Goal: Navigation & Orientation: Understand site structure

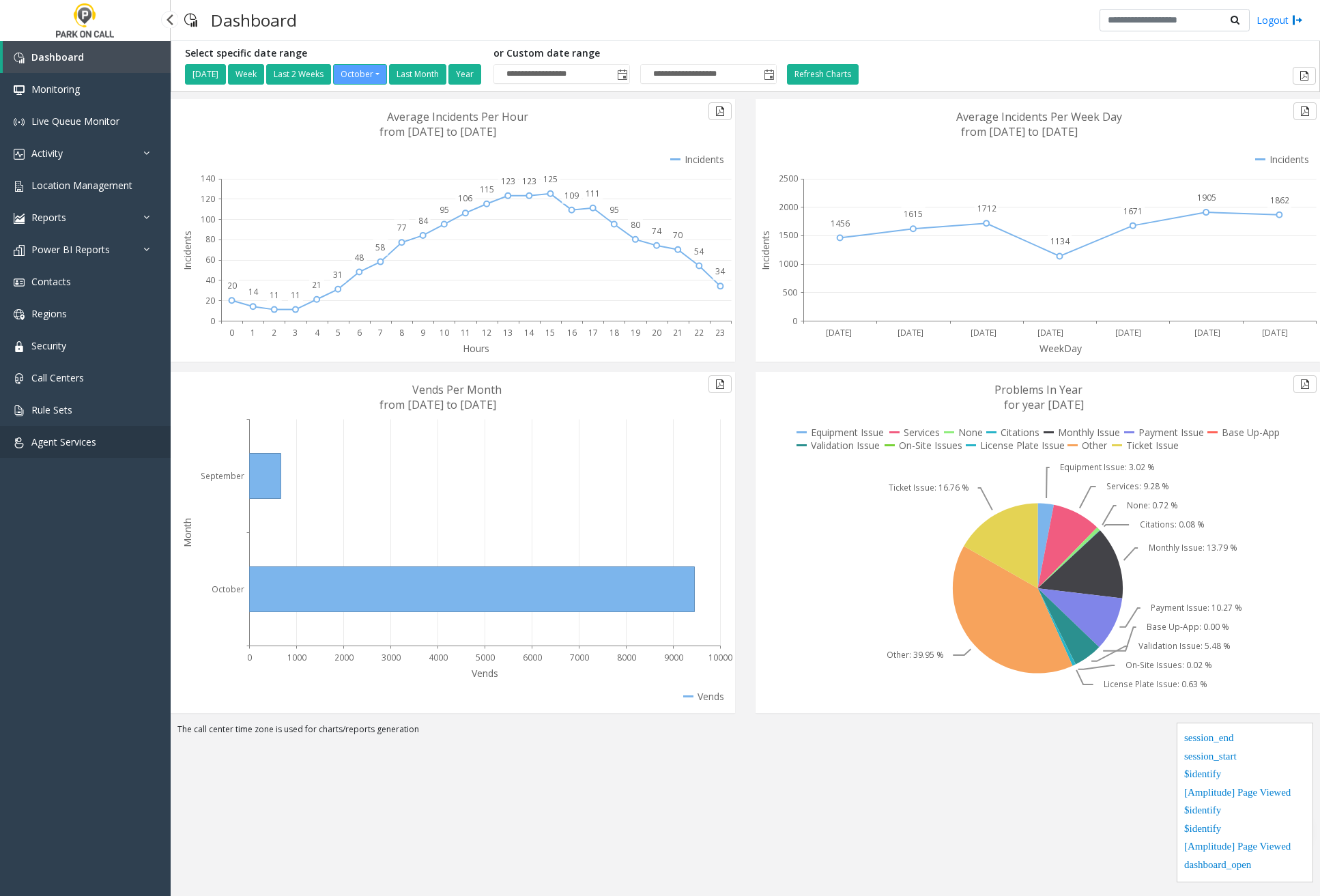
click at [52, 448] on span "Agent Services" at bounding box center [63, 442] width 65 height 13
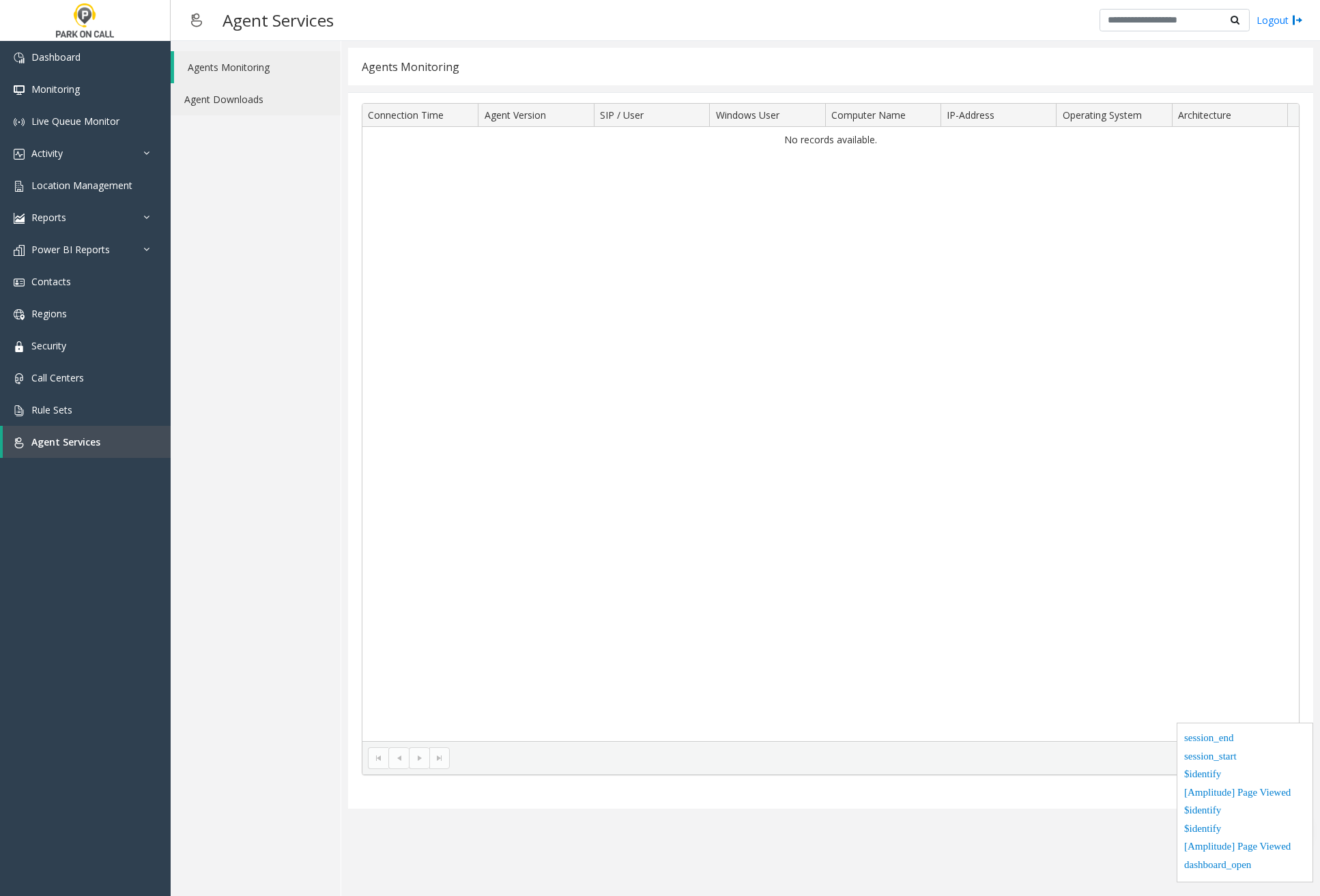
click at [246, 98] on link "Agent Downloads" at bounding box center [255, 98] width 170 height 32
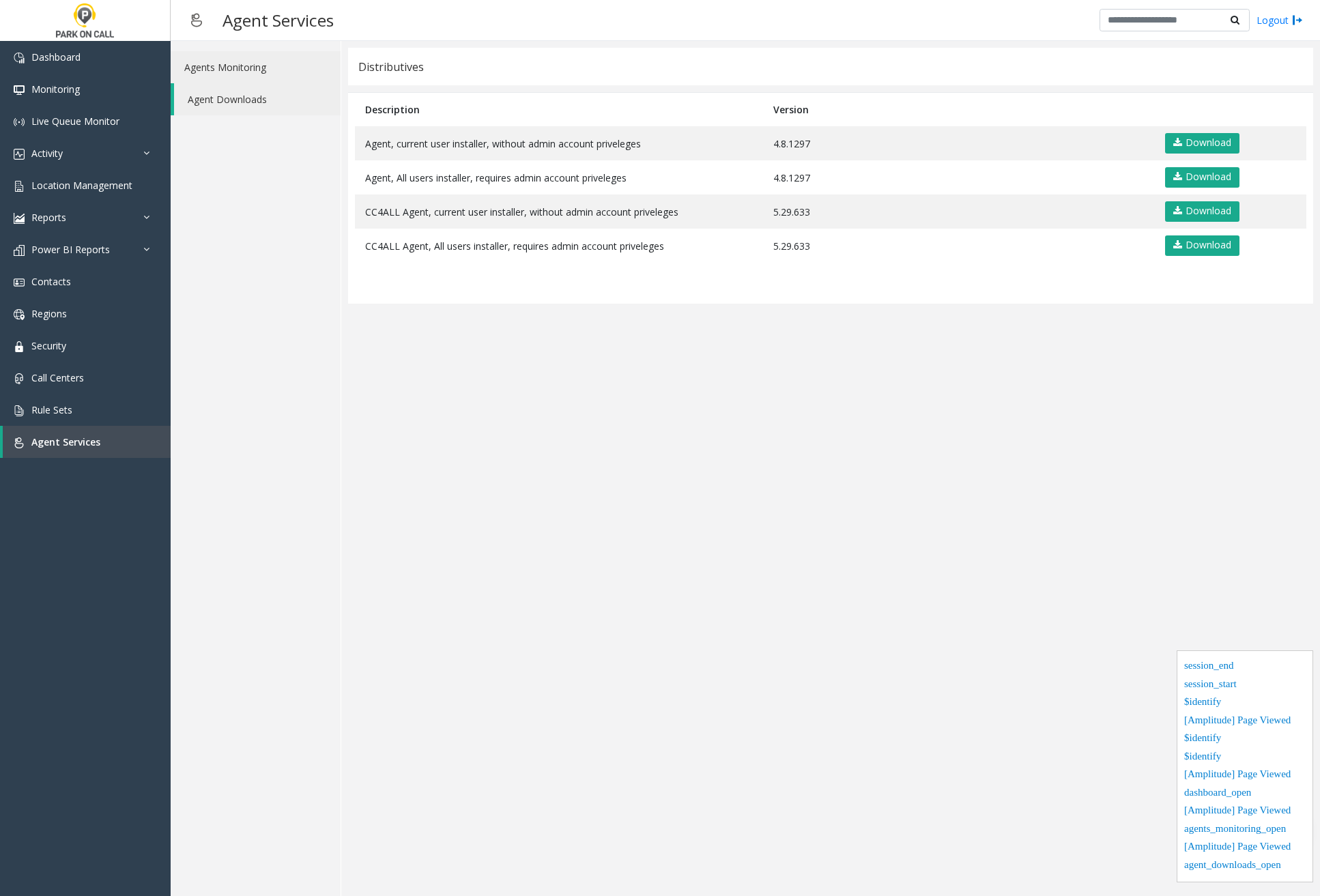
click at [256, 68] on link "Agents Monitoring" at bounding box center [255, 67] width 170 height 32
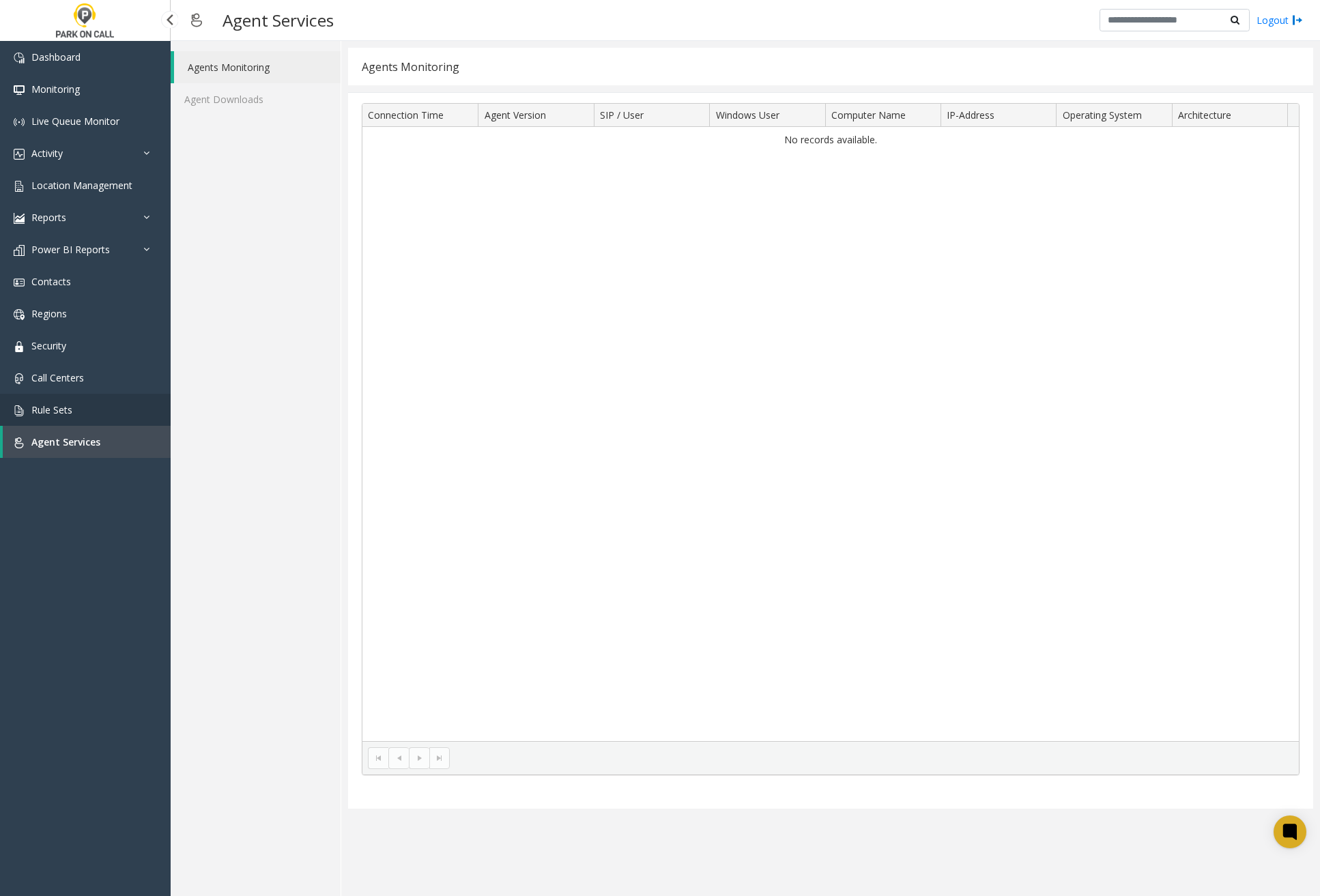
click at [72, 416] on span "Rule Sets" at bounding box center [51, 410] width 41 height 13
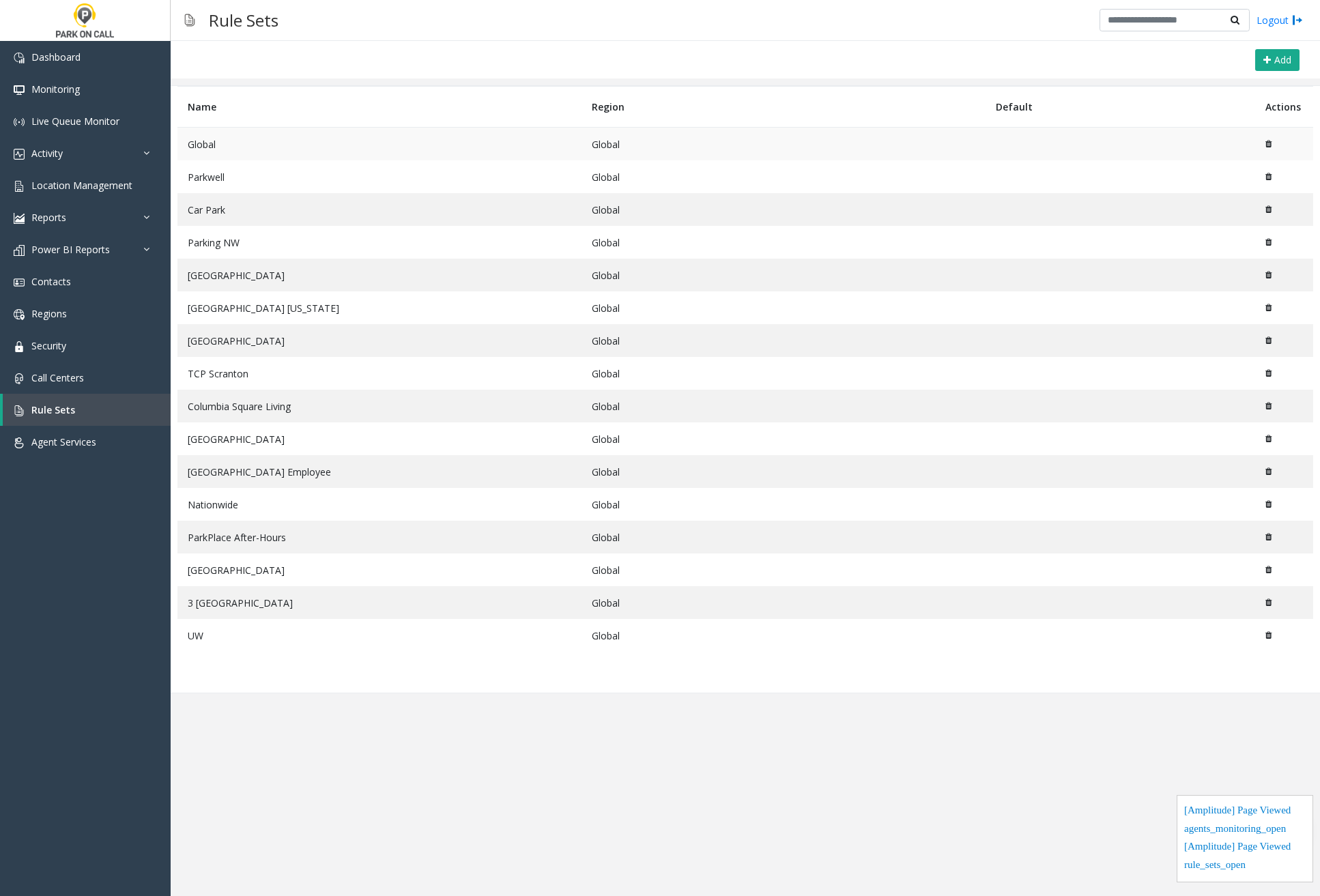
click at [270, 144] on td "Global" at bounding box center [379, 144] width 404 height 34
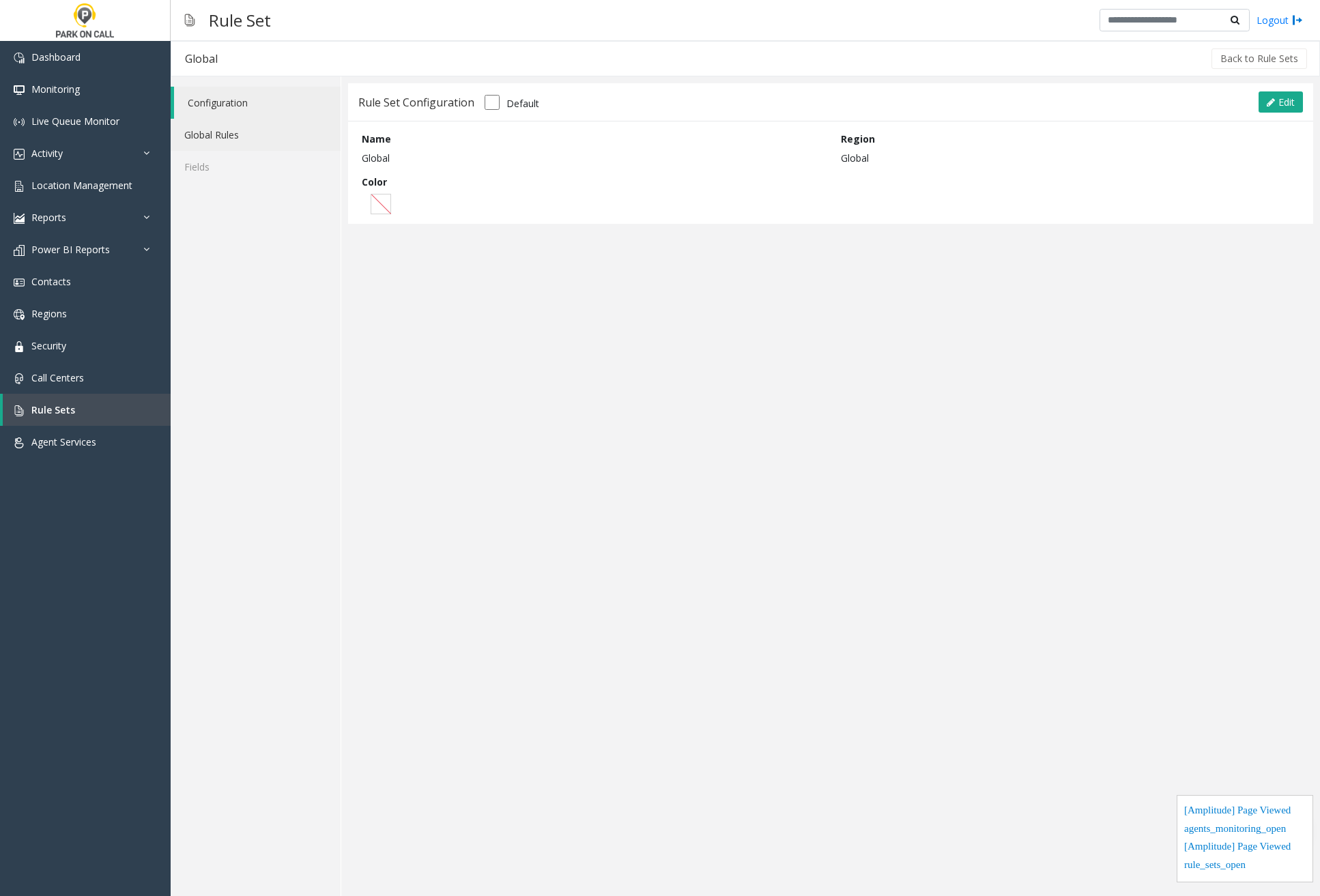
click at [246, 142] on link "Global Rules" at bounding box center [255, 134] width 170 height 32
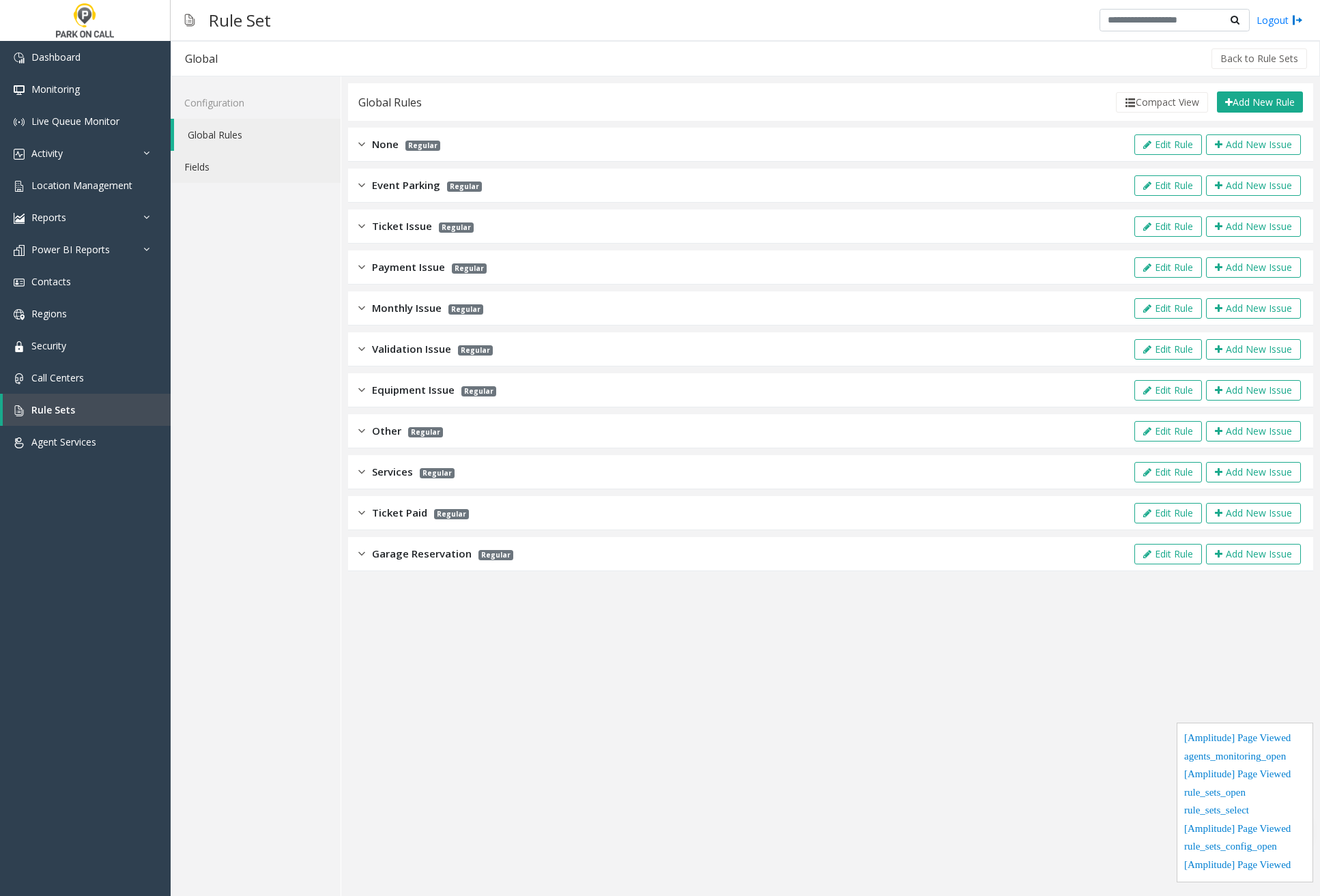
click at [217, 178] on link "Fields" at bounding box center [255, 166] width 170 height 32
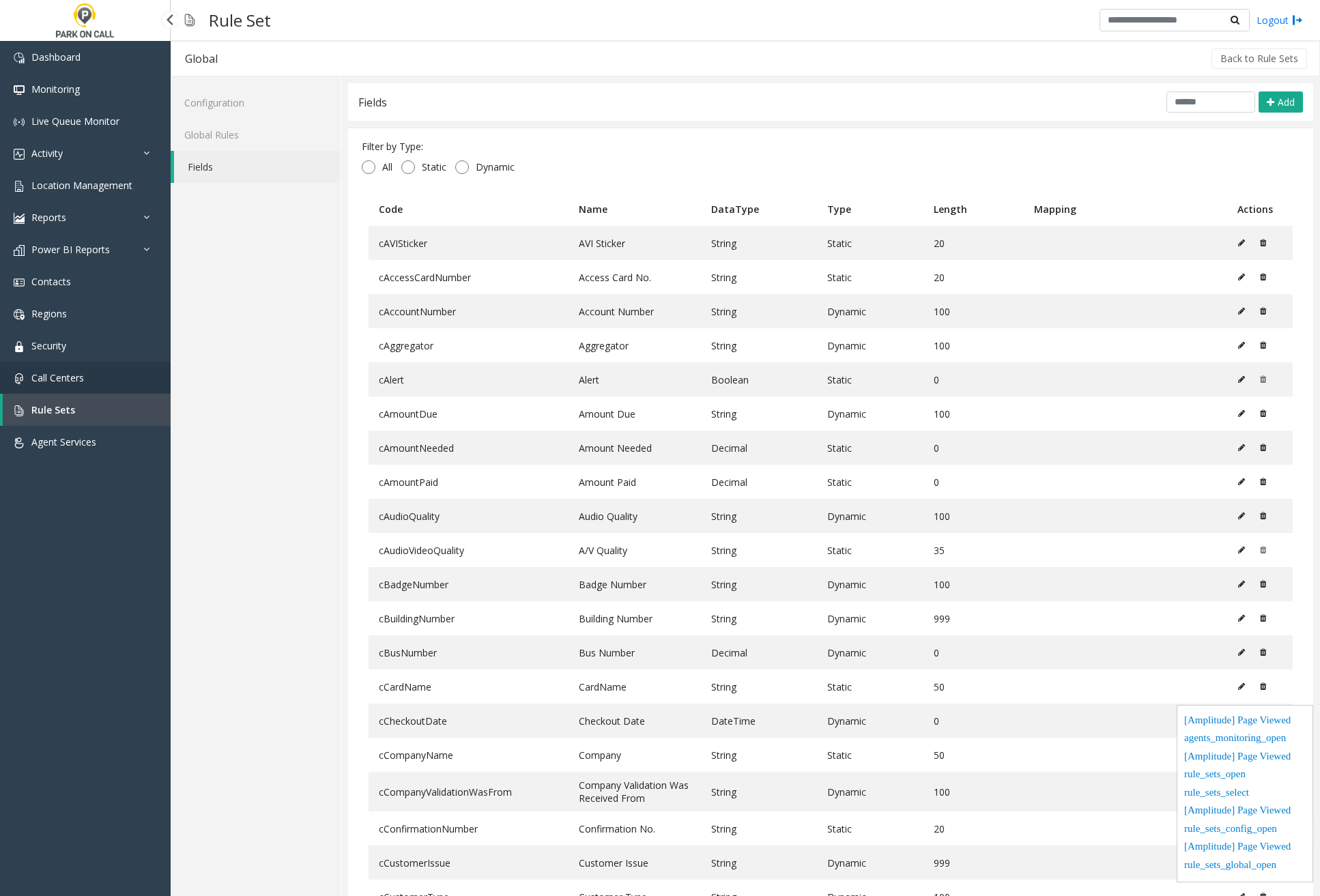
click at [67, 379] on span "Call Centers" at bounding box center [57, 377] width 53 height 13
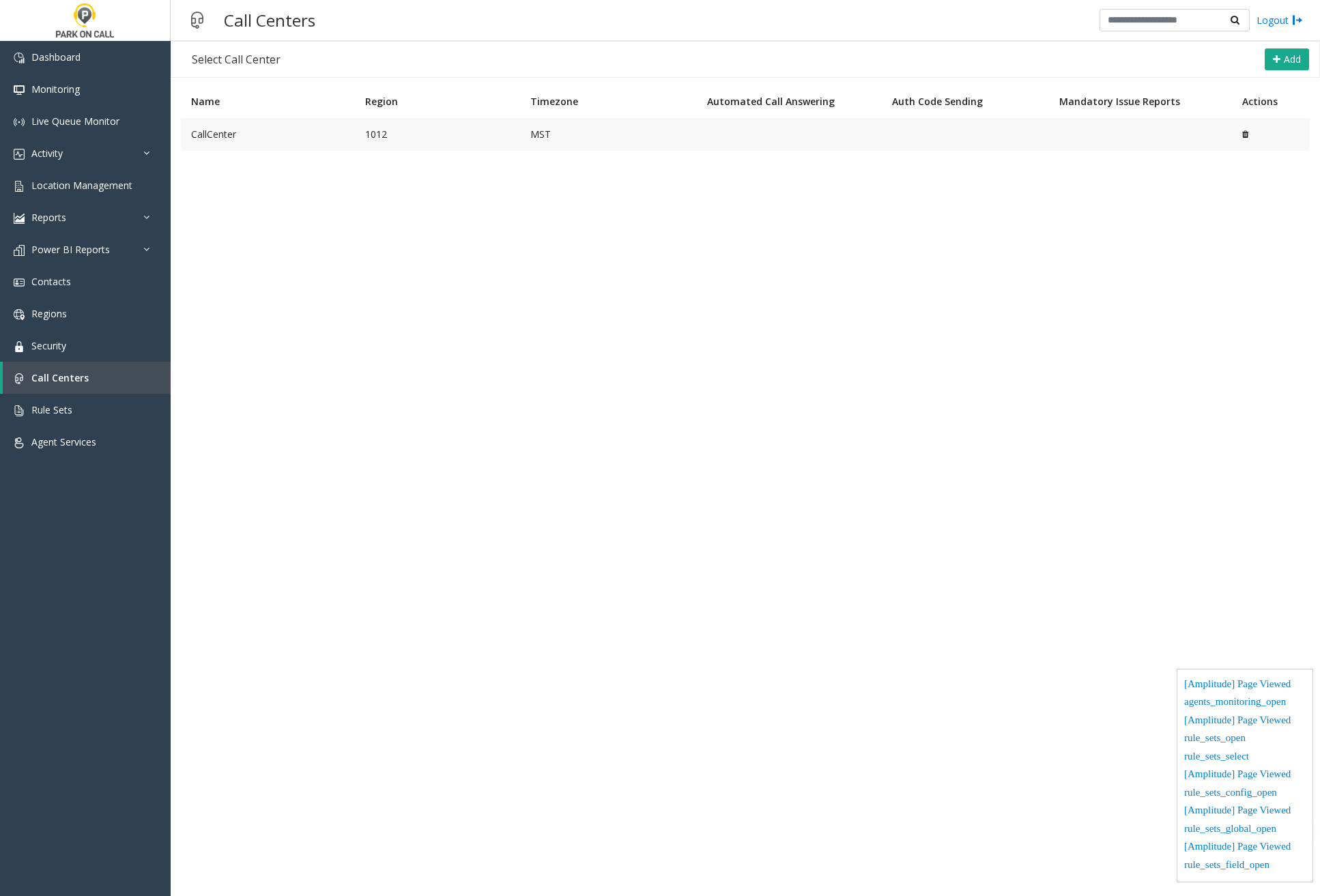
click at [242, 138] on td "CallCenter" at bounding box center [267, 135] width 174 height 33
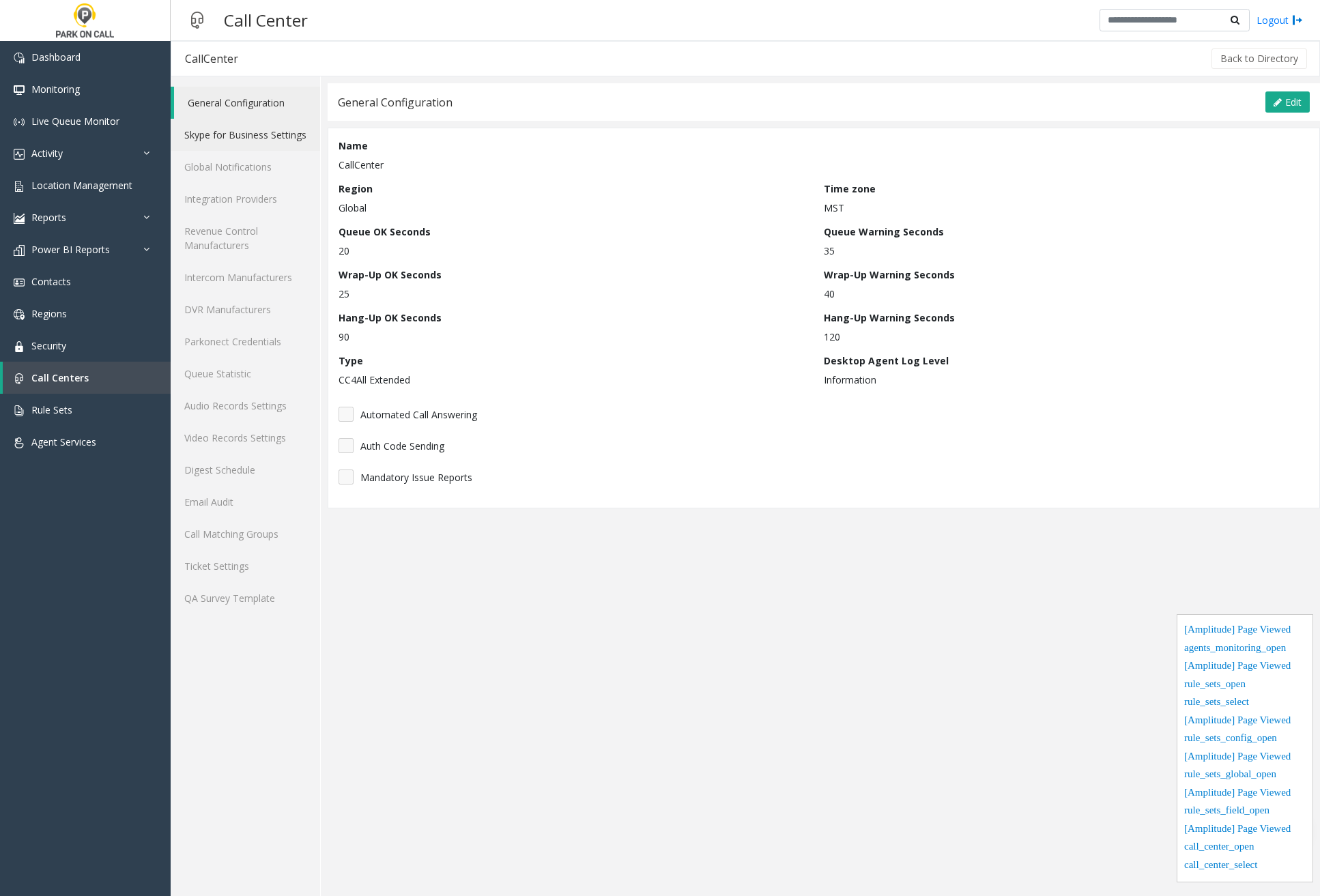
click at [235, 143] on link "Skype for Business Settings" at bounding box center [245, 134] width 150 height 32
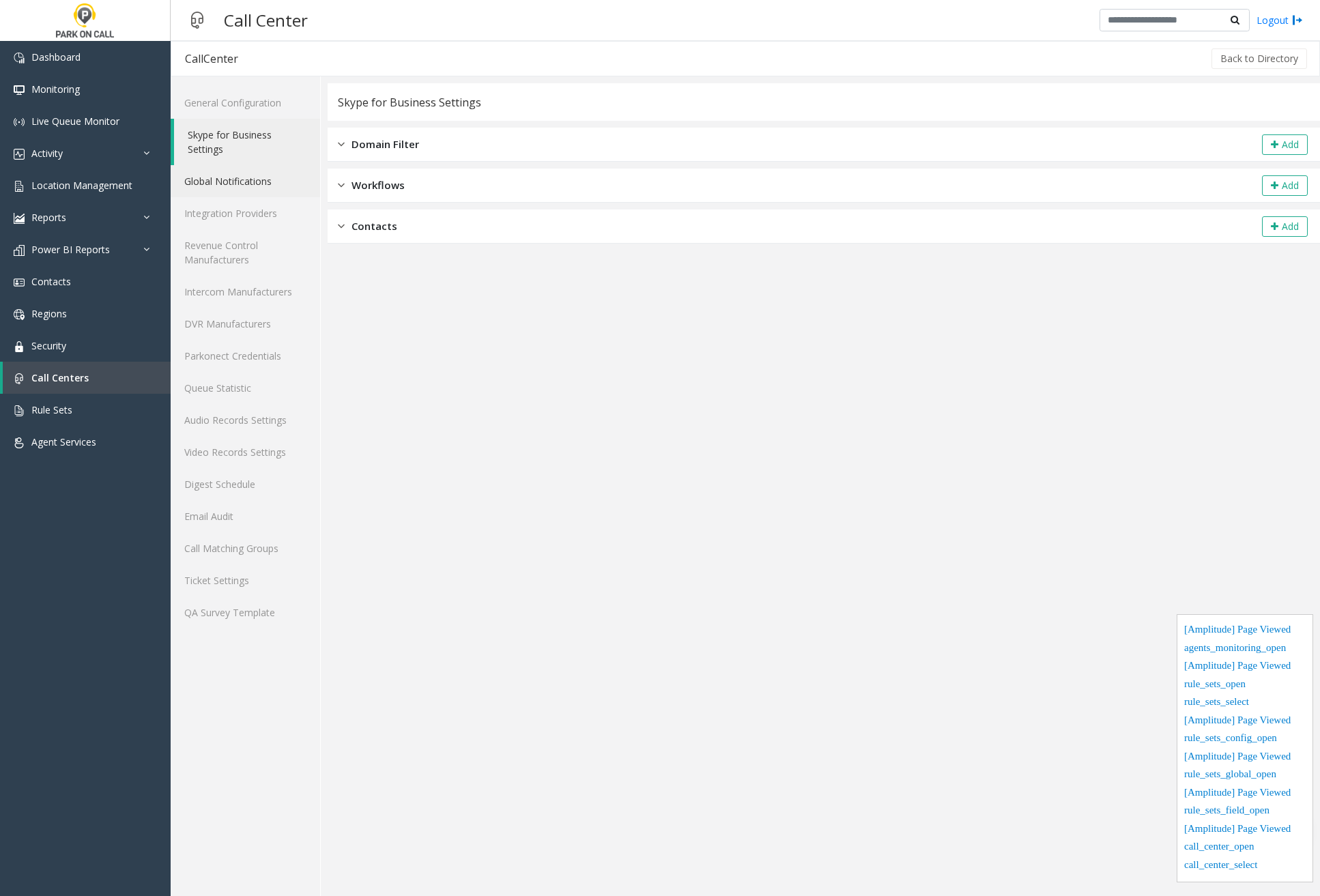
click at [231, 182] on link "Global Notifications" at bounding box center [245, 180] width 150 height 32
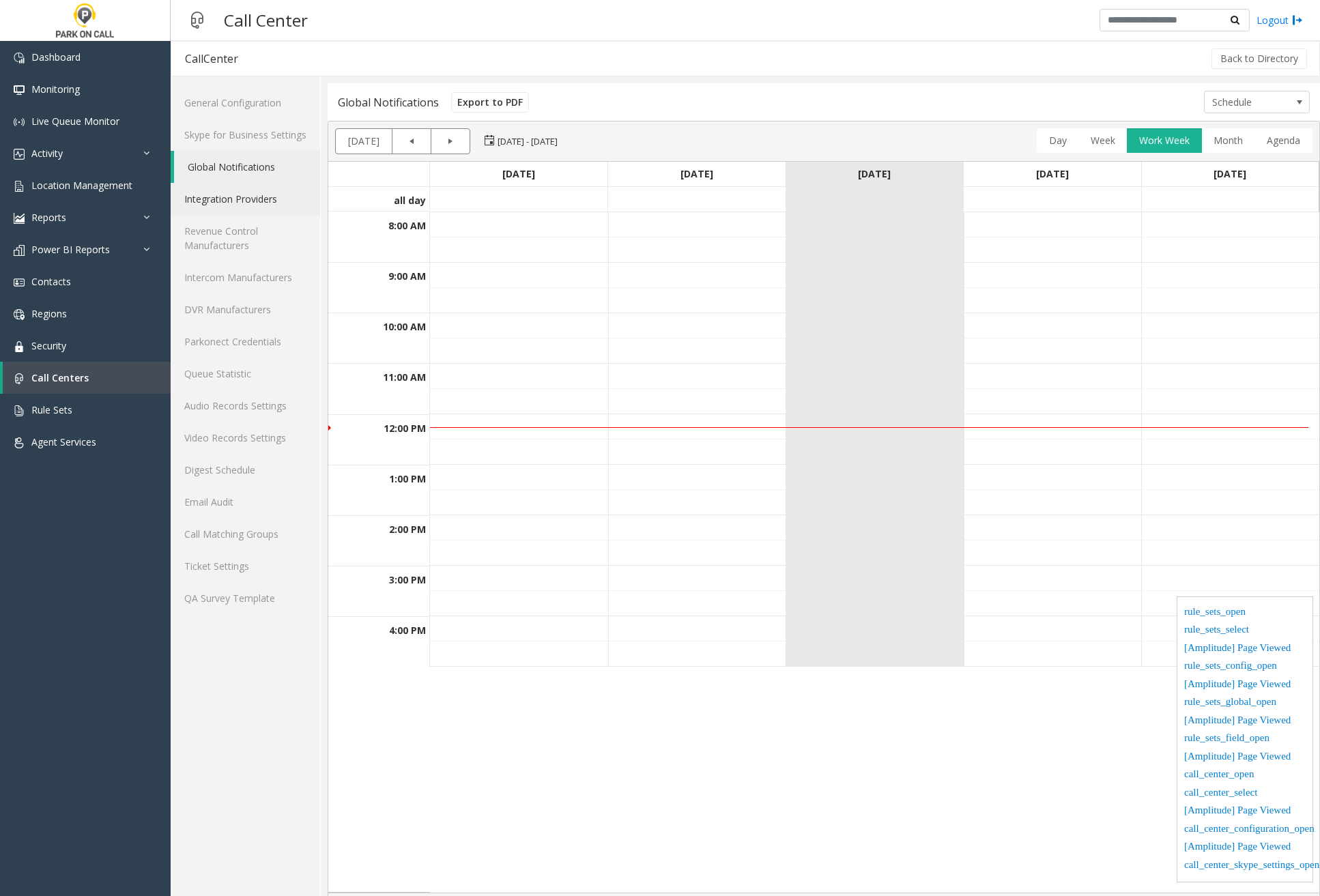
click at [235, 201] on link "Integration Providers" at bounding box center [245, 199] width 150 height 32
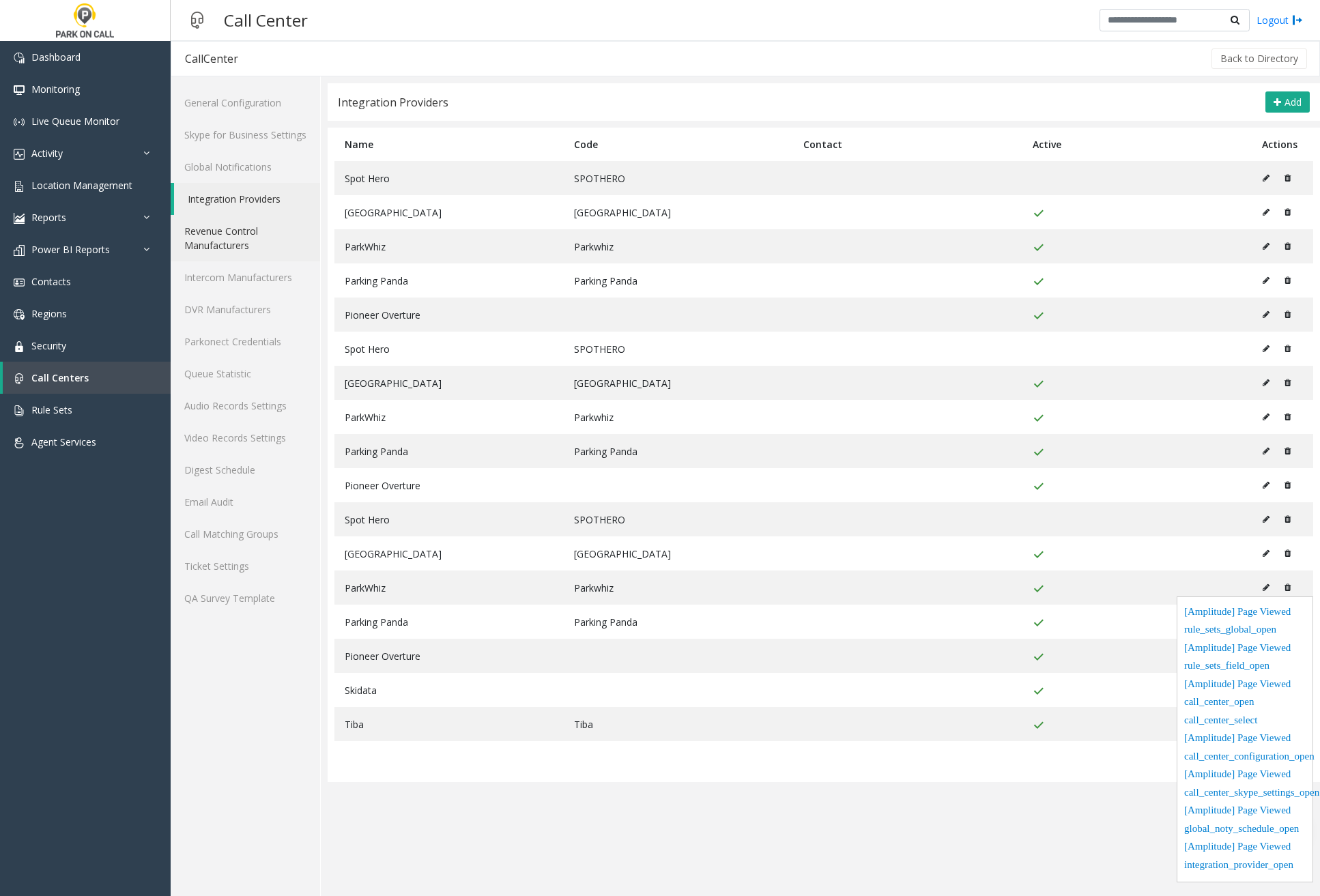
click at [237, 234] on link "Revenue Control Manufacturers" at bounding box center [245, 238] width 150 height 46
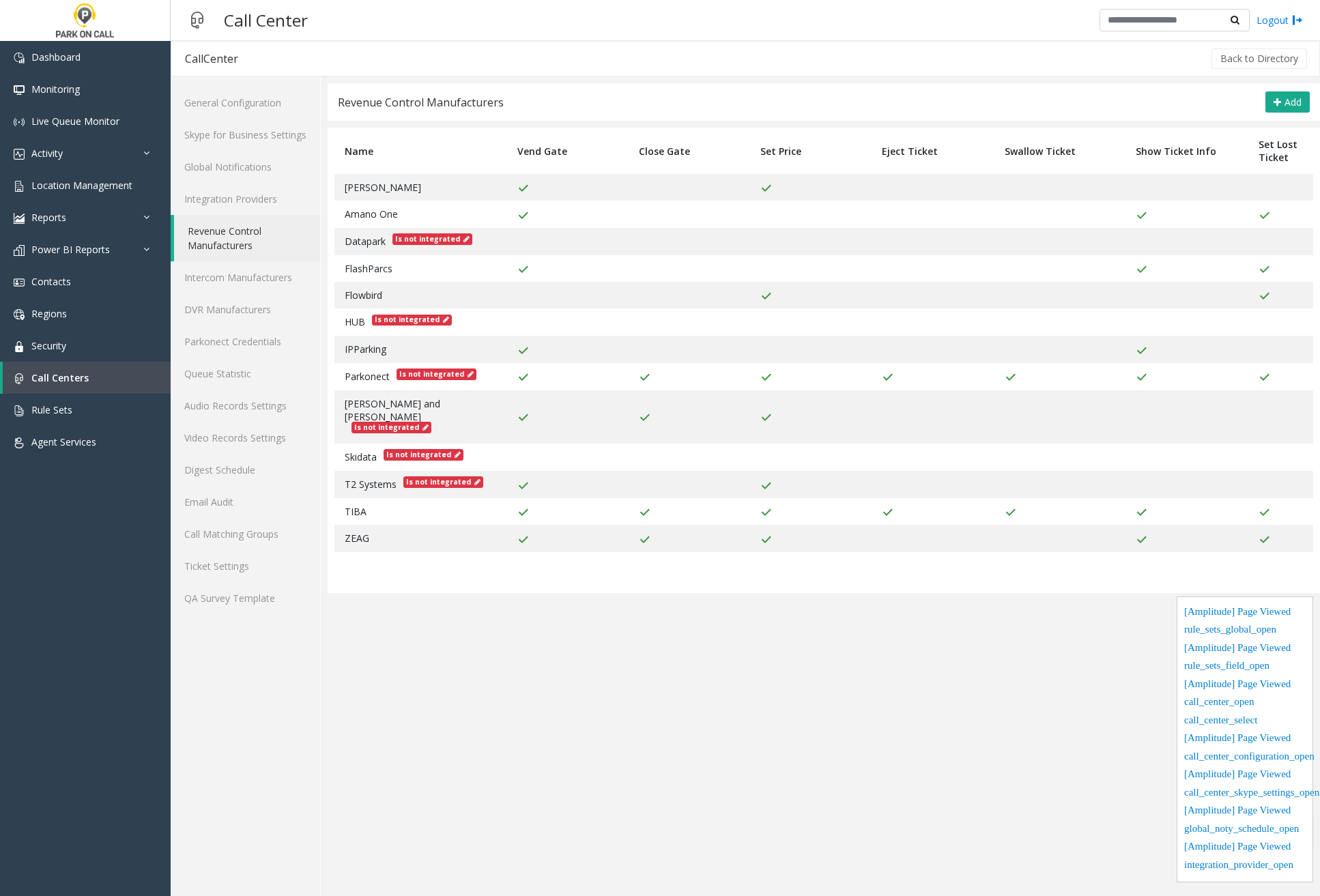
click at [234, 260] on link "Revenue Control Manufacturers" at bounding box center [247, 238] width 146 height 46
click at [237, 274] on link "Intercom Manufacturers" at bounding box center [245, 277] width 150 height 32
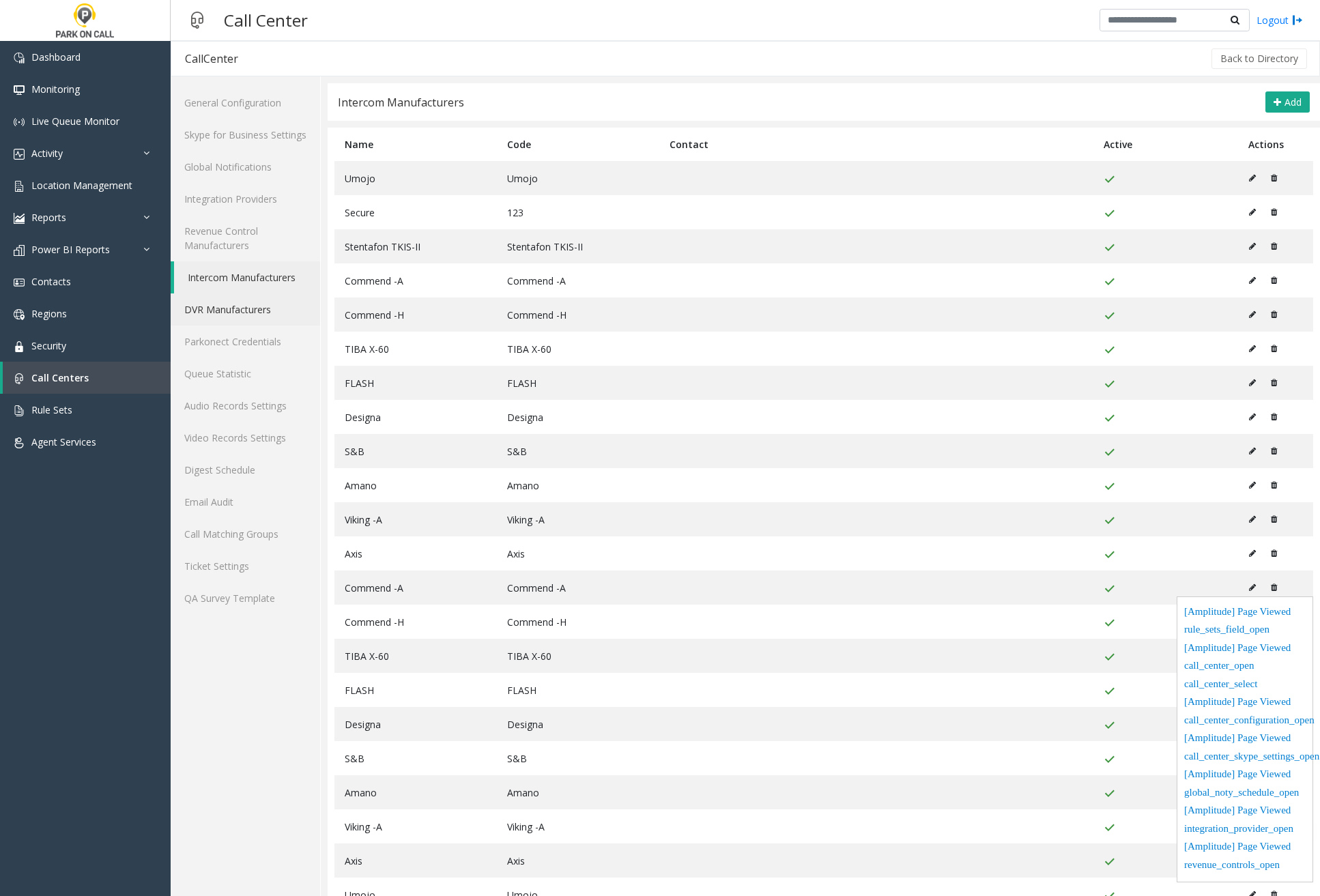
click at [242, 309] on link "DVR Manufacturers" at bounding box center [245, 309] width 150 height 32
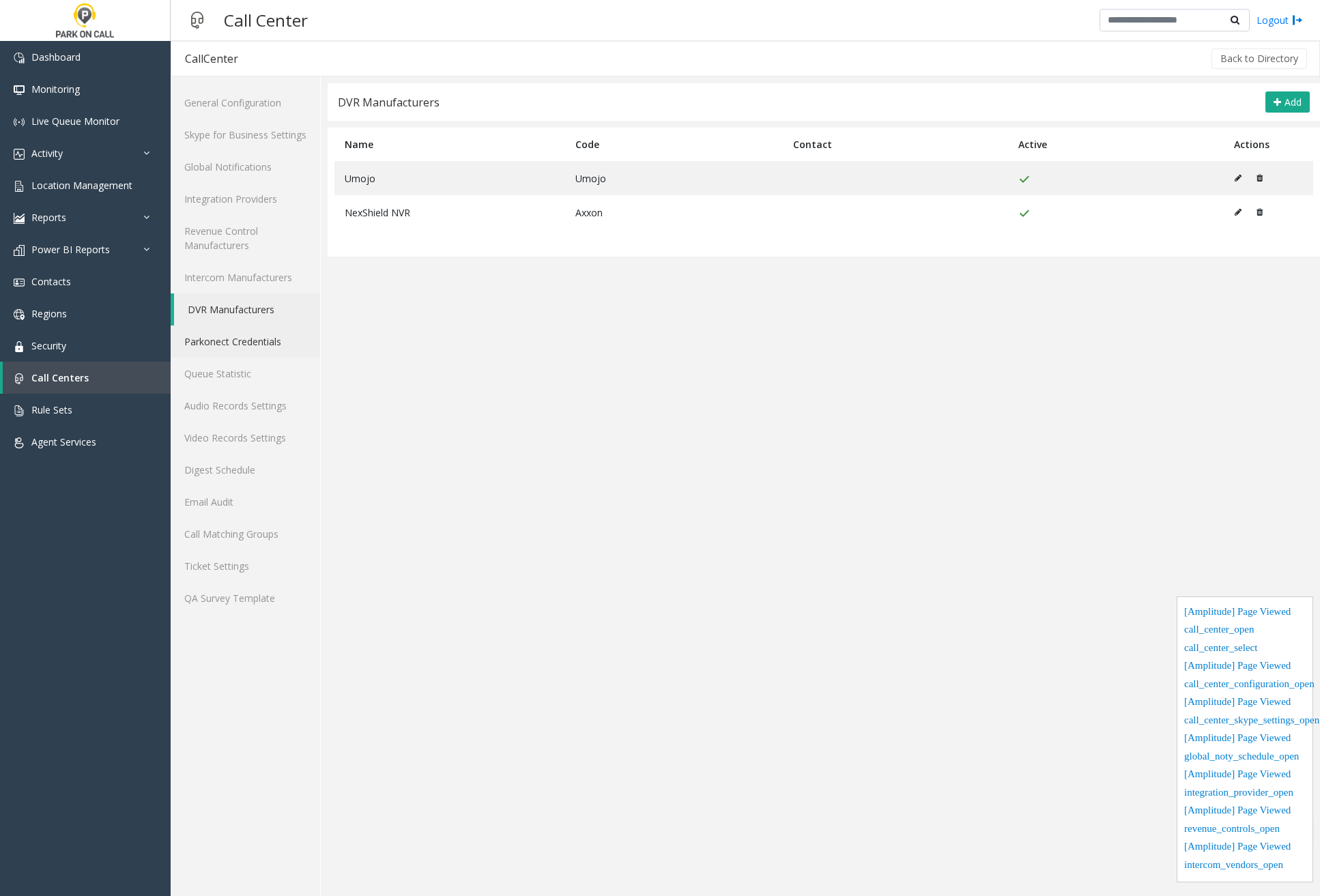
click at [236, 339] on link "Parkonect Credentials" at bounding box center [245, 341] width 150 height 32
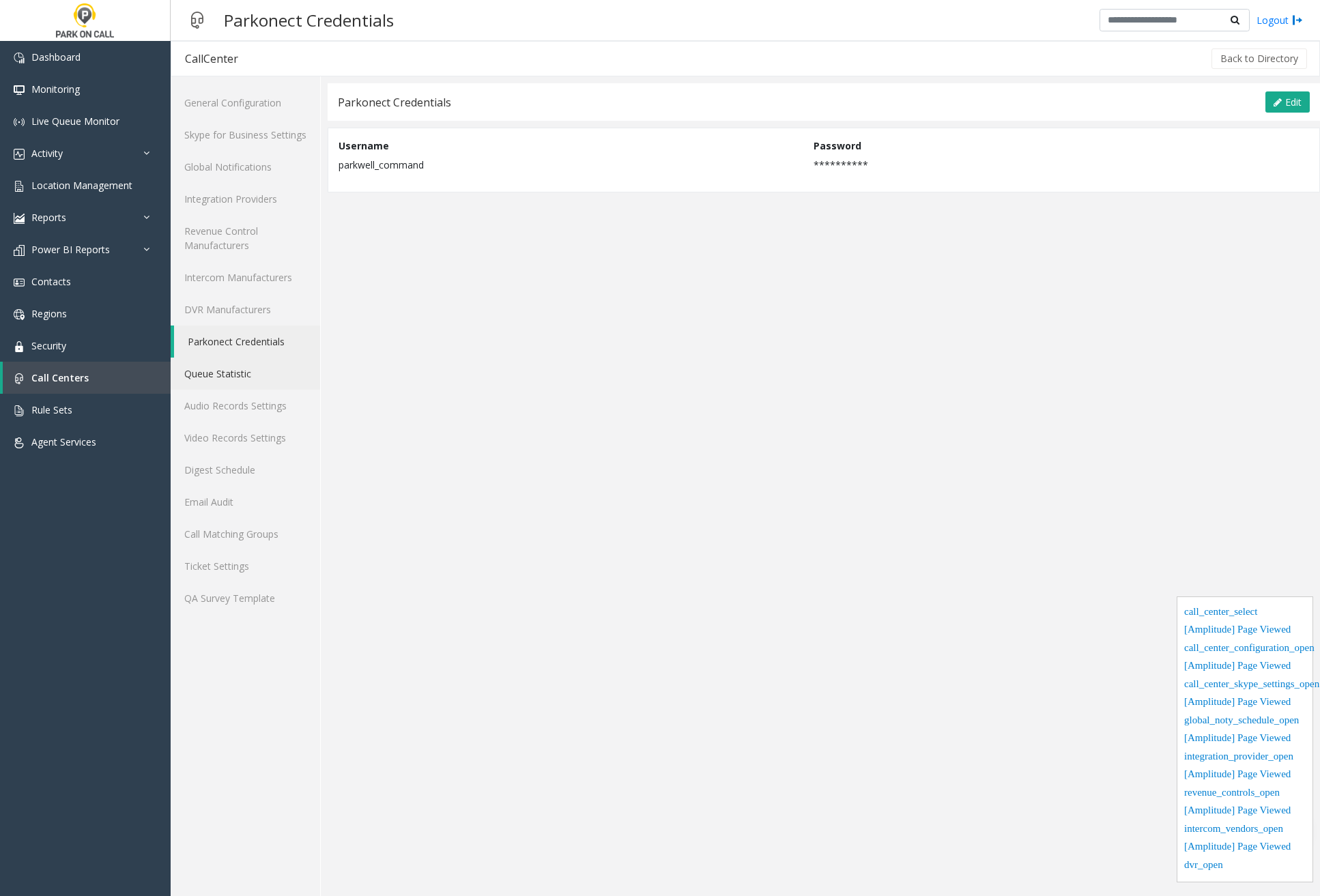
click at [253, 386] on link "Queue Statistic" at bounding box center [245, 373] width 150 height 32
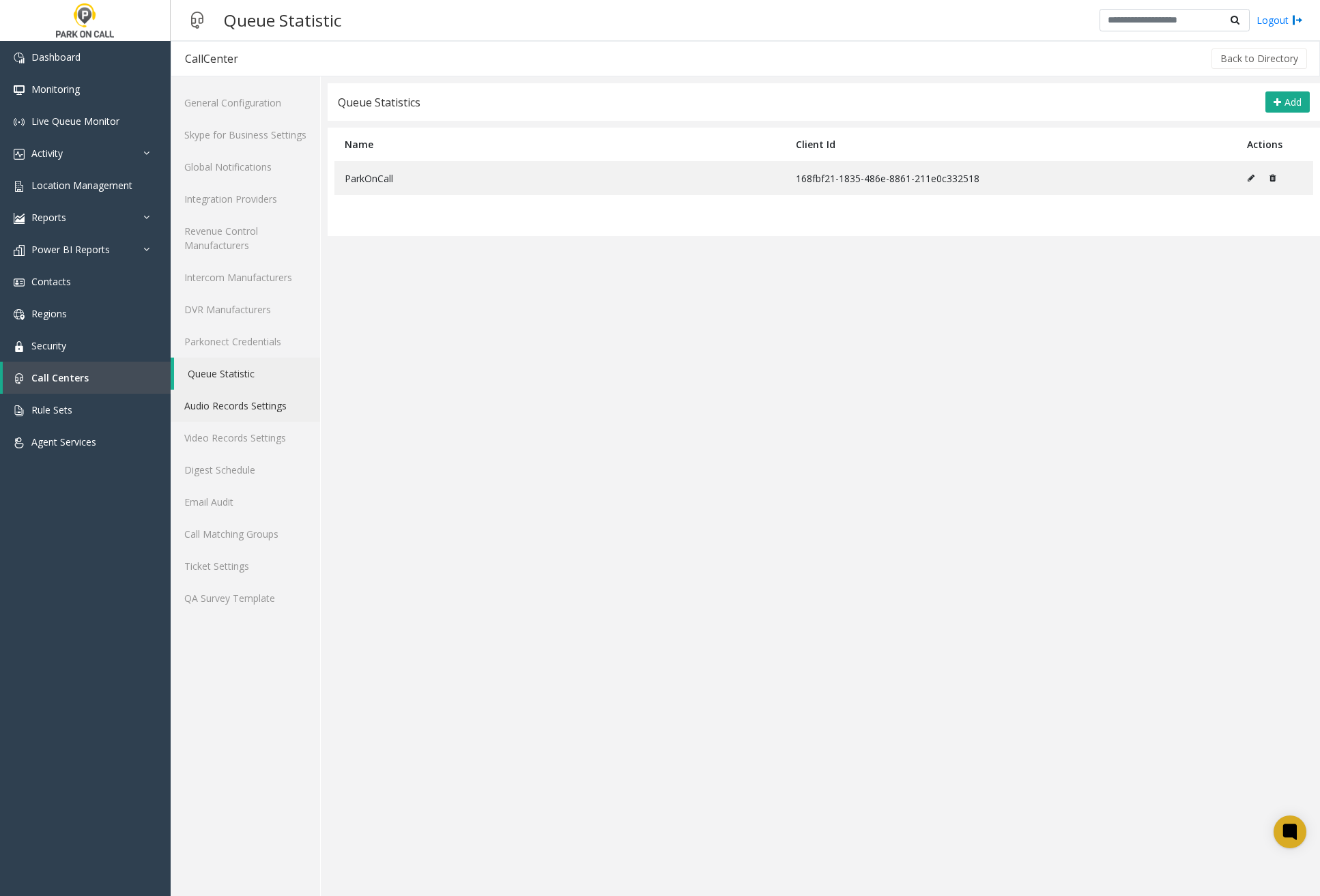
click at [261, 412] on link "Audio Records Settings" at bounding box center [245, 406] width 150 height 32
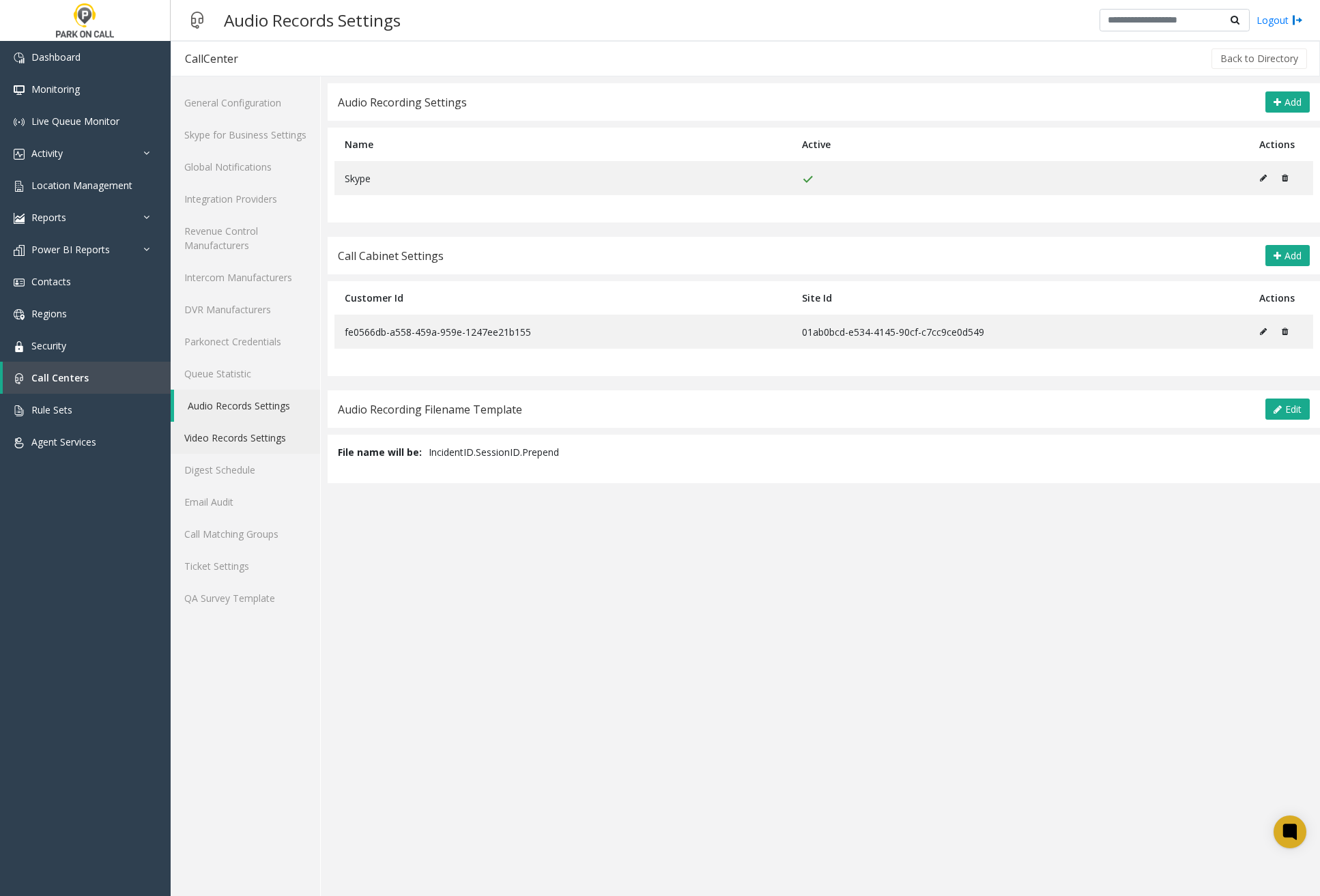
click at [278, 440] on link "Video Records Settings" at bounding box center [245, 438] width 150 height 32
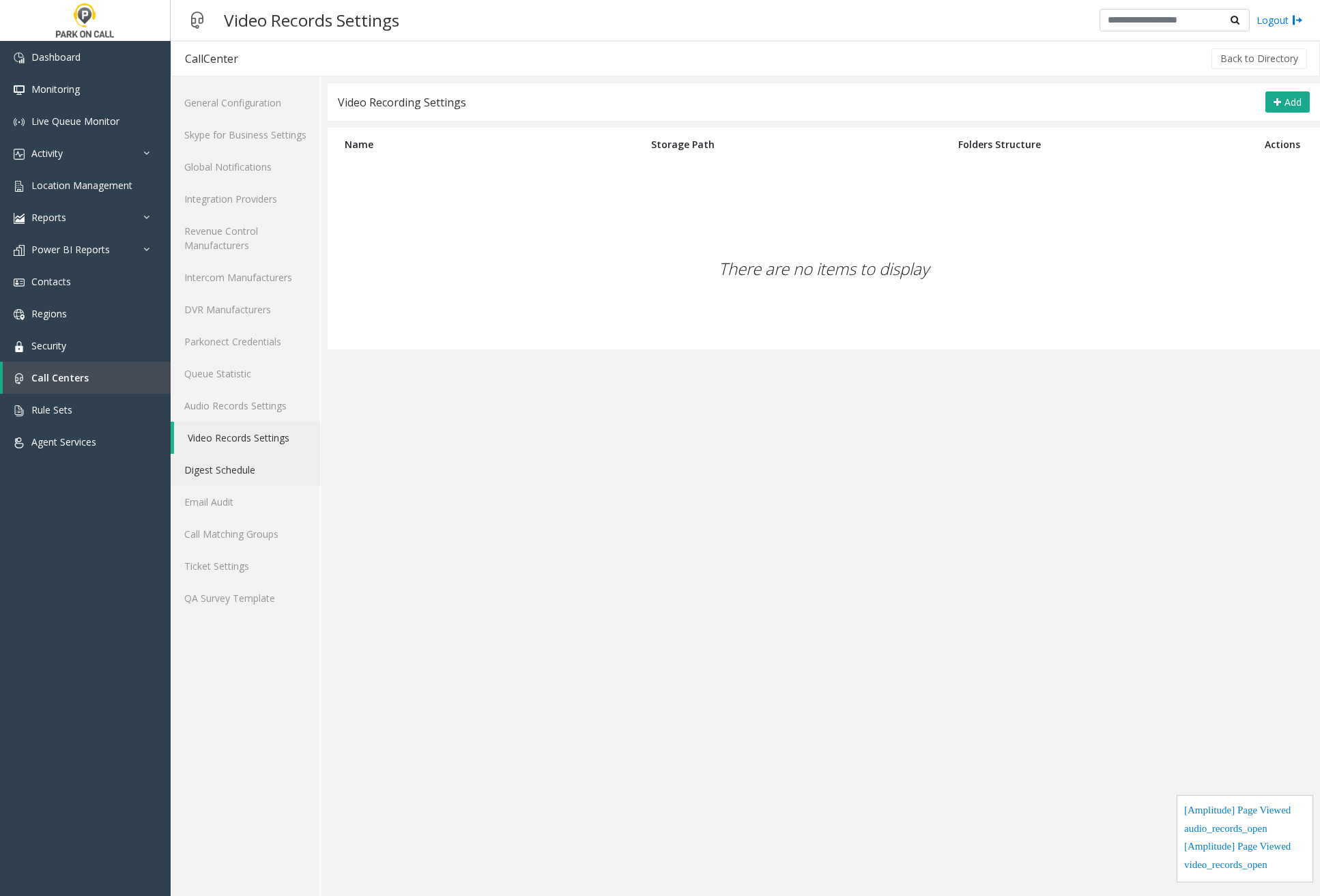
click at [272, 466] on link "Digest Schedule" at bounding box center [245, 469] width 150 height 32
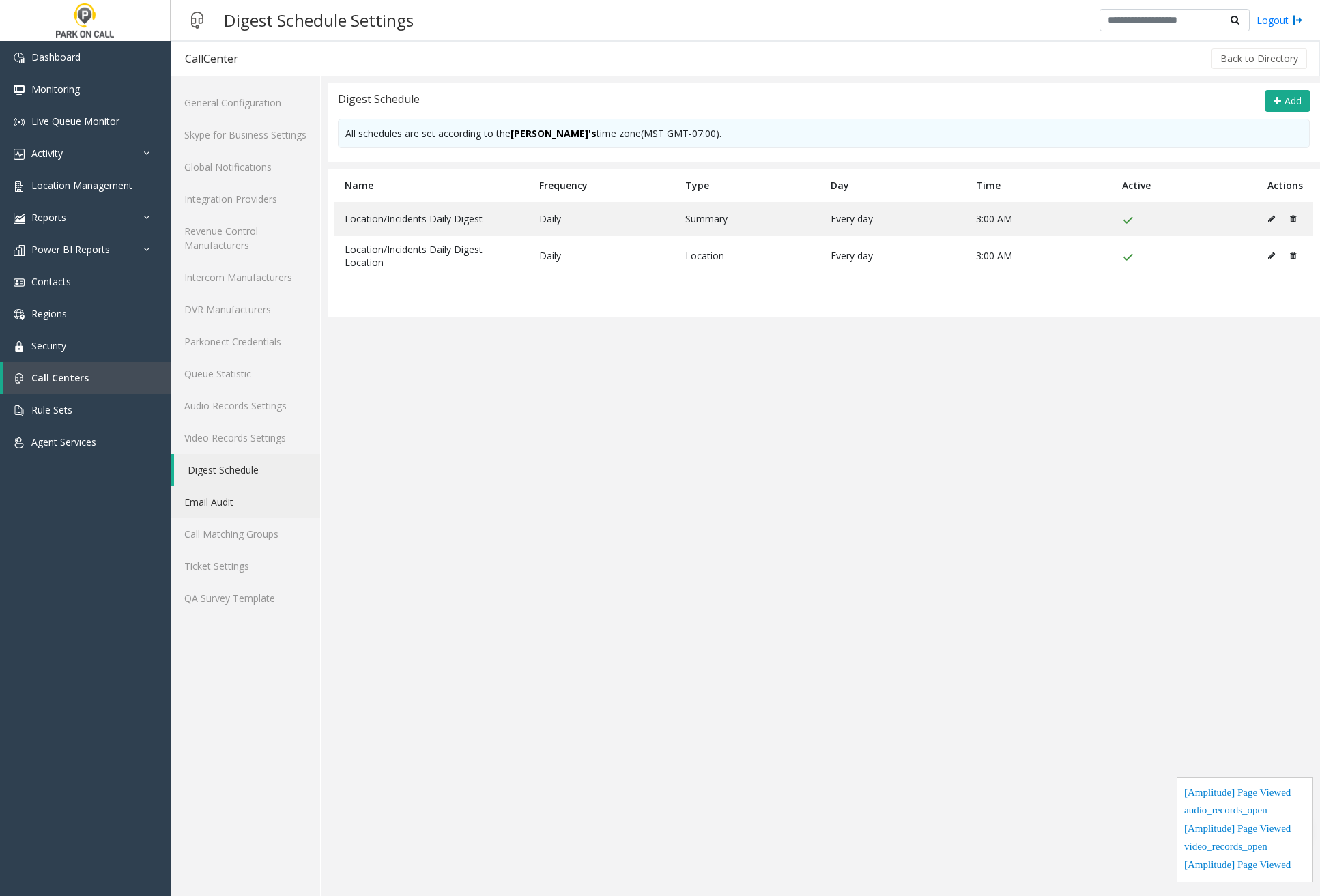
click at [257, 506] on link "Email Audit" at bounding box center [245, 501] width 150 height 32
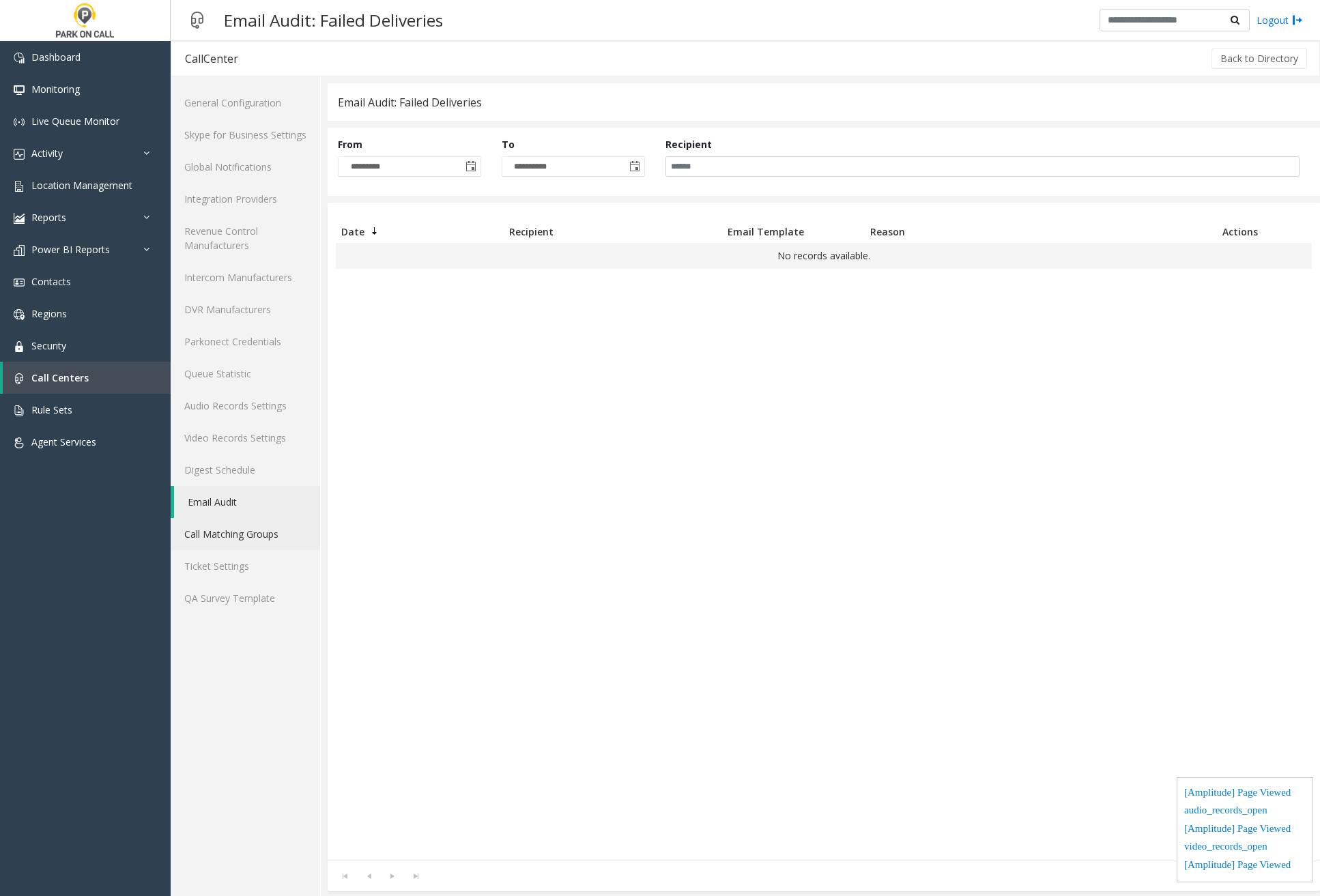
click at [252, 530] on link "Call Matching Groups" at bounding box center [245, 533] width 150 height 32
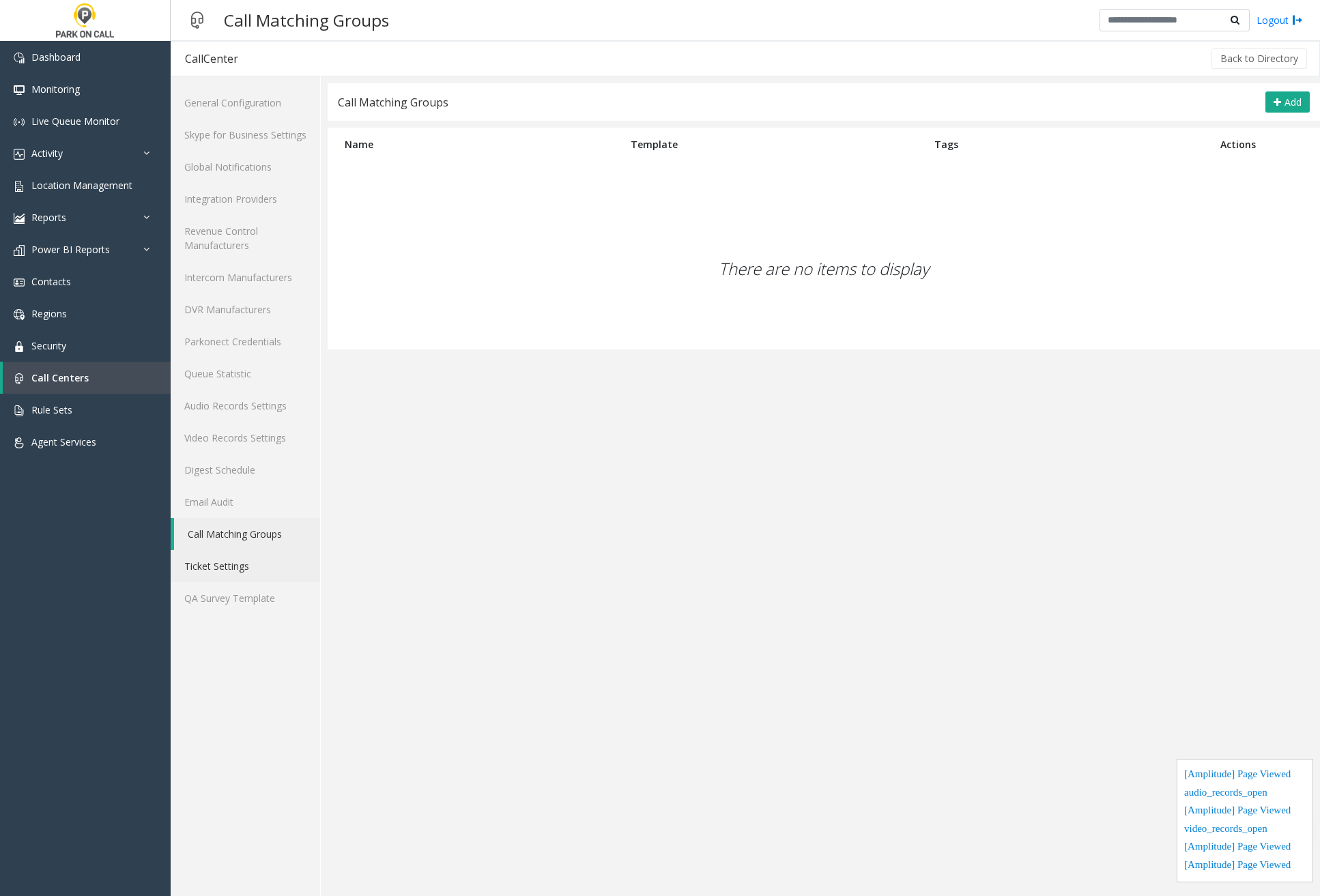
click at [273, 565] on link "Ticket Settings" at bounding box center [245, 566] width 150 height 32
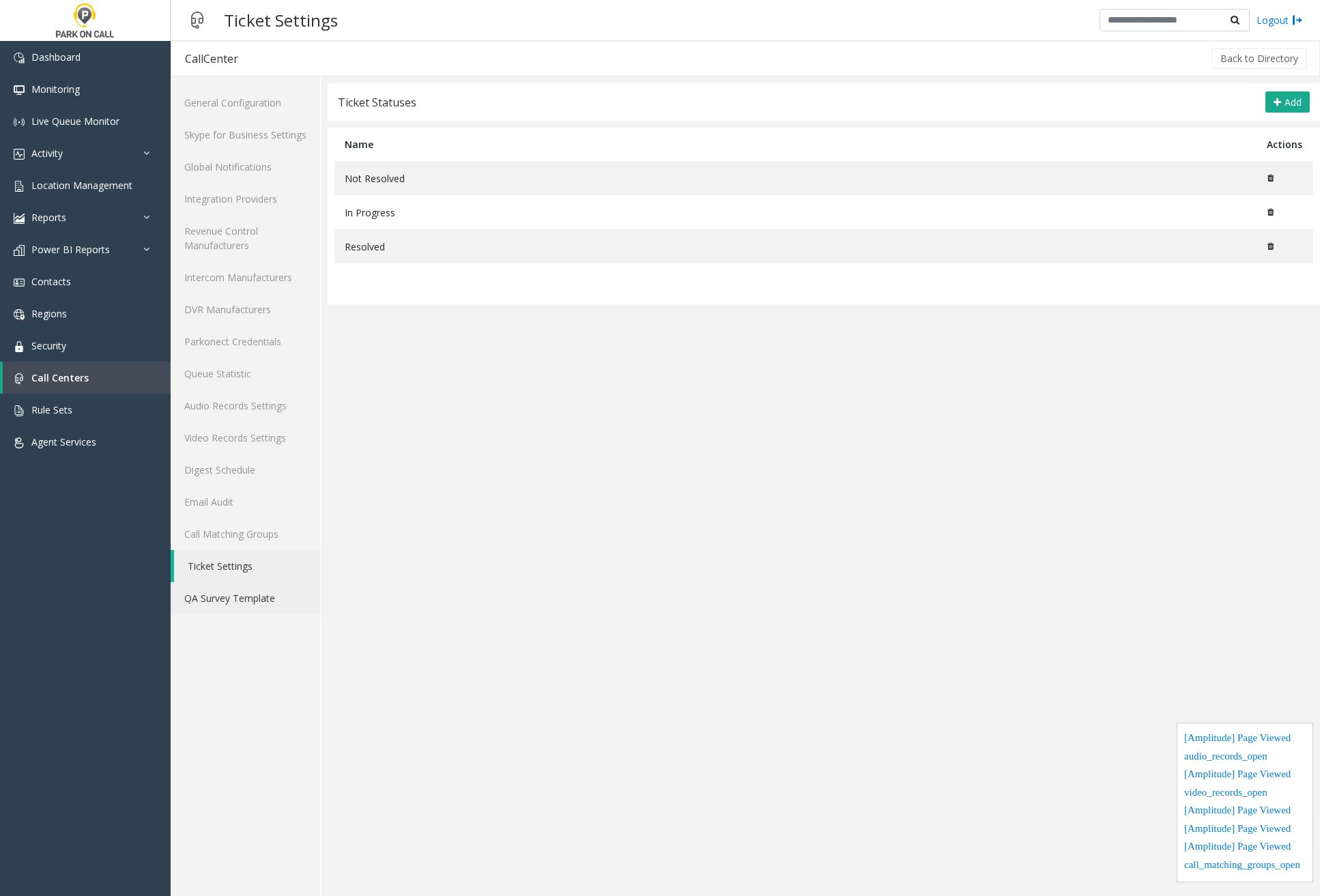
click at [265, 597] on link "QA Survey Template" at bounding box center [245, 598] width 150 height 32
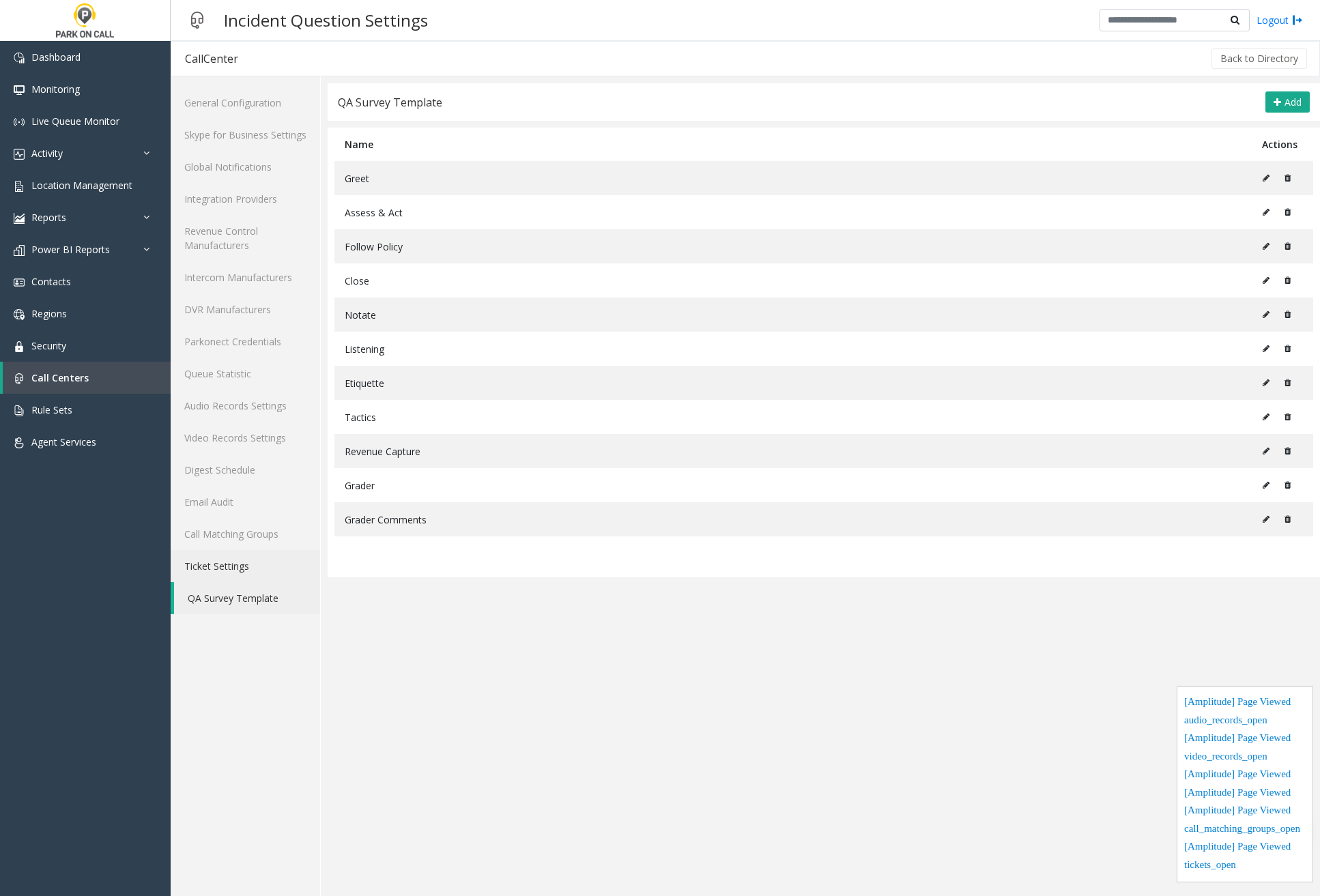
click at [263, 570] on link "Ticket Settings" at bounding box center [245, 566] width 150 height 32
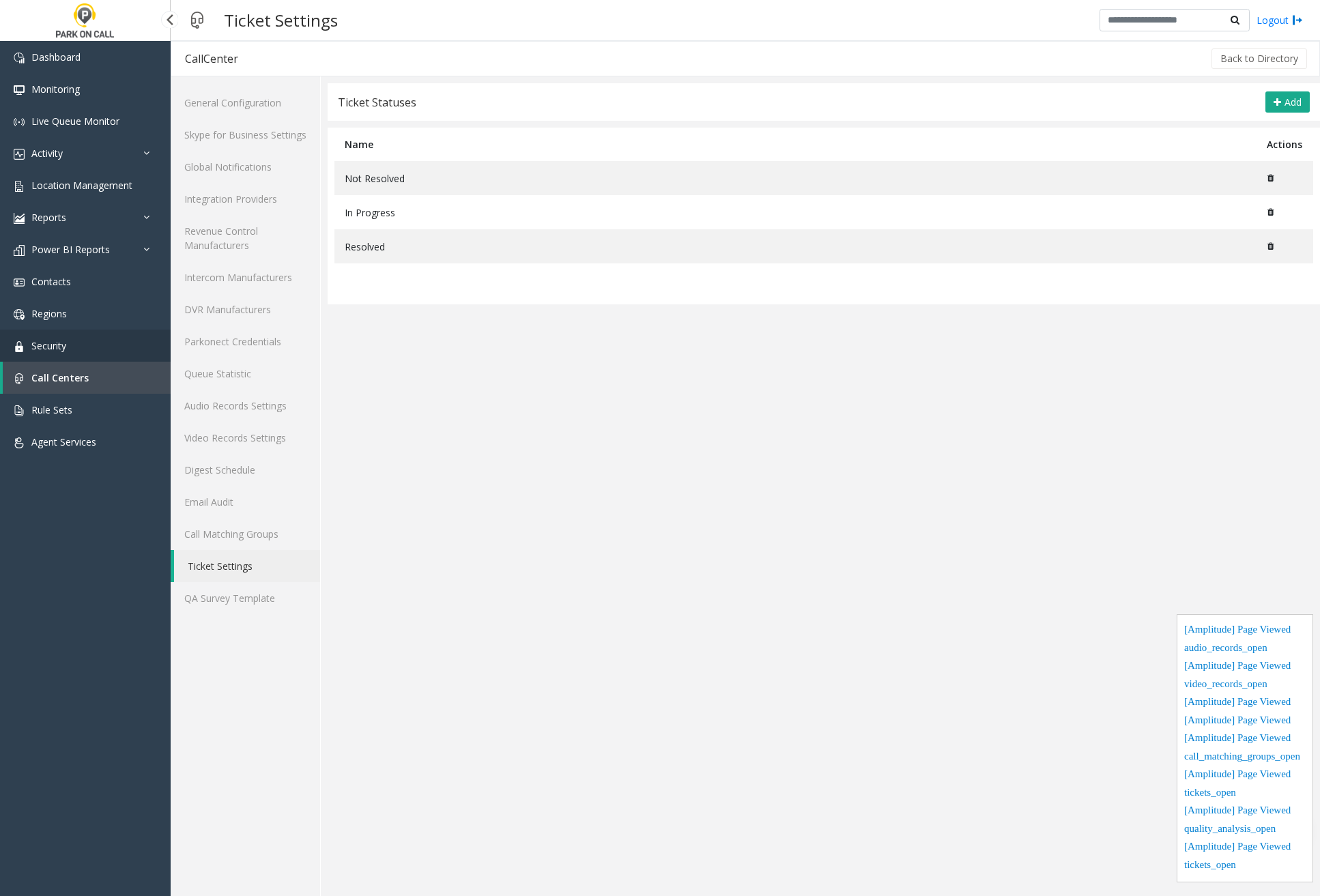
click at [116, 338] on link "Security" at bounding box center [85, 345] width 170 height 32
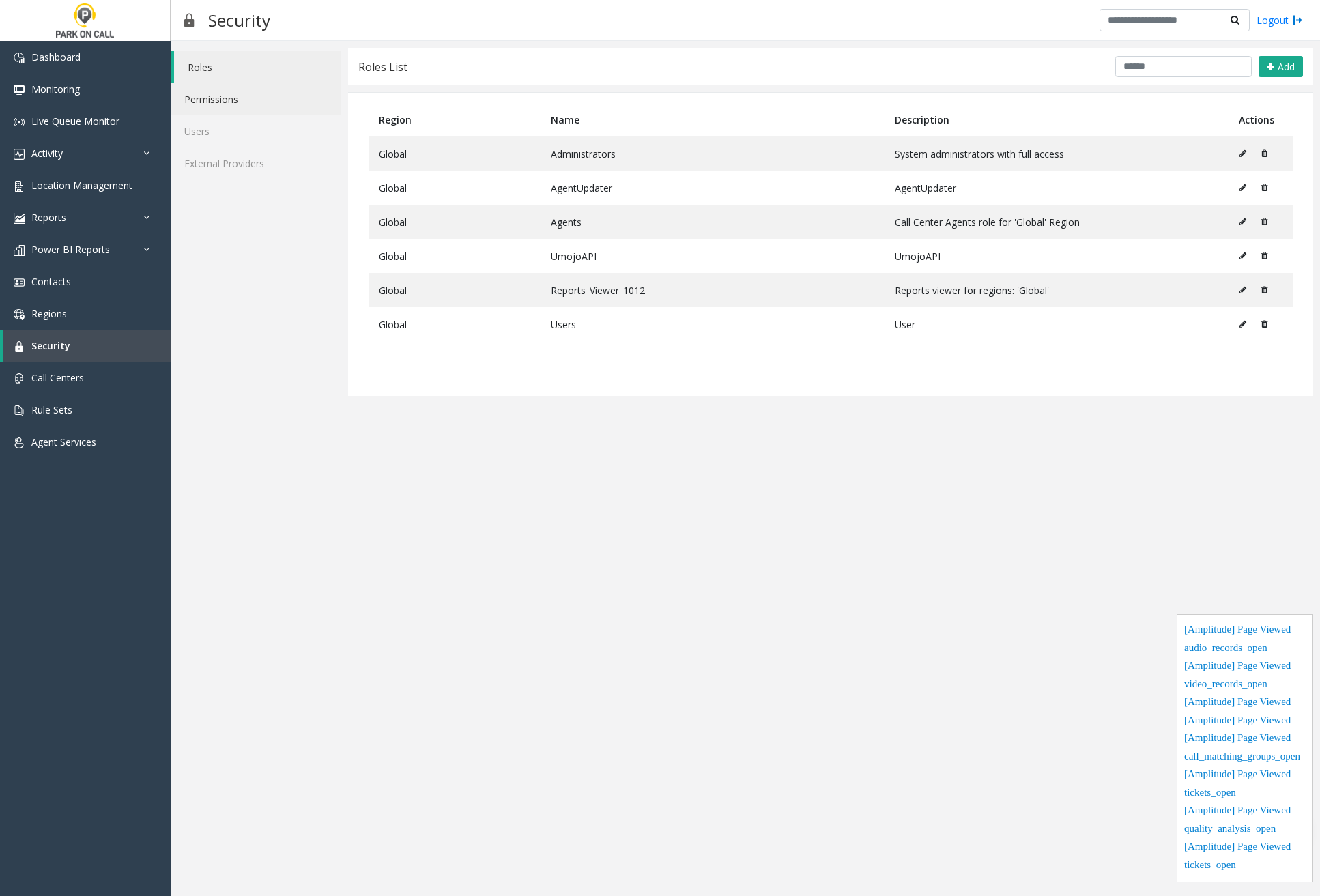
click at [238, 104] on link "Permissions" at bounding box center [255, 98] width 170 height 32
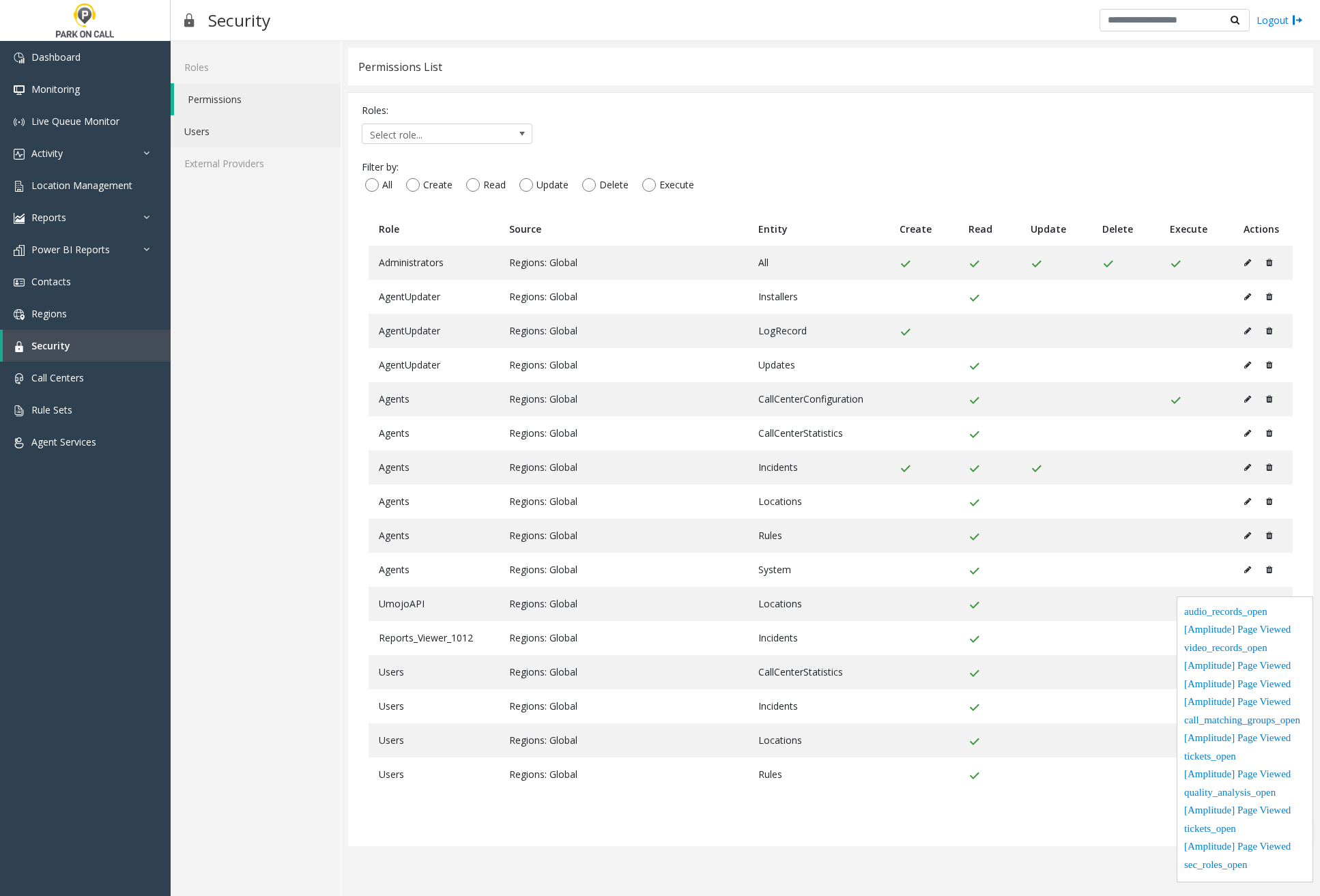
click at [231, 138] on link "Users" at bounding box center [255, 131] width 170 height 32
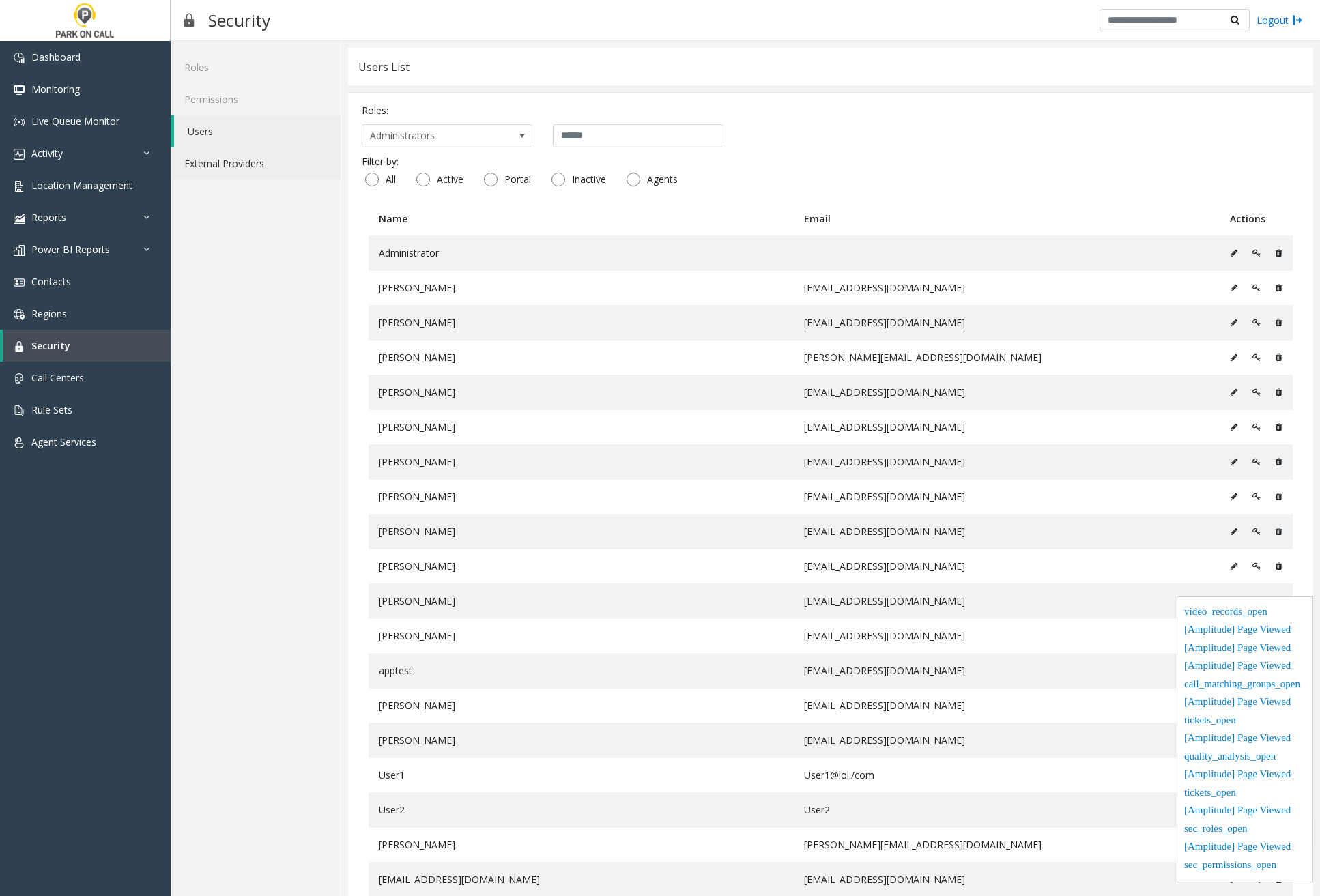
click at [231, 161] on link "External Providers" at bounding box center [255, 163] width 170 height 32
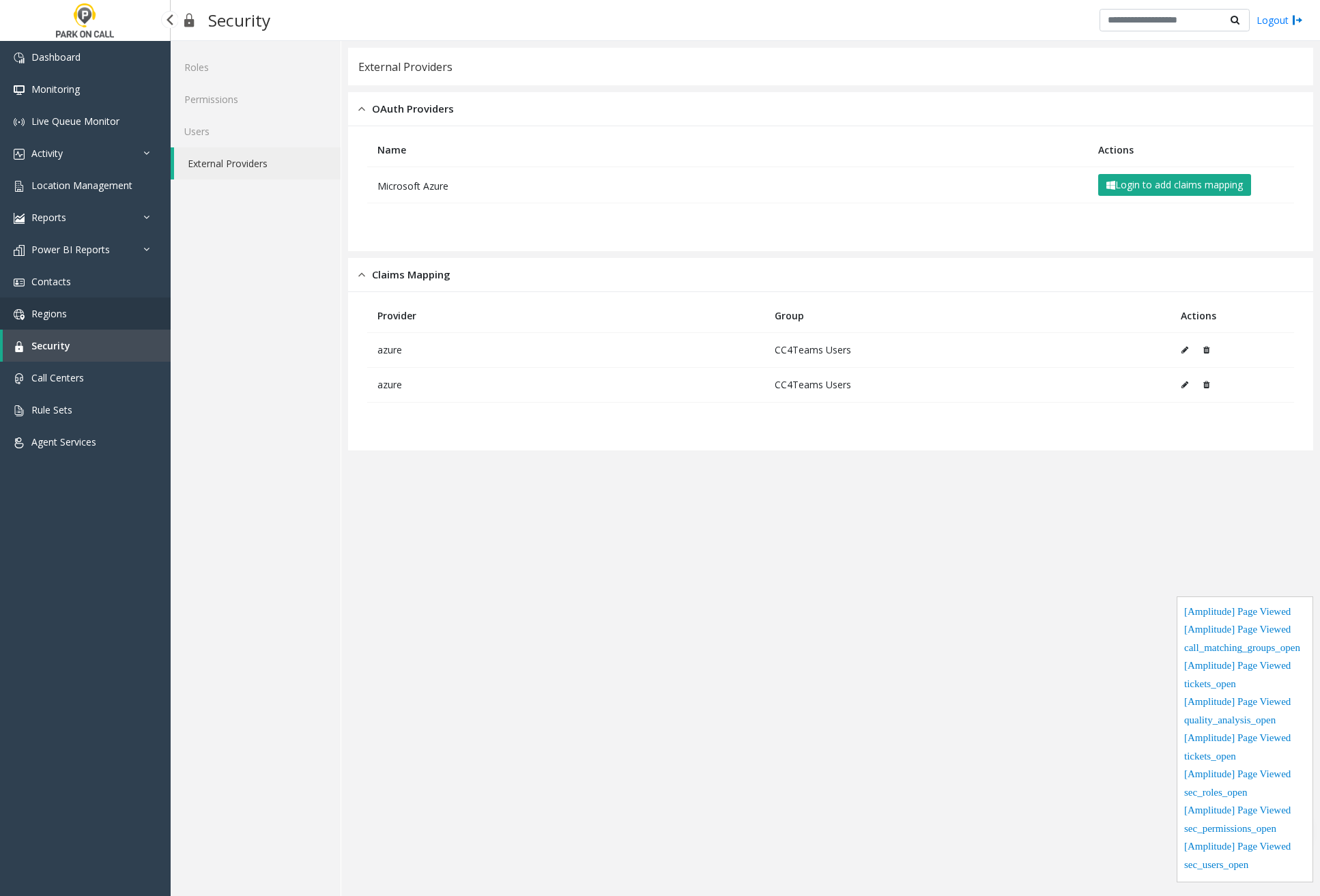
click at [108, 311] on link "Regions" at bounding box center [85, 313] width 170 height 32
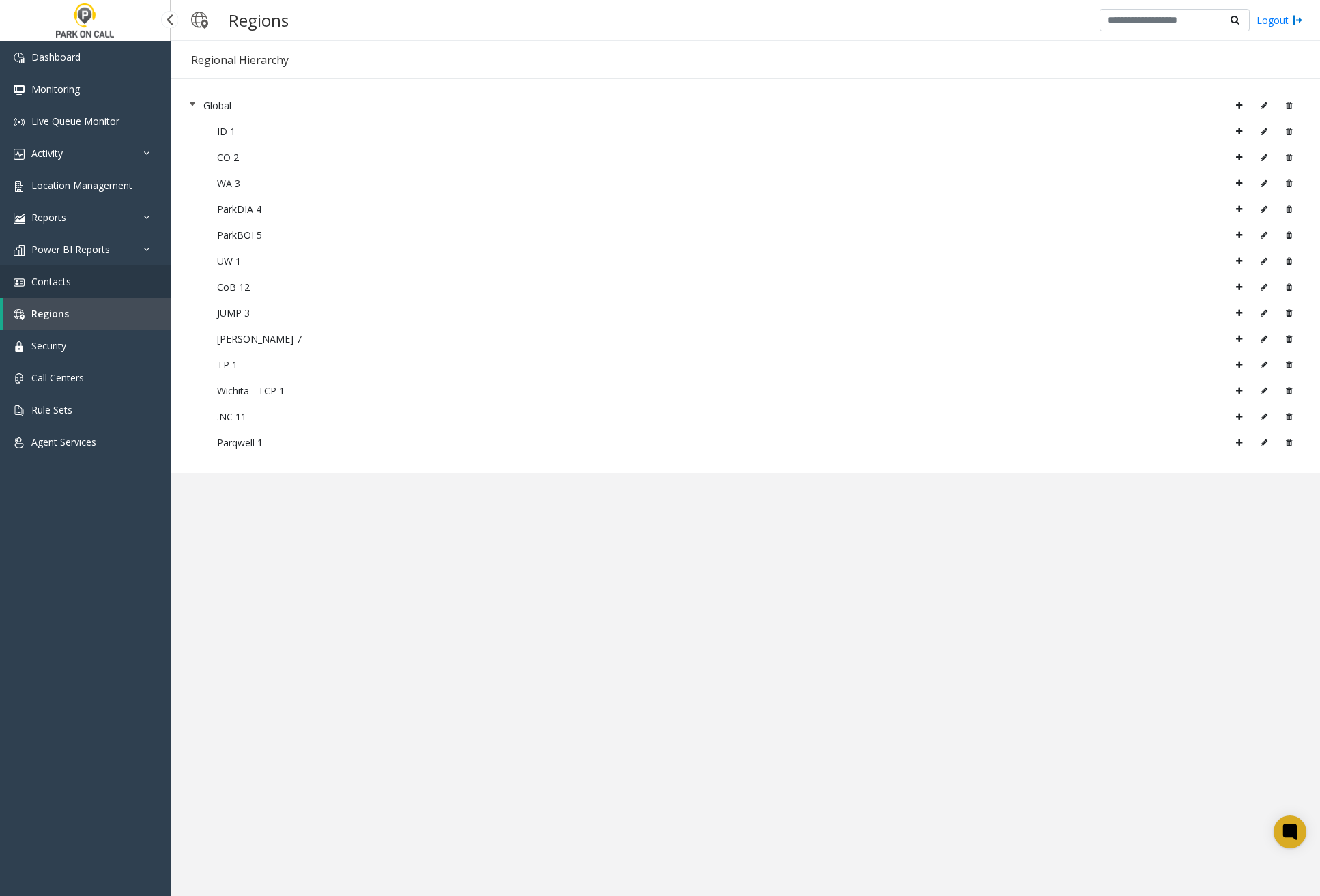
click at [80, 273] on link "Contacts" at bounding box center [85, 281] width 170 height 32
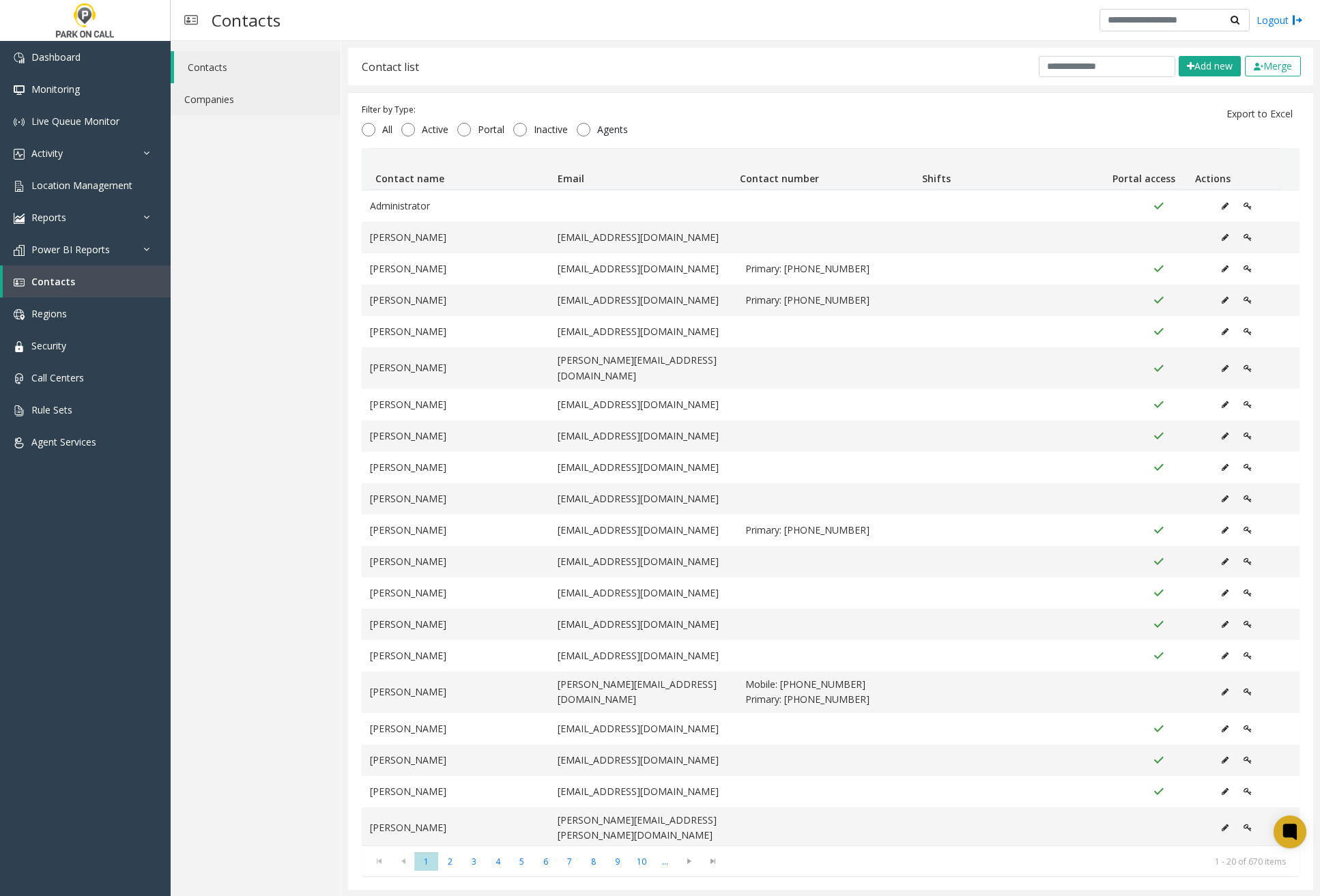
click at [249, 108] on link "Companies" at bounding box center [255, 98] width 170 height 32
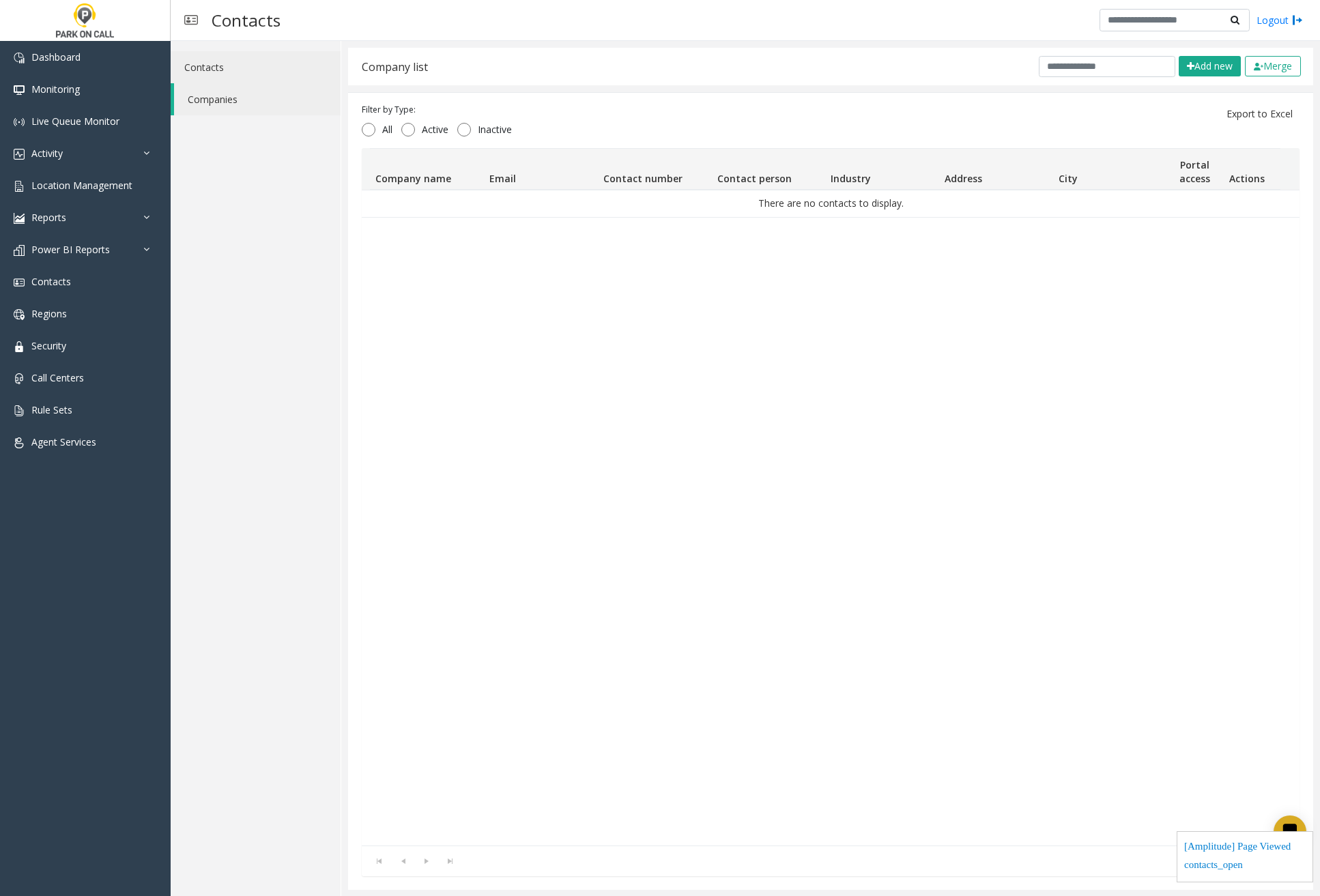
click at [232, 64] on link "Contacts" at bounding box center [255, 67] width 170 height 32
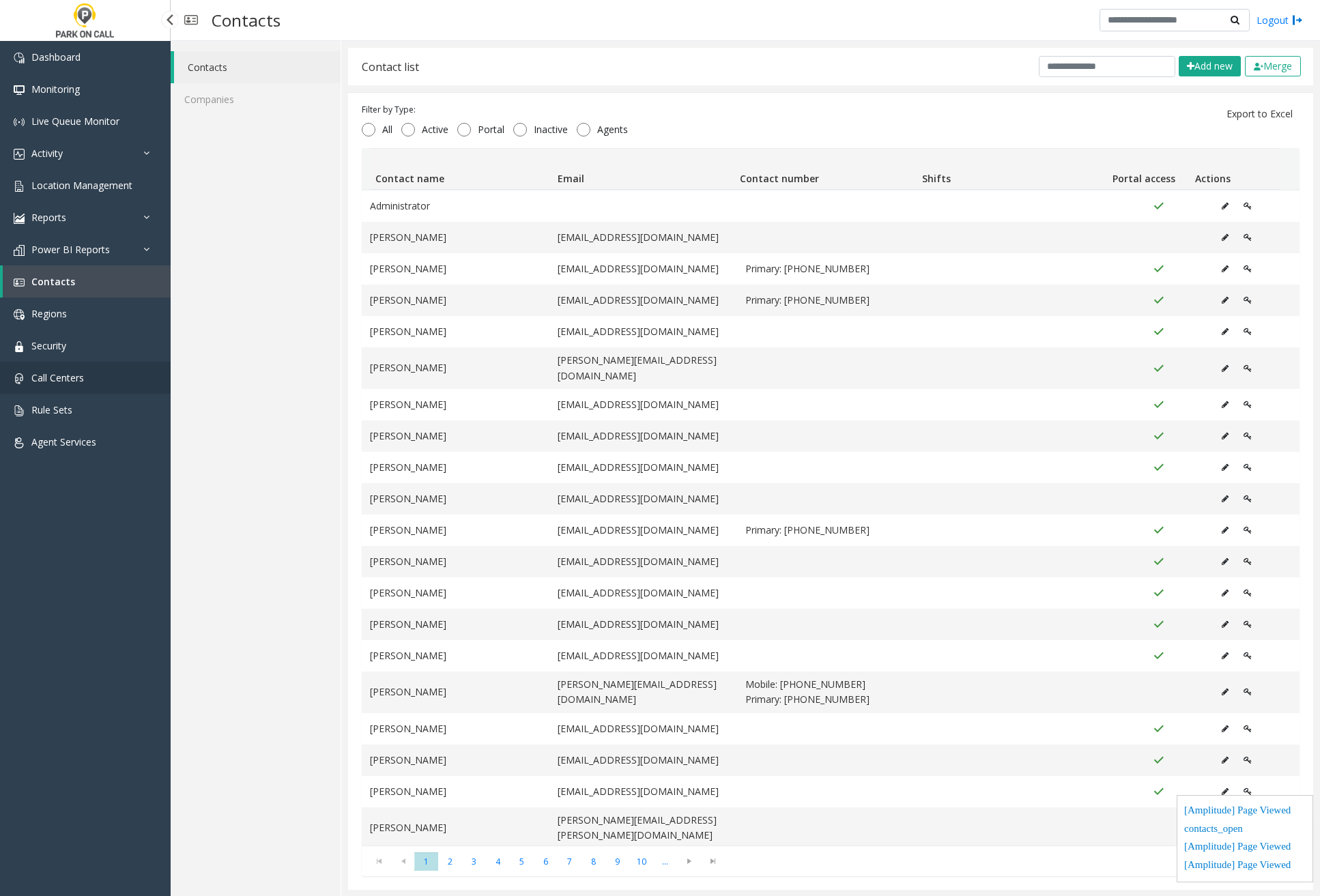
click at [77, 379] on span "Call Centers" at bounding box center [57, 377] width 53 height 13
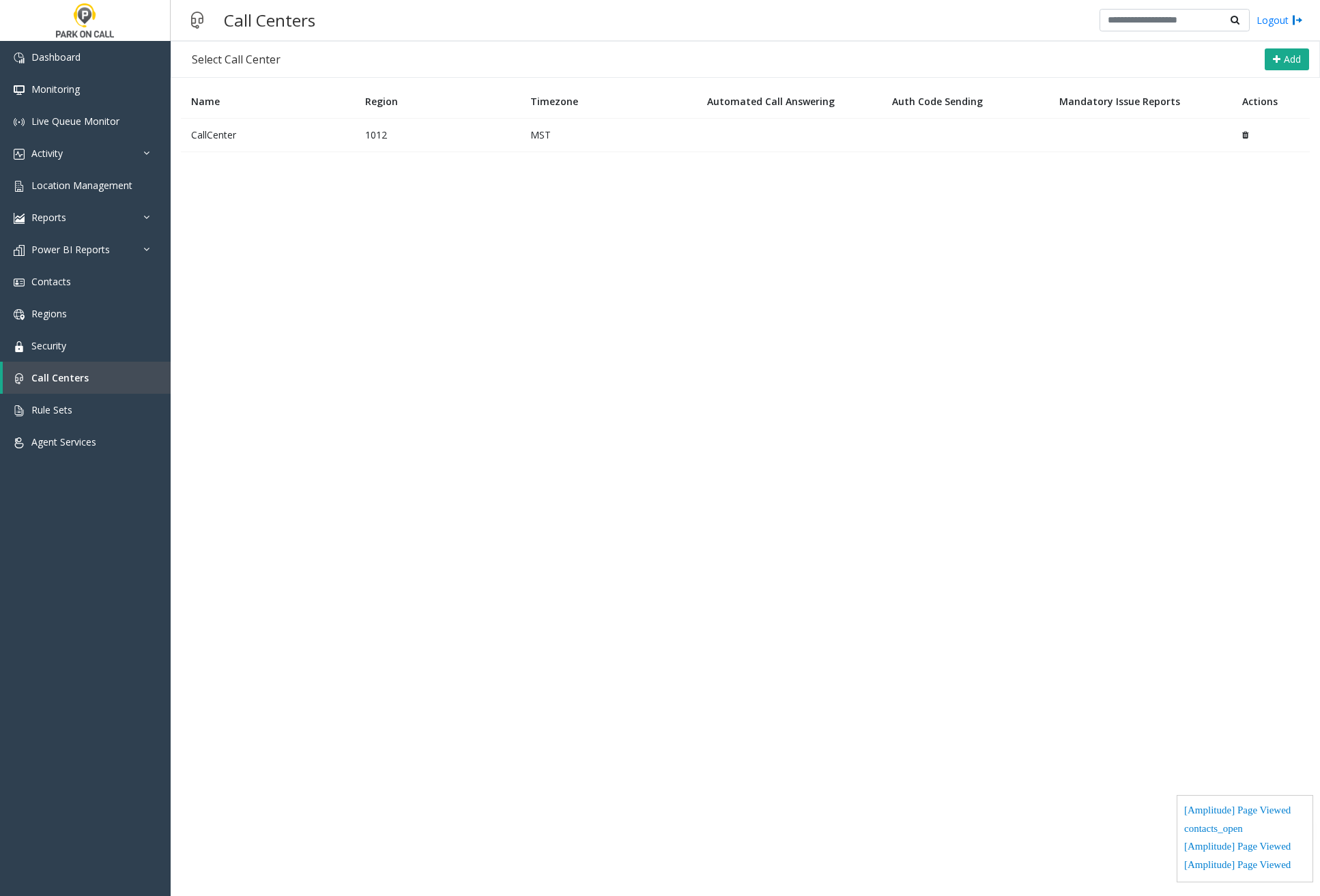
click at [263, 140] on td "CallCenter" at bounding box center [267, 135] width 174 height 34
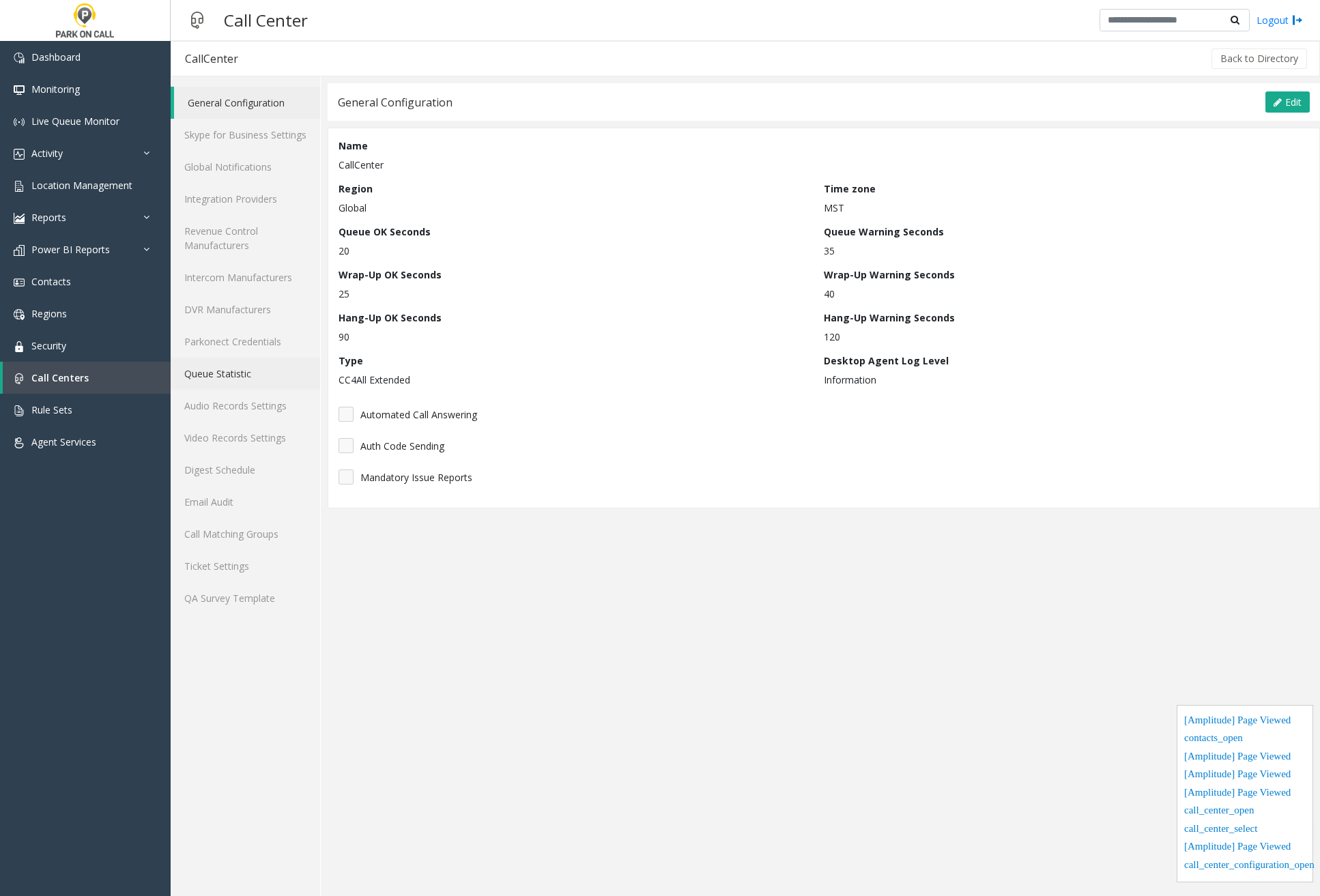
click at [248, 382] on link "Queue Statistic" at bounding box center [245, 373] width 150 height 32
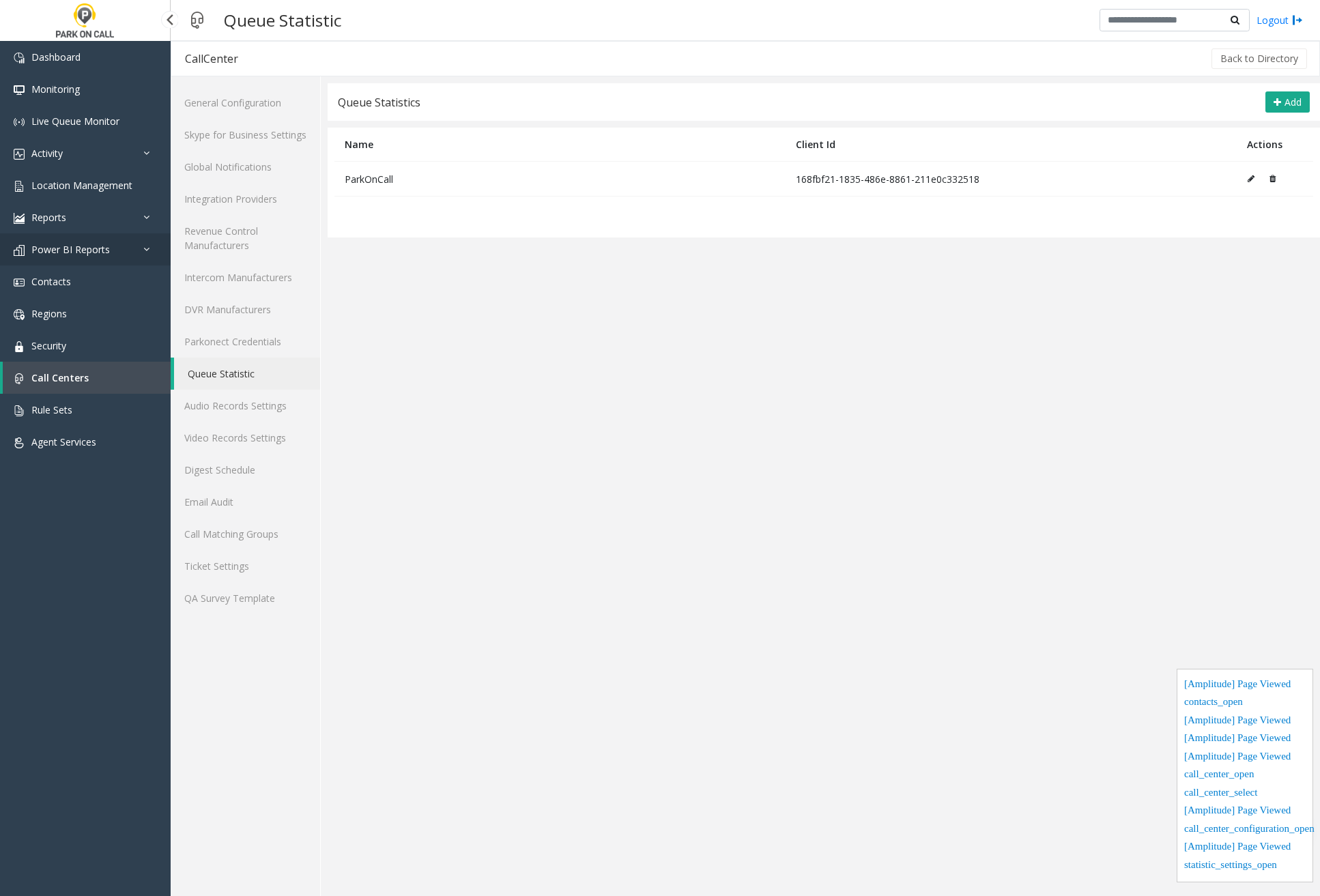
click at [85, 250] on span "Power BI Reports" at bounding box center [70, 250] width 78 height 13
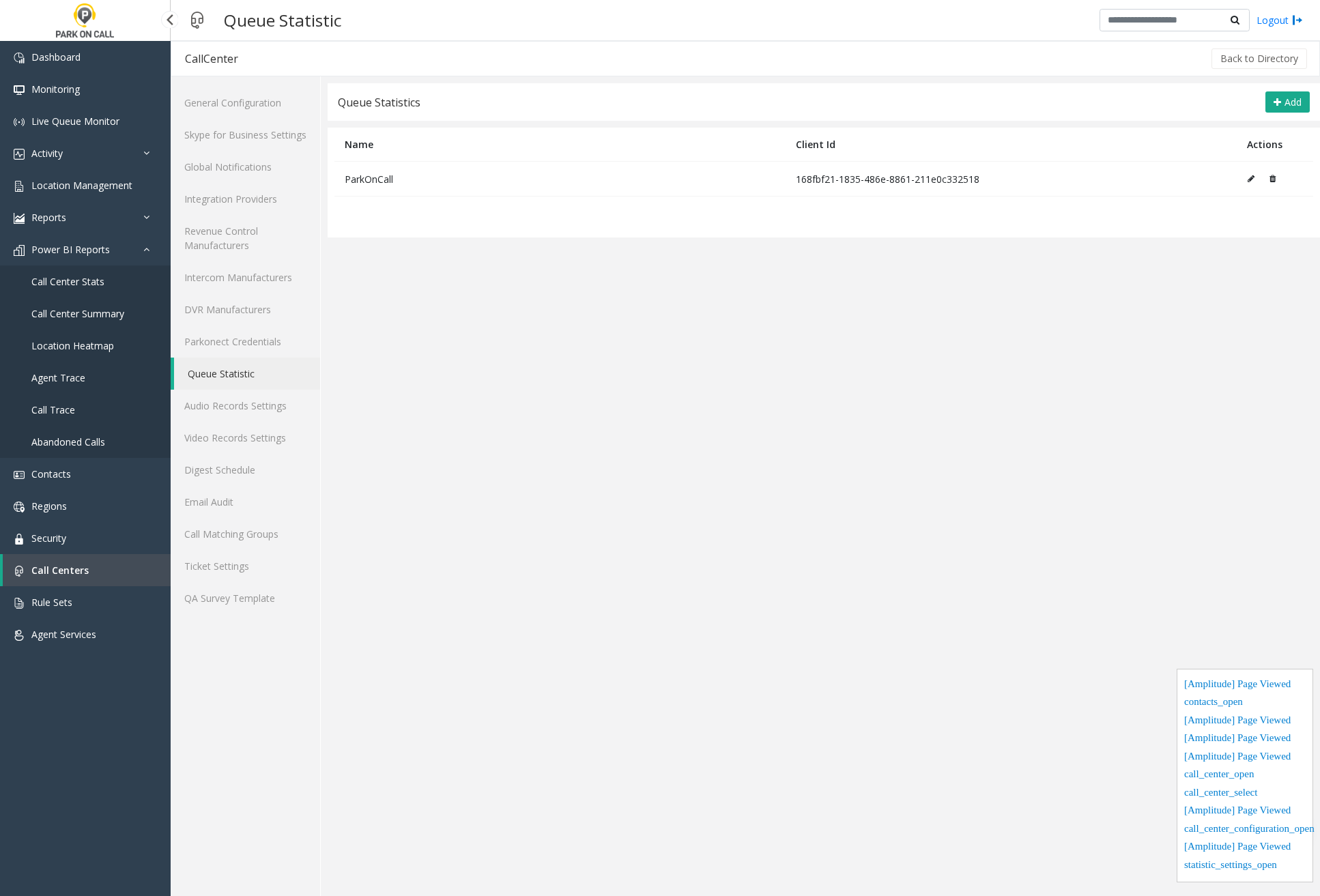
click at [81, 273] on link "Call Center Stats" at bounding box center [85, 281] width 170 height 32
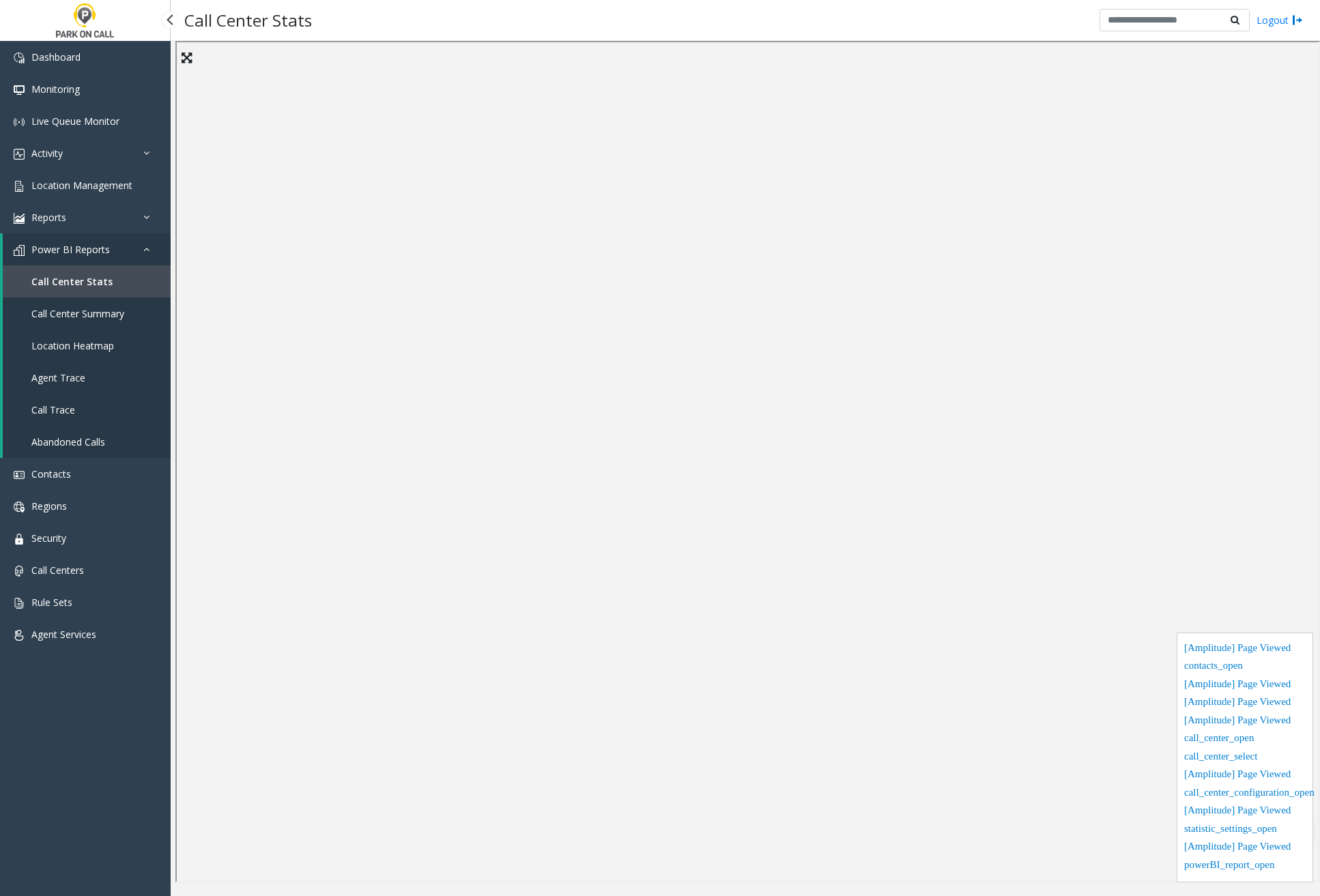
click at [93, 308] on span "Call Center Summary" at bounding box center [77, 314] width 93 height 13
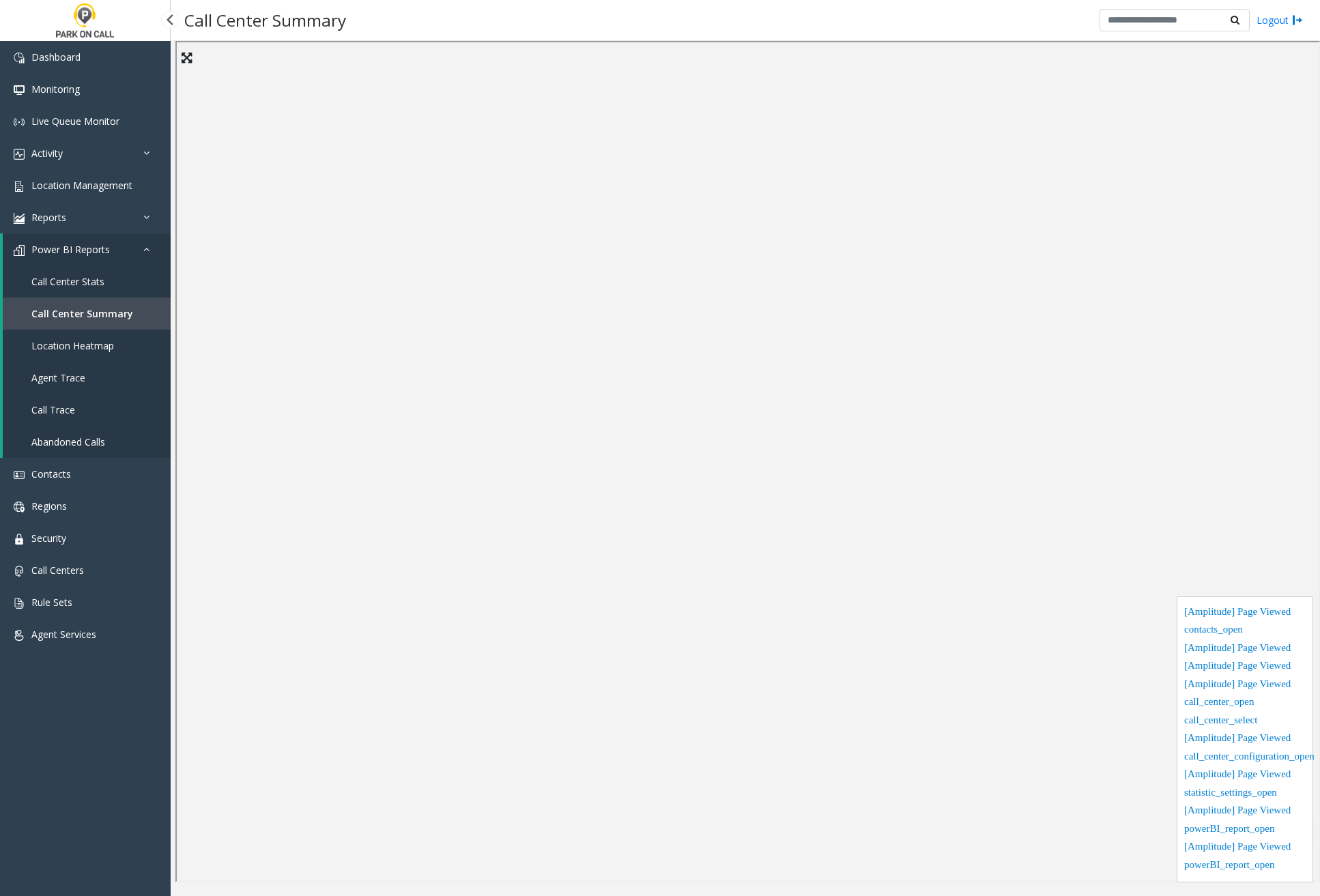
click at [74, 347] on span "Location Heatmap" at bounding box center [72, 345] width 83 height 13
click at [69, 376] on span "Agent Trace" at bounding box center [57, 377] width 54 height 13
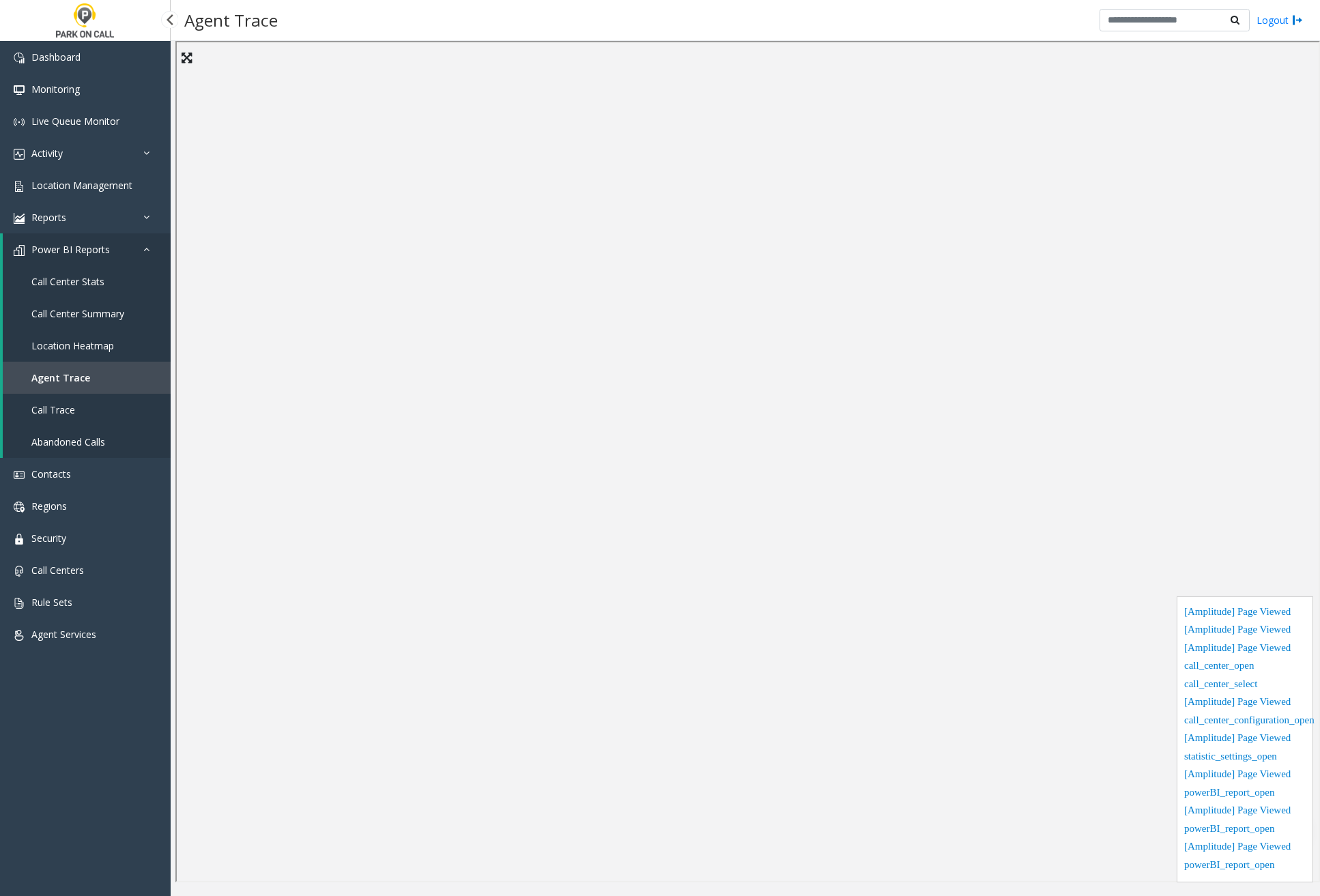
click at [69, 407] on span "Call Trace" at bounding box center [53, 410] width 44 height 13
click at [98, 444] on span "Abandoned Calls" at bounding box center [67, 442] width 74 height 13
click at [85, 218] on link "Reports" at bounding box center [85, 217] width 170 height 32
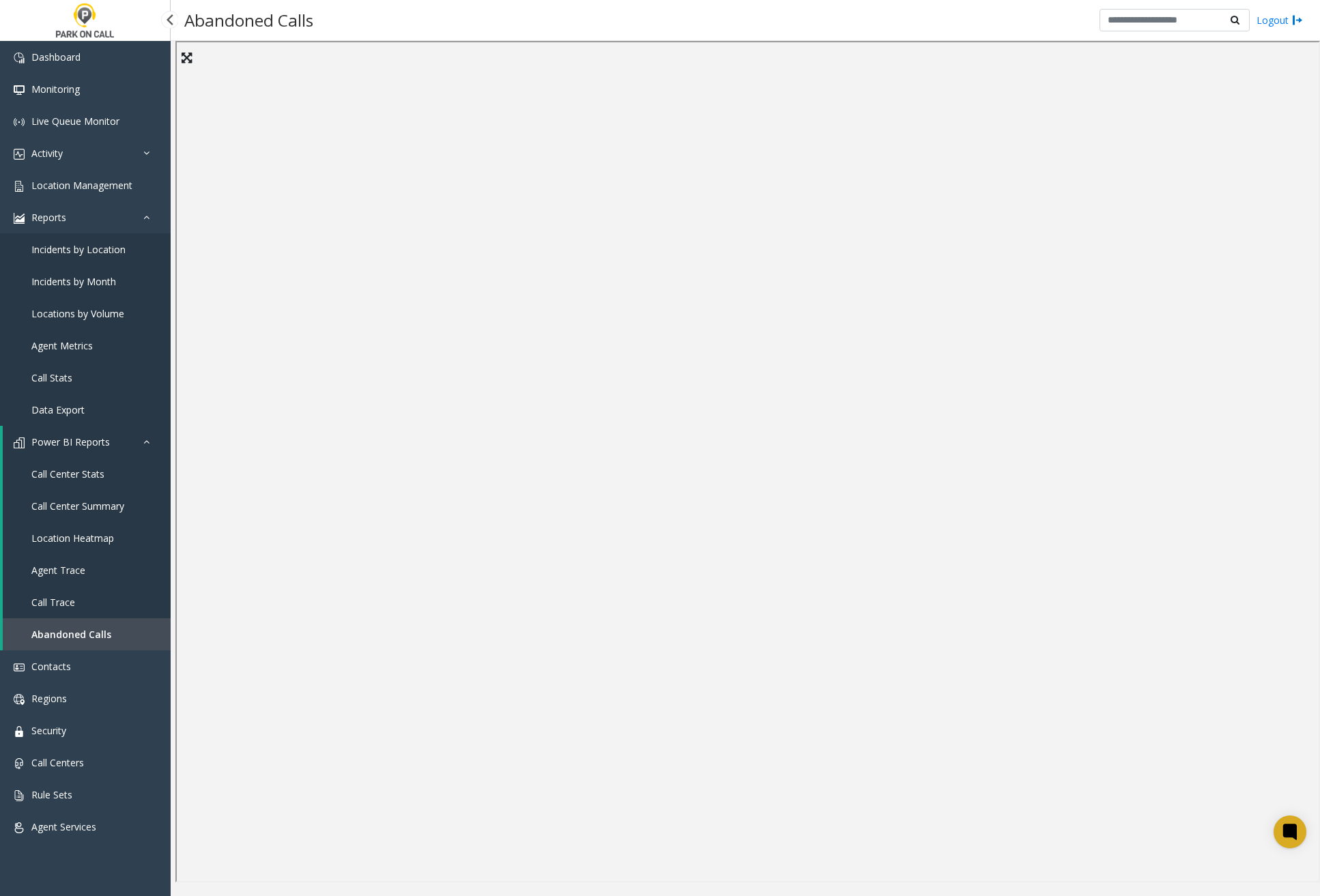
click at [90, 251] on span "Incidents by Location" at bounding box center [77, 250] width 94 height 13
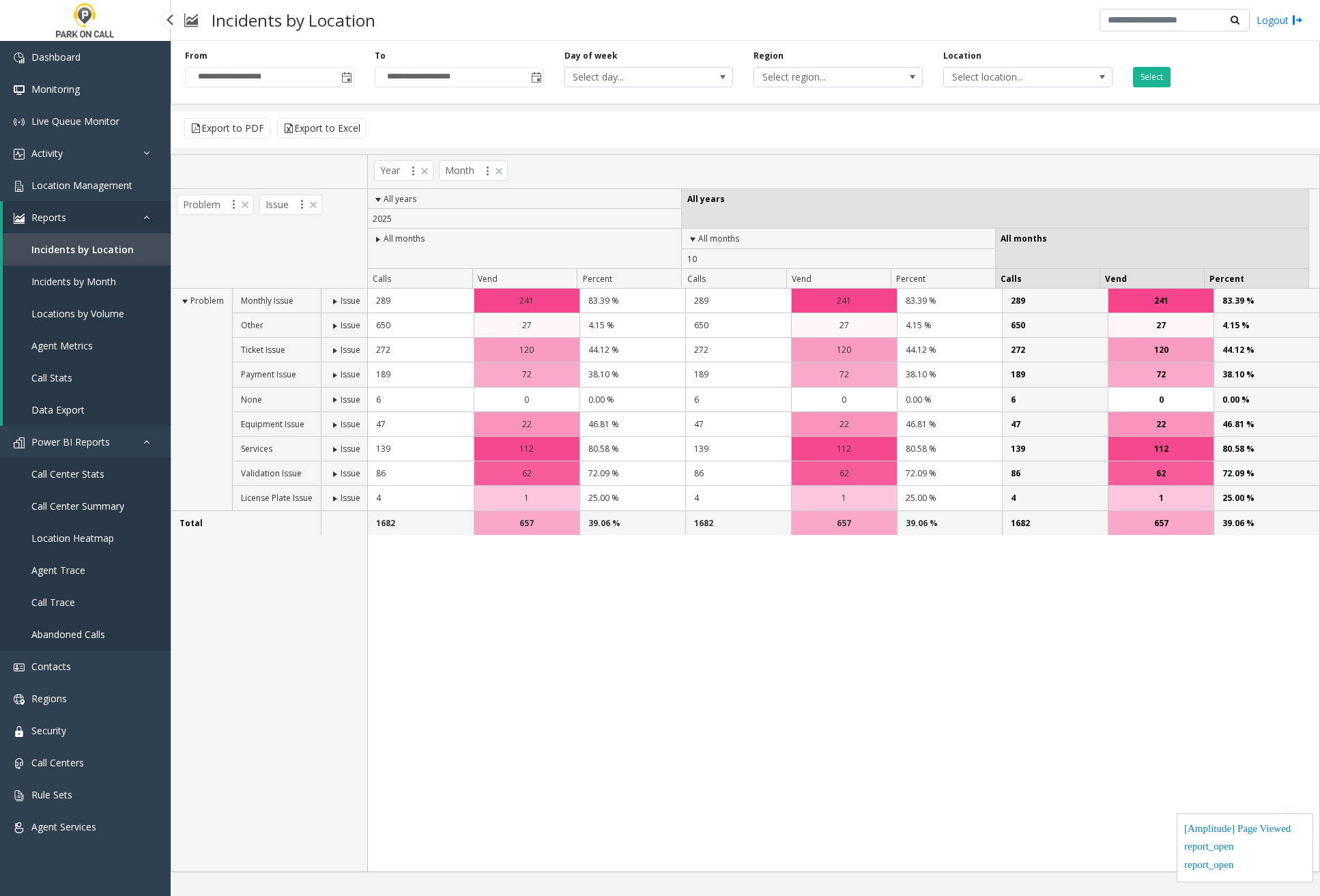
click at [102, 279] on span "Incidents by Month" at bounding box center [73, 282] width 85 height 13
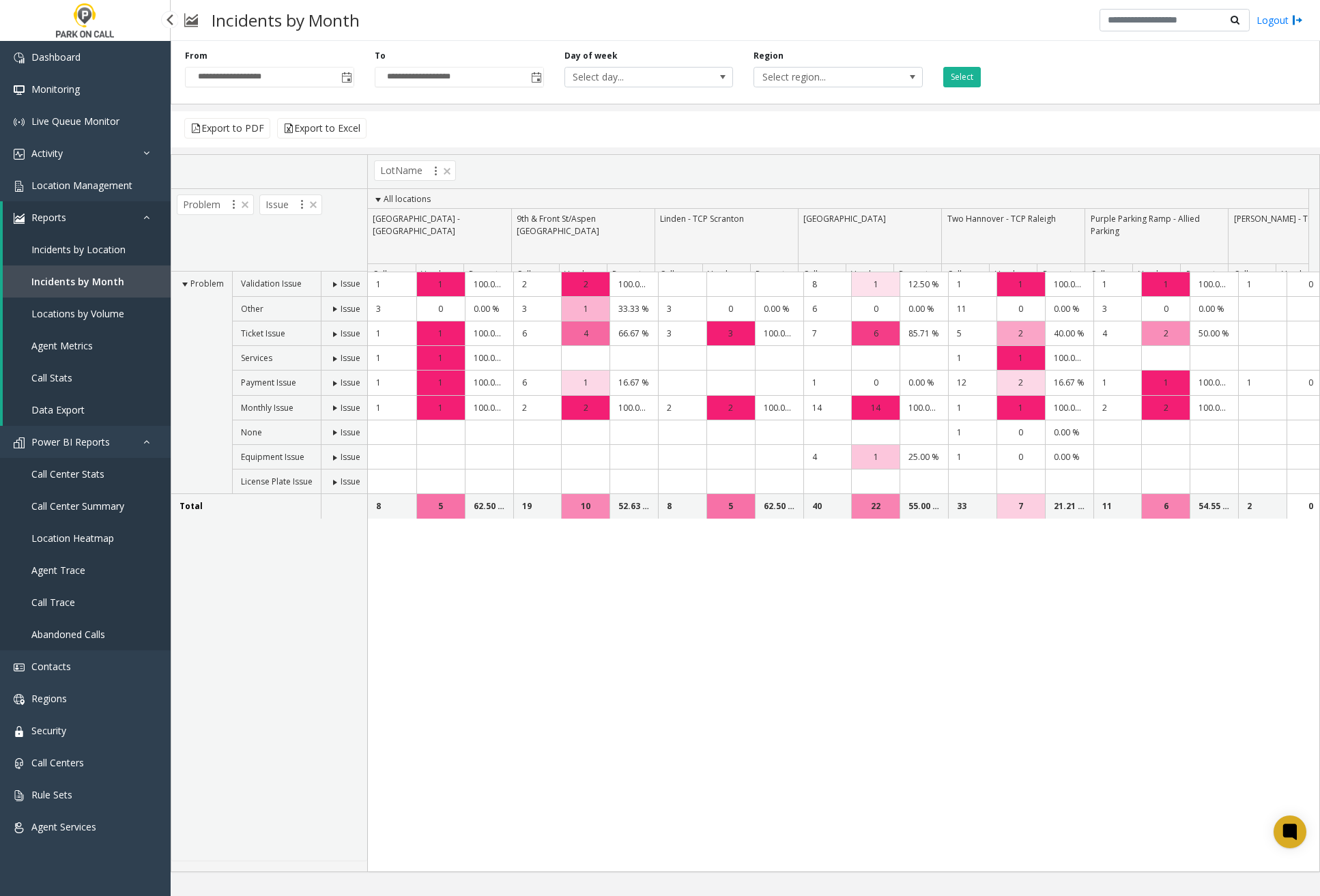
click at [92, 313] on span "Locations by Volume" at bounding box center [77, 314] width 93 height 13
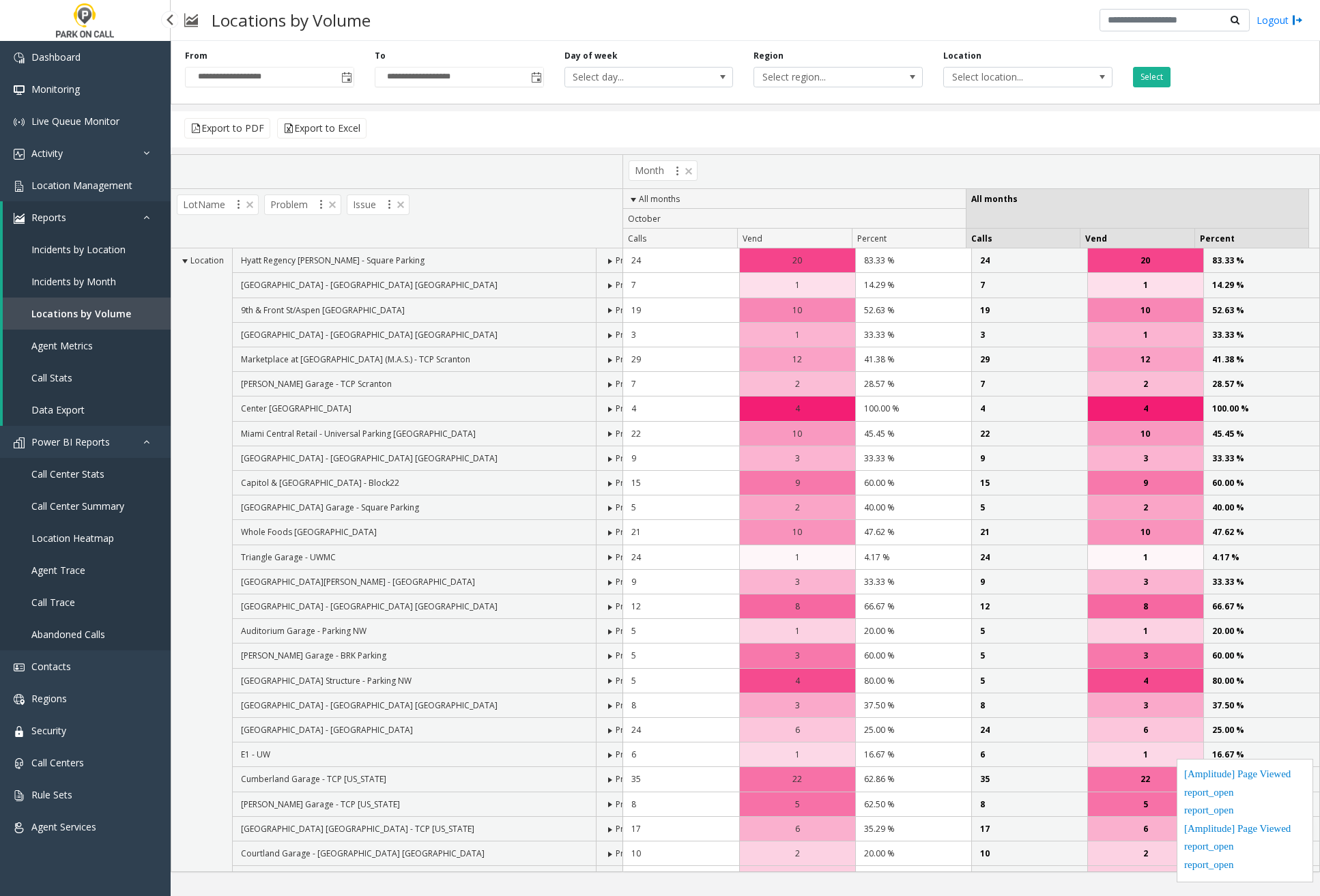
click at [127, 347] on link "Agent Metrics" at bounding box center [87, 345] width 168 height 32
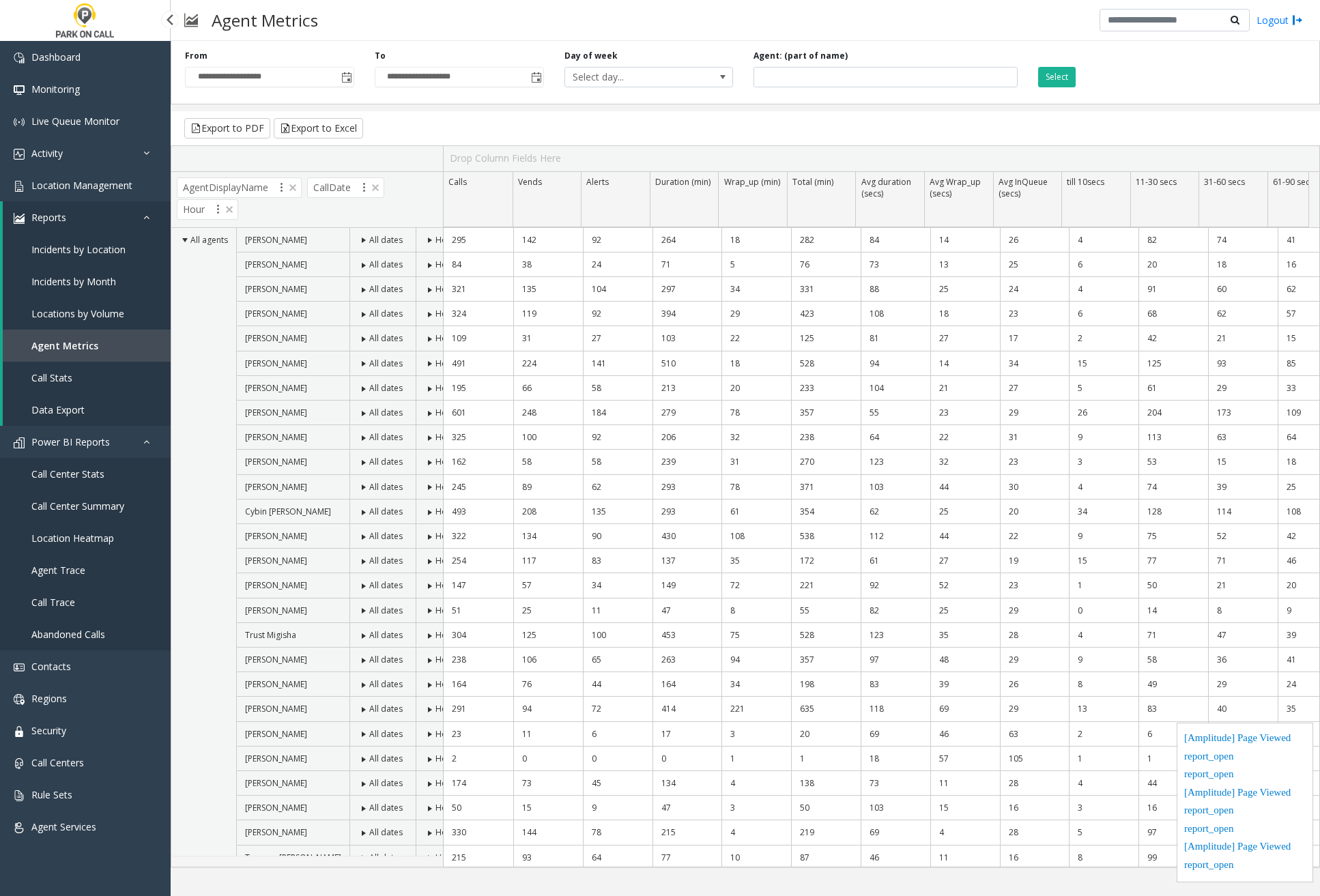
click at [98, 382] on link "Call Stats" at bounding box center [87, 377] width 168 height 32
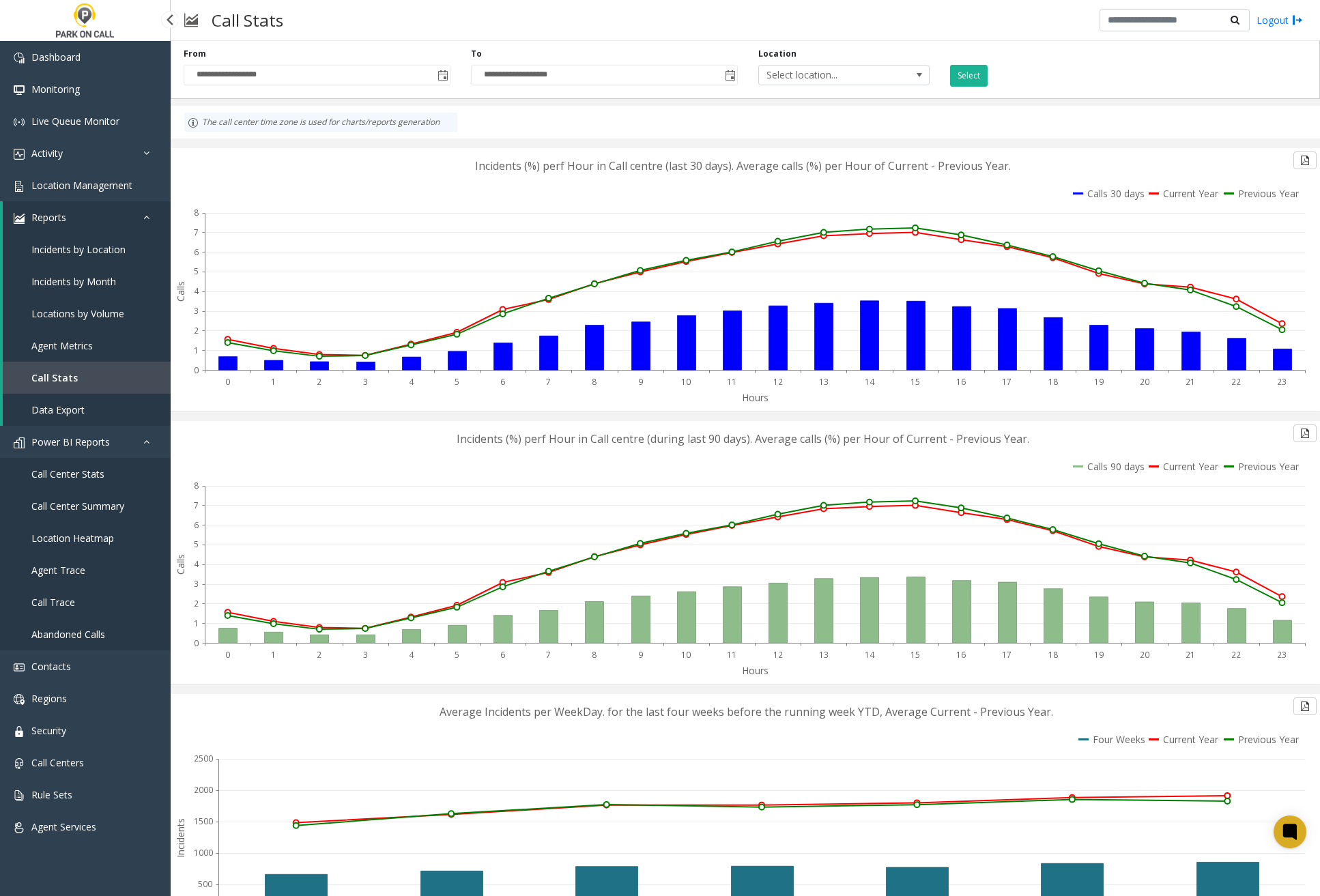
click at [85, 407] on link "Data Export" at bounding box center [87, 409] width 168 height 32
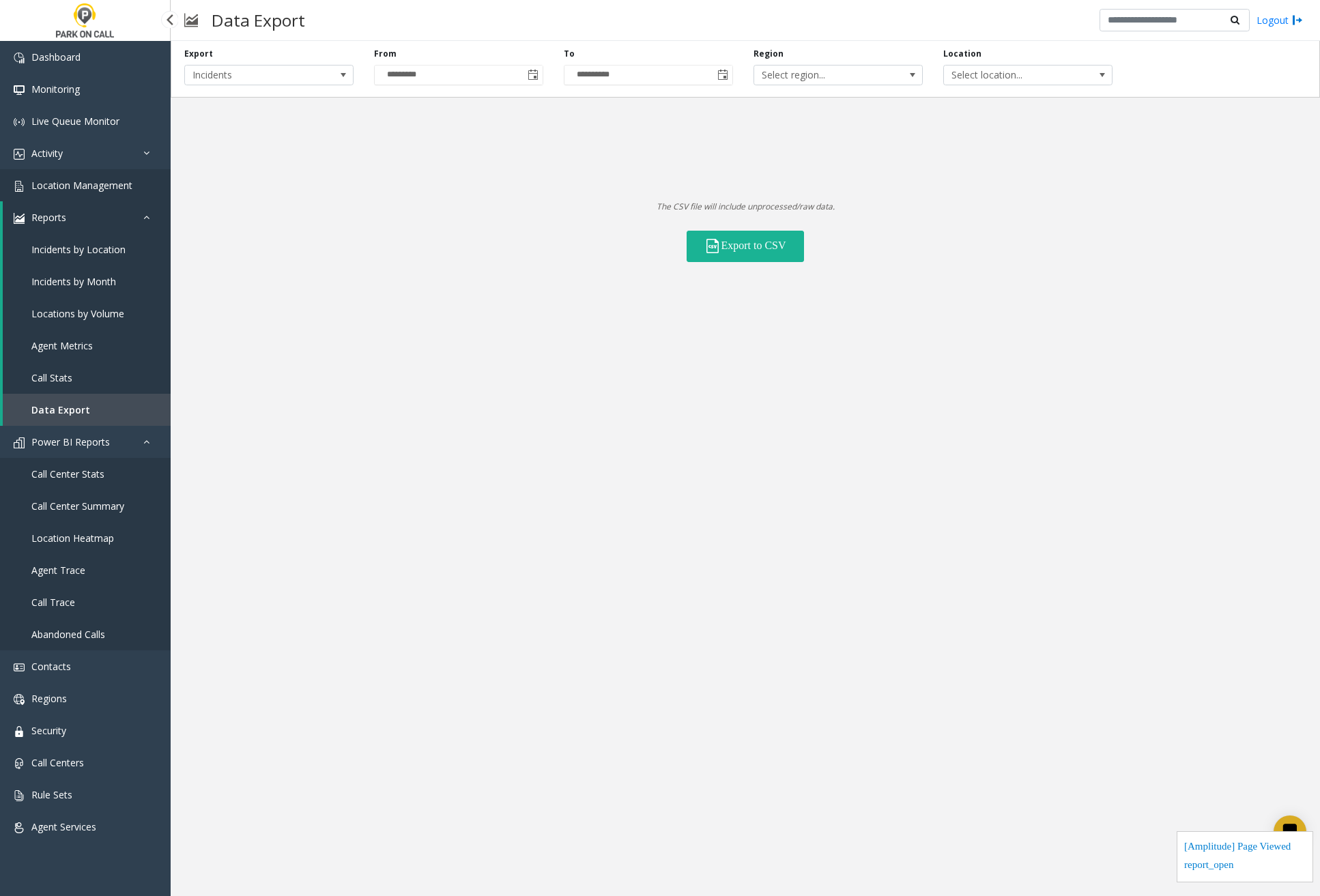
click at [94, 189] on span "Location Management" at bounding box center [81, 185] width 101 height 13
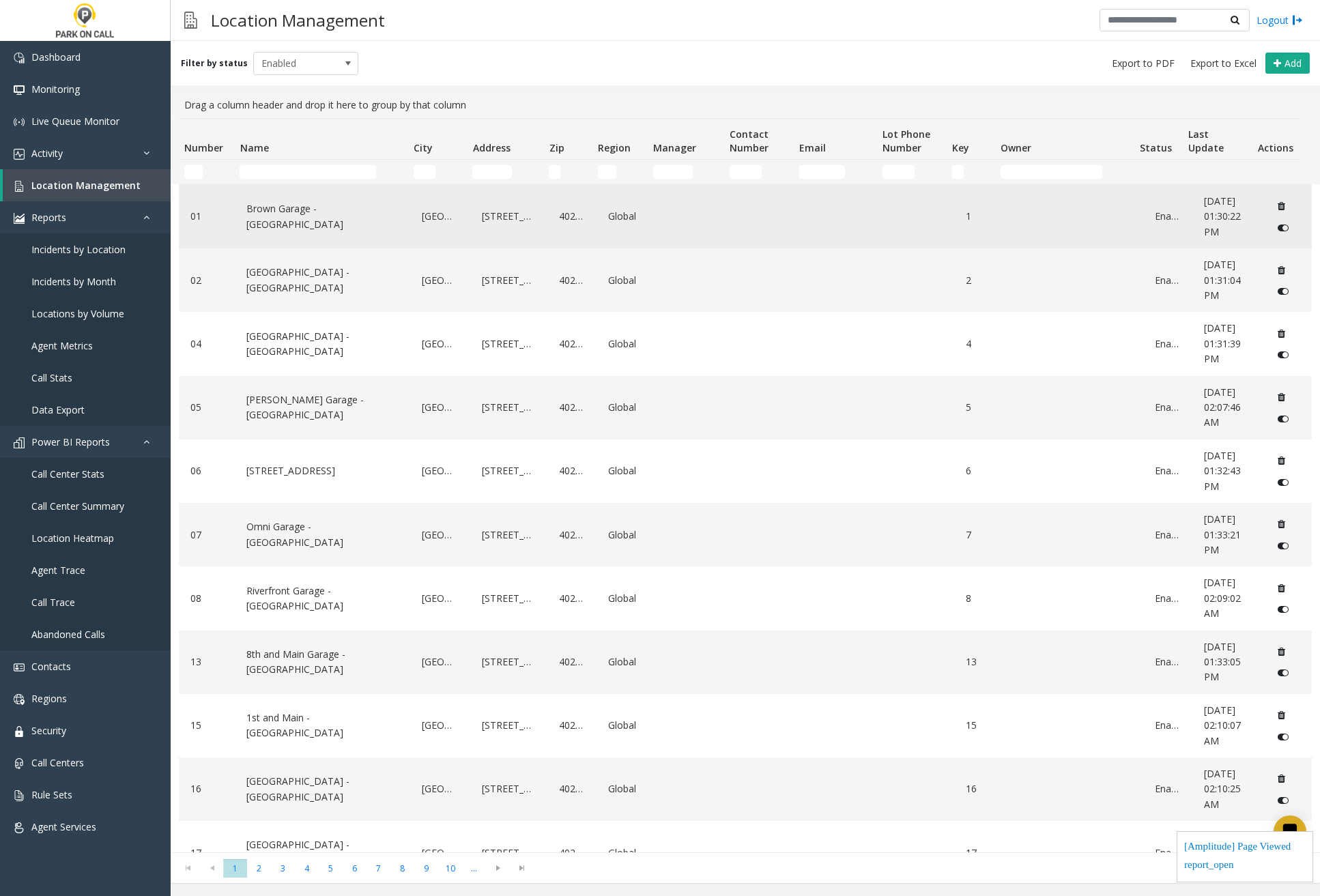
click at [331, 214] on link "Brown Garage - [GEOGRAPHIC_DATA]" at bounding box center [323, 216] width 159 height 37
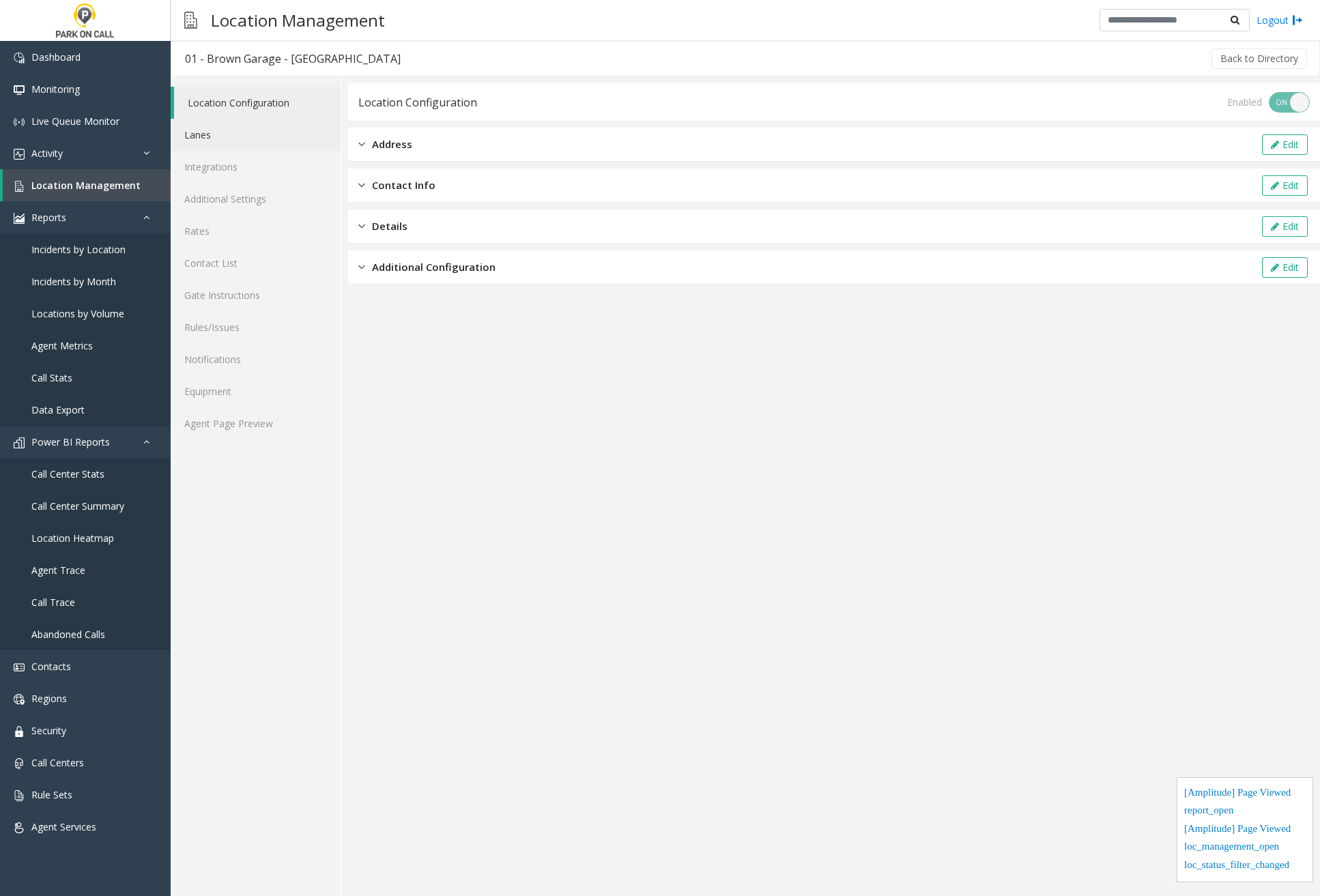
click at [235, 132] on link "Lanes" at bounding box center [255, 134] width 170 height 32
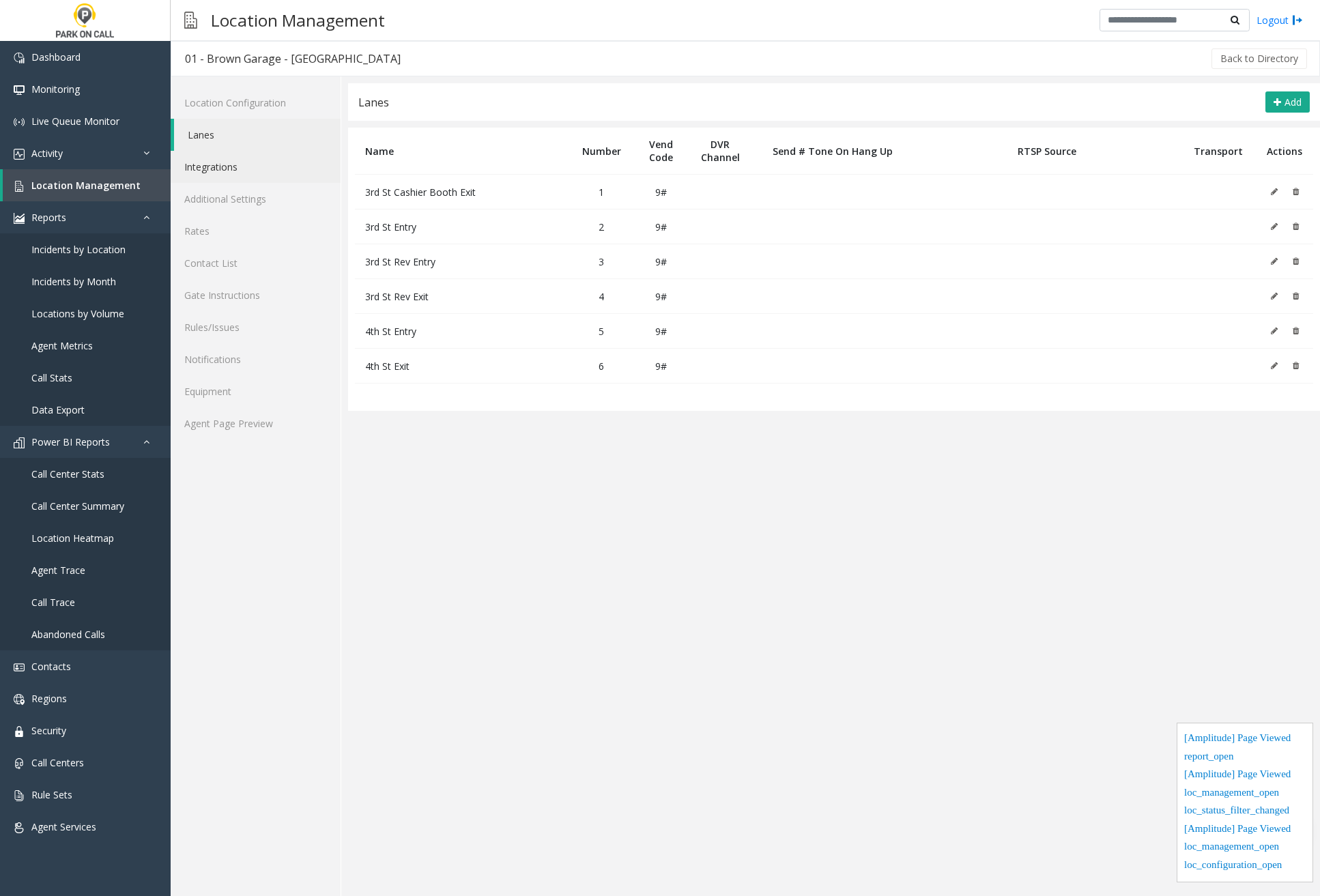
click at [232, 167] on link "Integrations" at bounding box center [255, 166] width 170 height 32
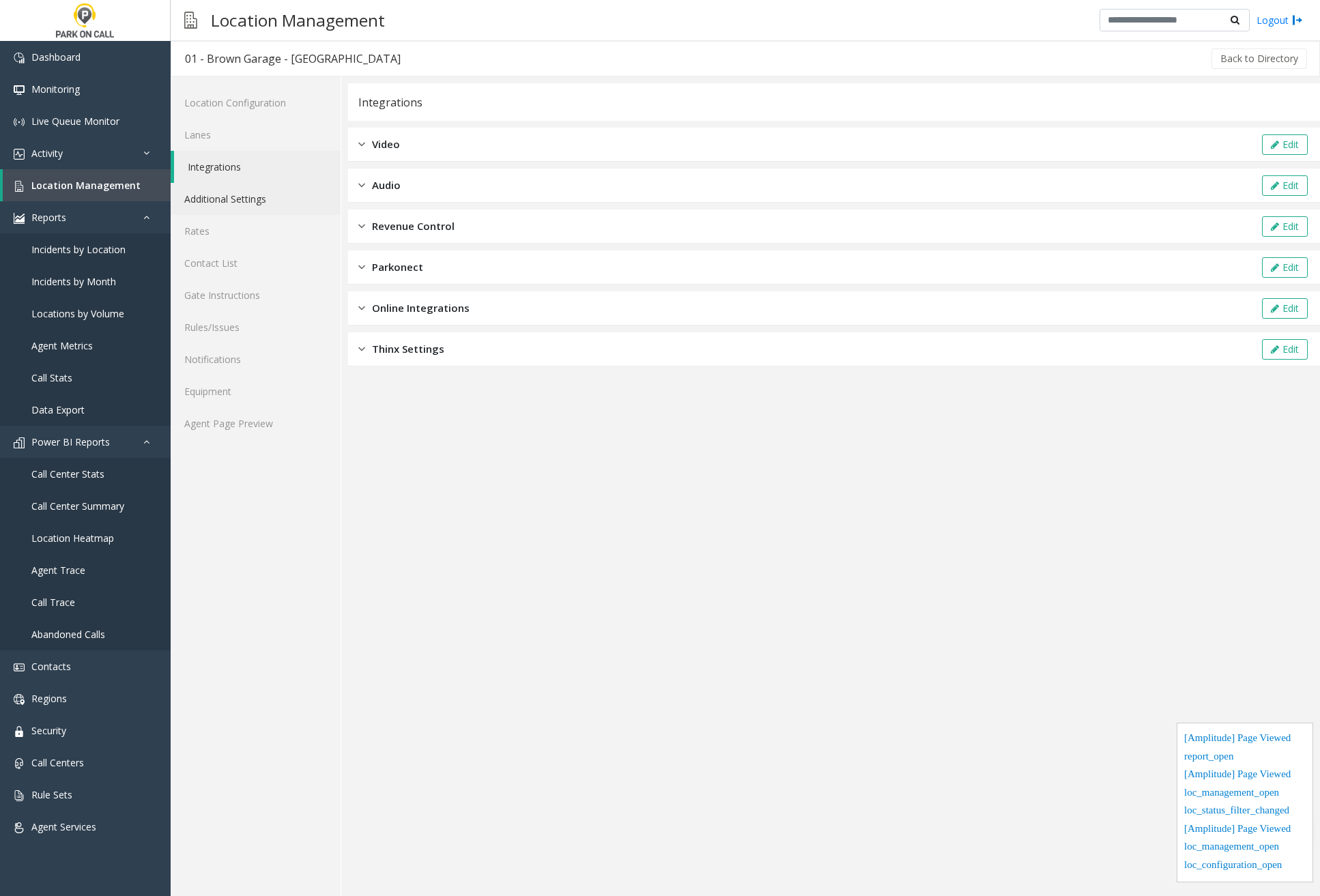
click at [246, 202] on link "Additional Settings" at bounding box center [255, 199] width 170 height 32
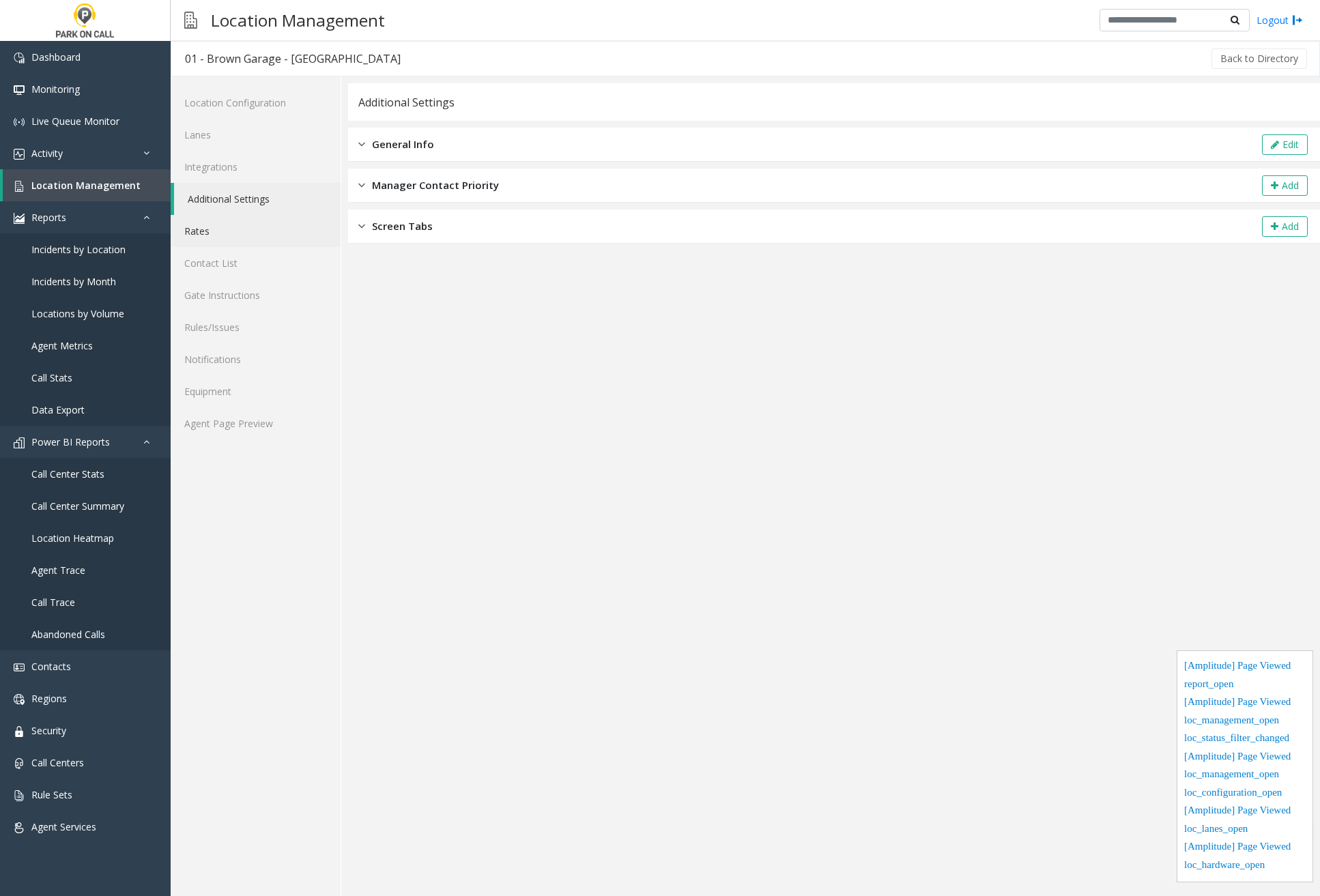
click at [235, 221] on link "Rates" at bounding box center [255, 231] width 170 height 32
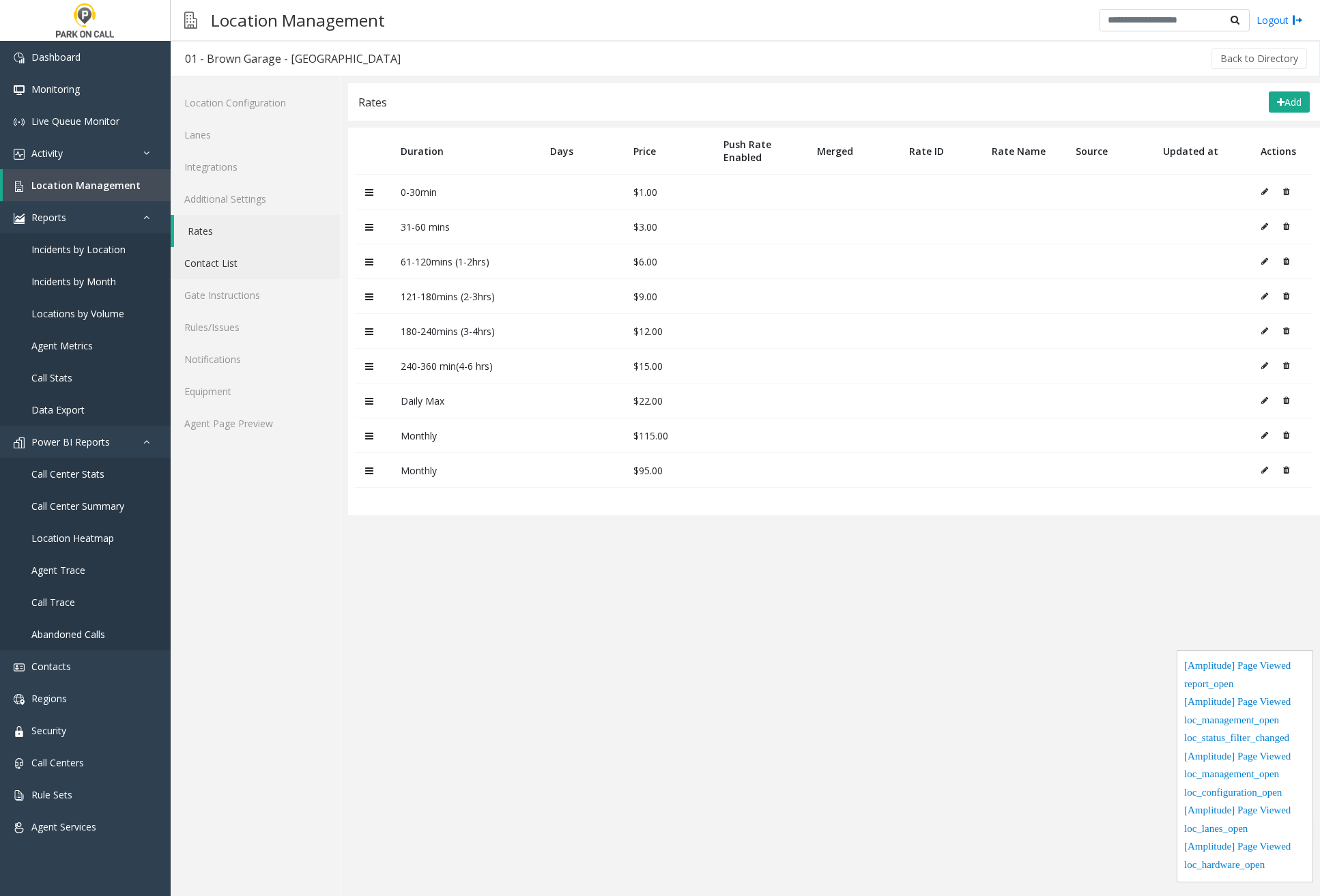
click at [241, 265] on link "Contact List" at bounding box center [255, 263] width 170 height 32
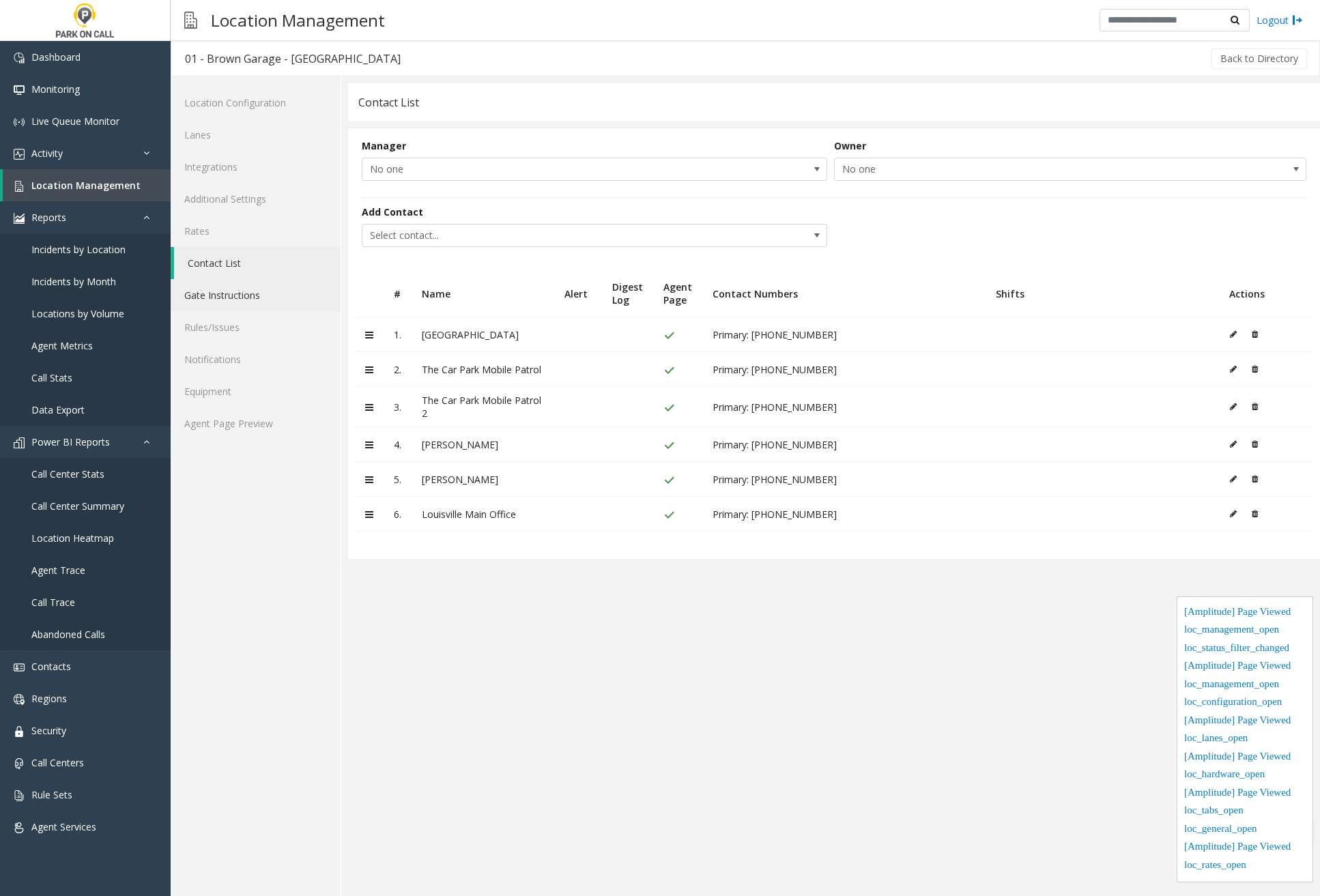
click at [250, 287] on link "Gate Instructions" at bounding box center [255, 294] width 170 height 32
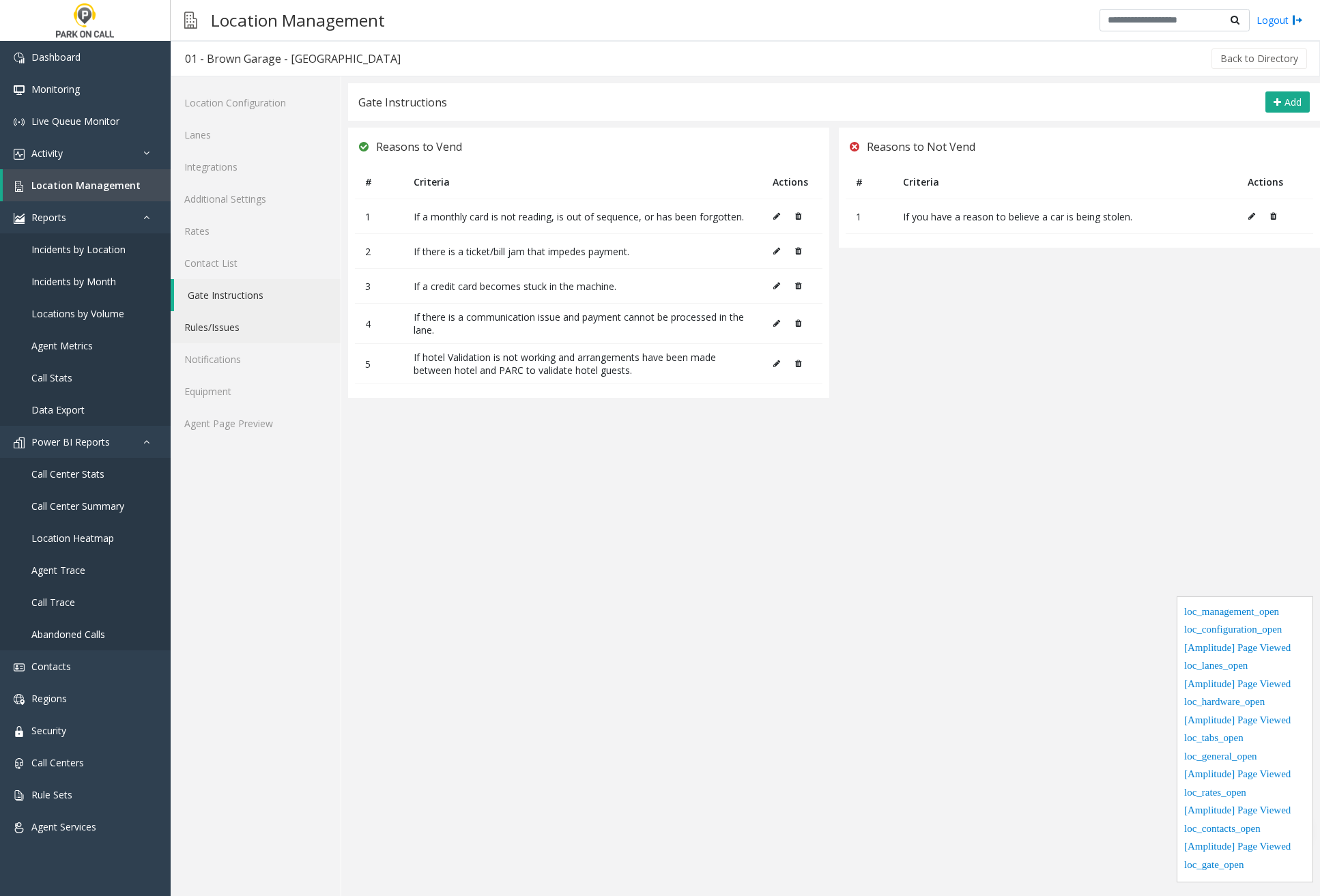
click at [256, 317] on link "Rules/Issues" at bounding box center [255, 326] width 170 height 32
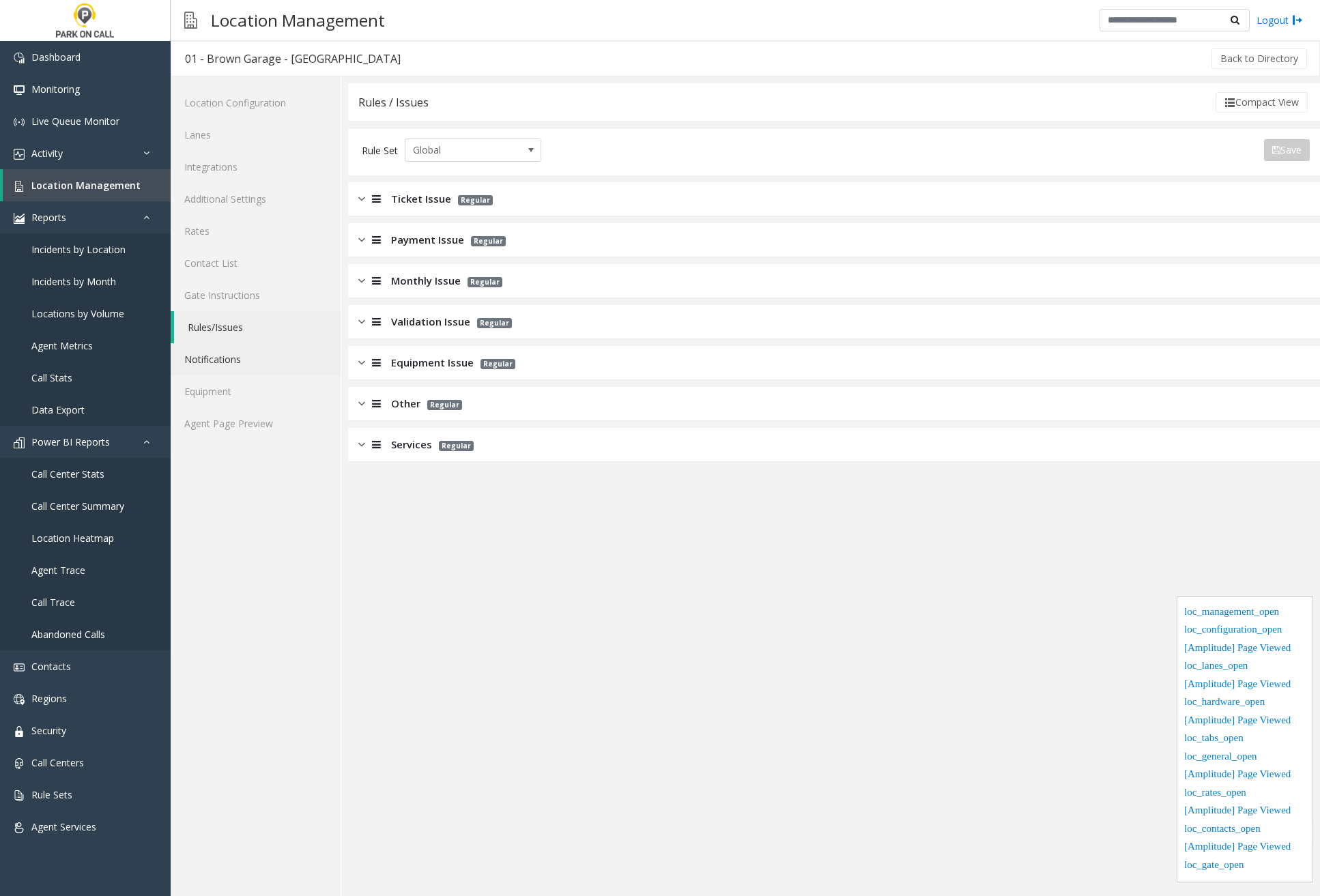
click at [252, 363] on link "Notifications" at bounding box center [255, 359] width 170 height 32
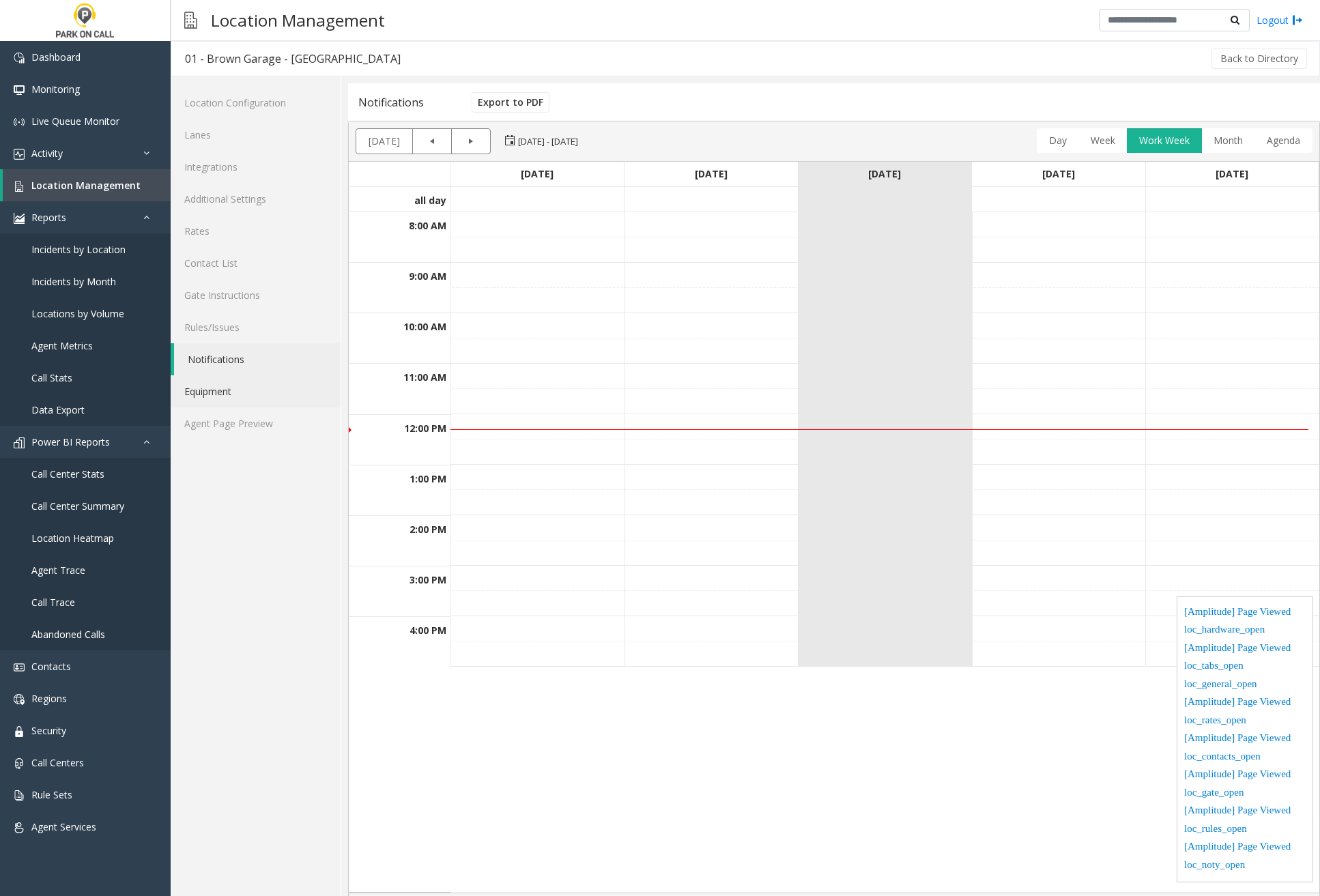
click at [246, 390] on link "Equipment" at bounding box center [255, 391] width 170 height 32
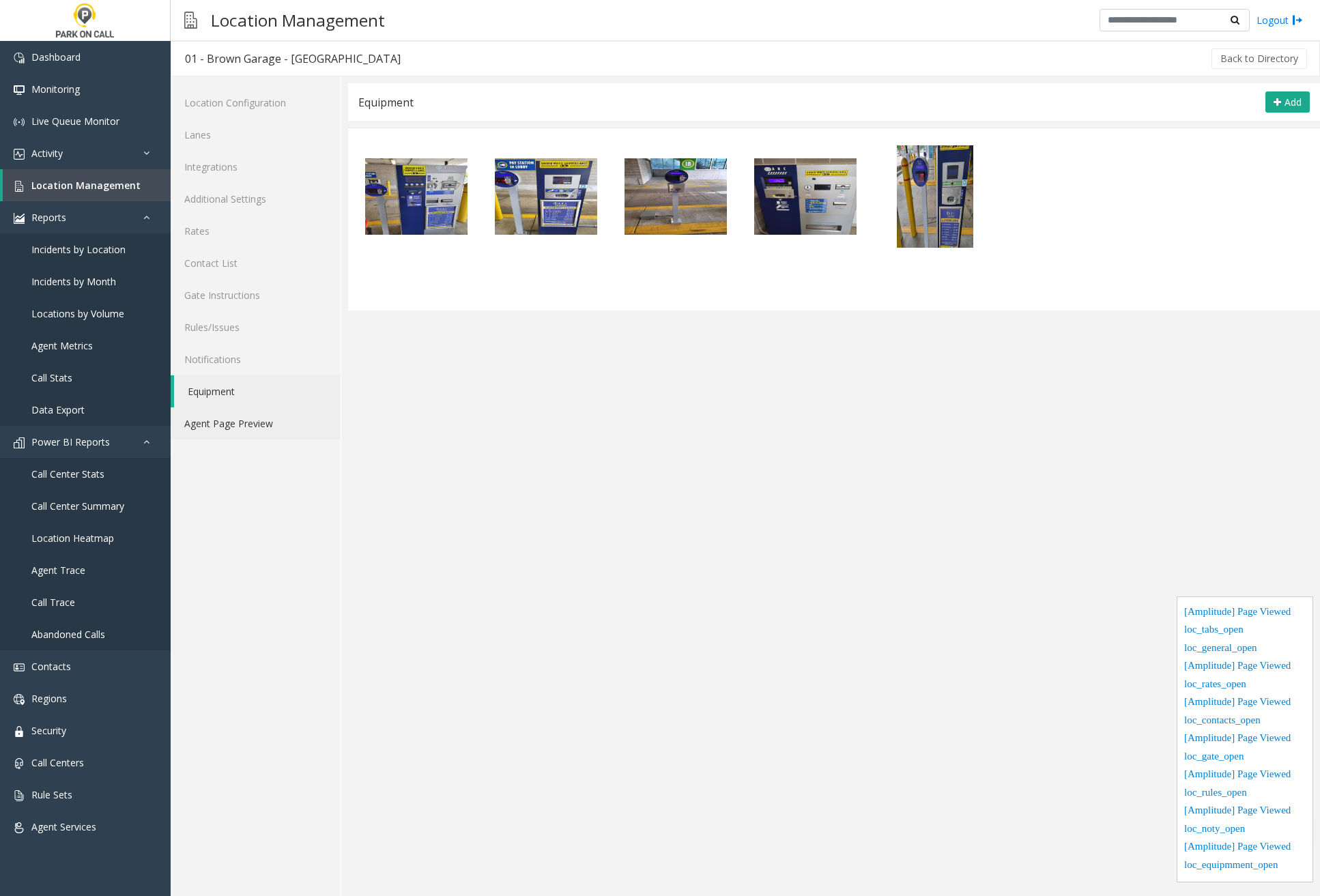
click at [271, 427] on link "Agent Page Preview" at bounding box center [255, 423] width 170 height 32
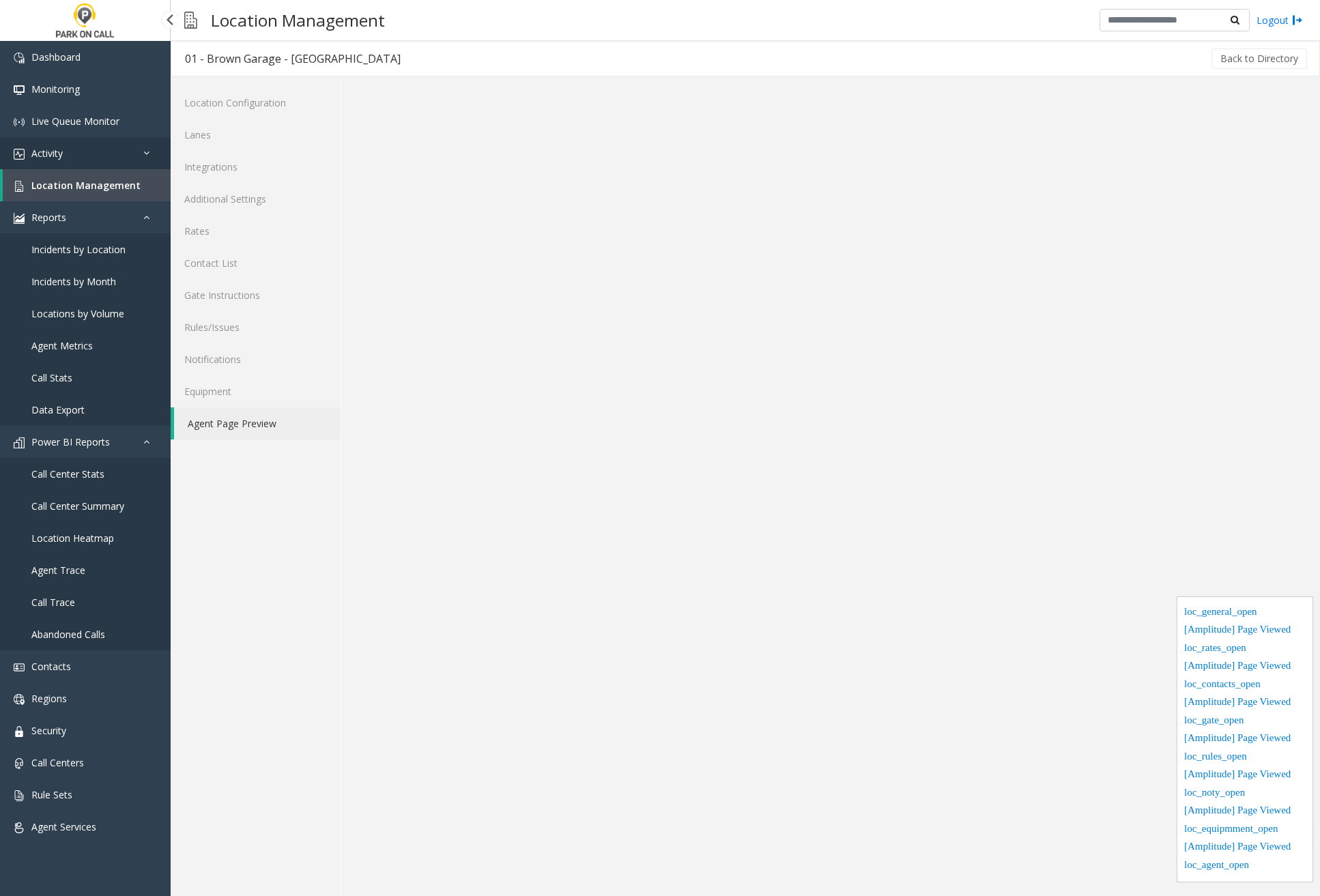
click at [105, 153] on link "Activity" at bounding box center [85, 153] width 170 height 32
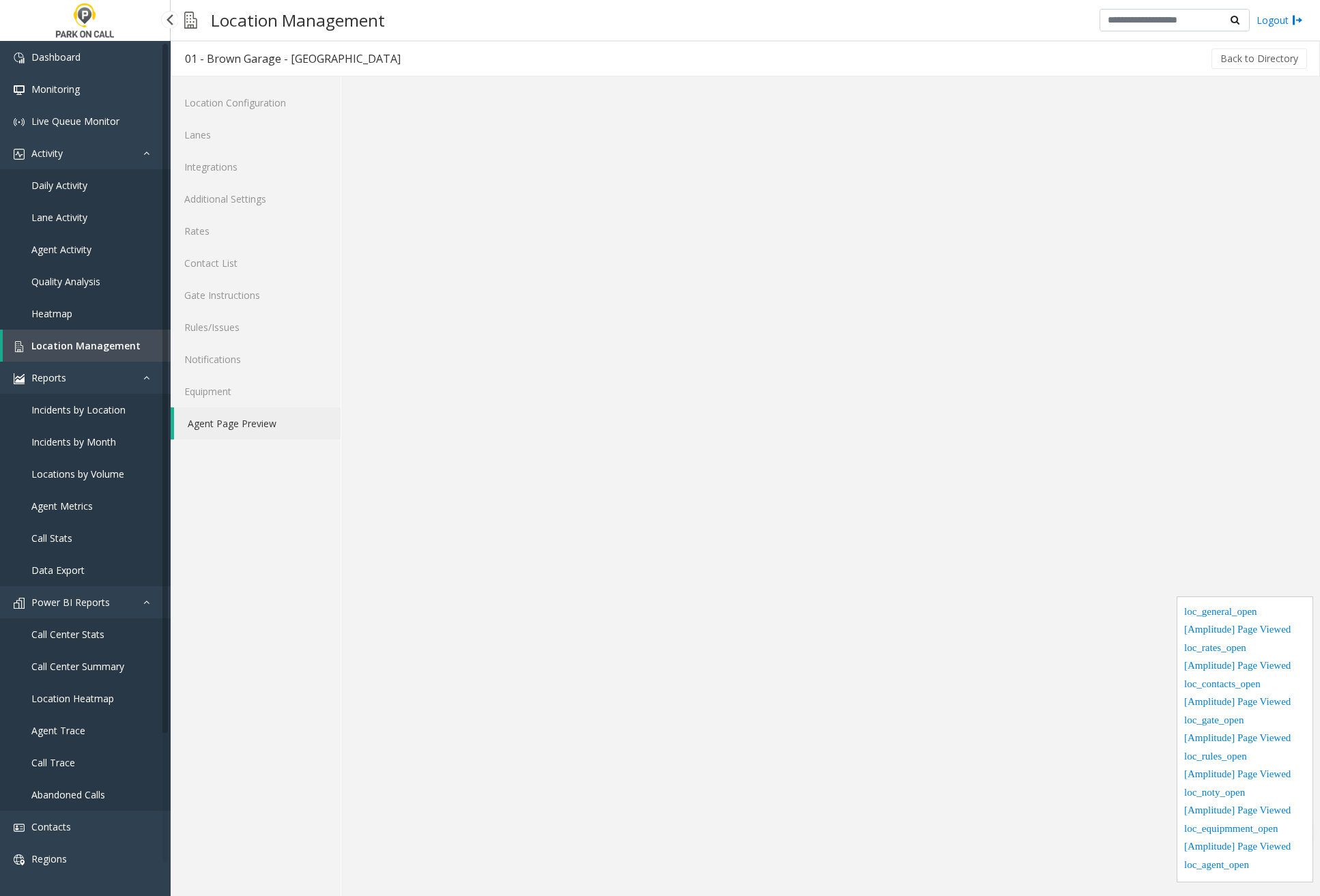
click at [97, 189] on link "Daily Activity" at bounding box center [85, 185] width 170 height 32
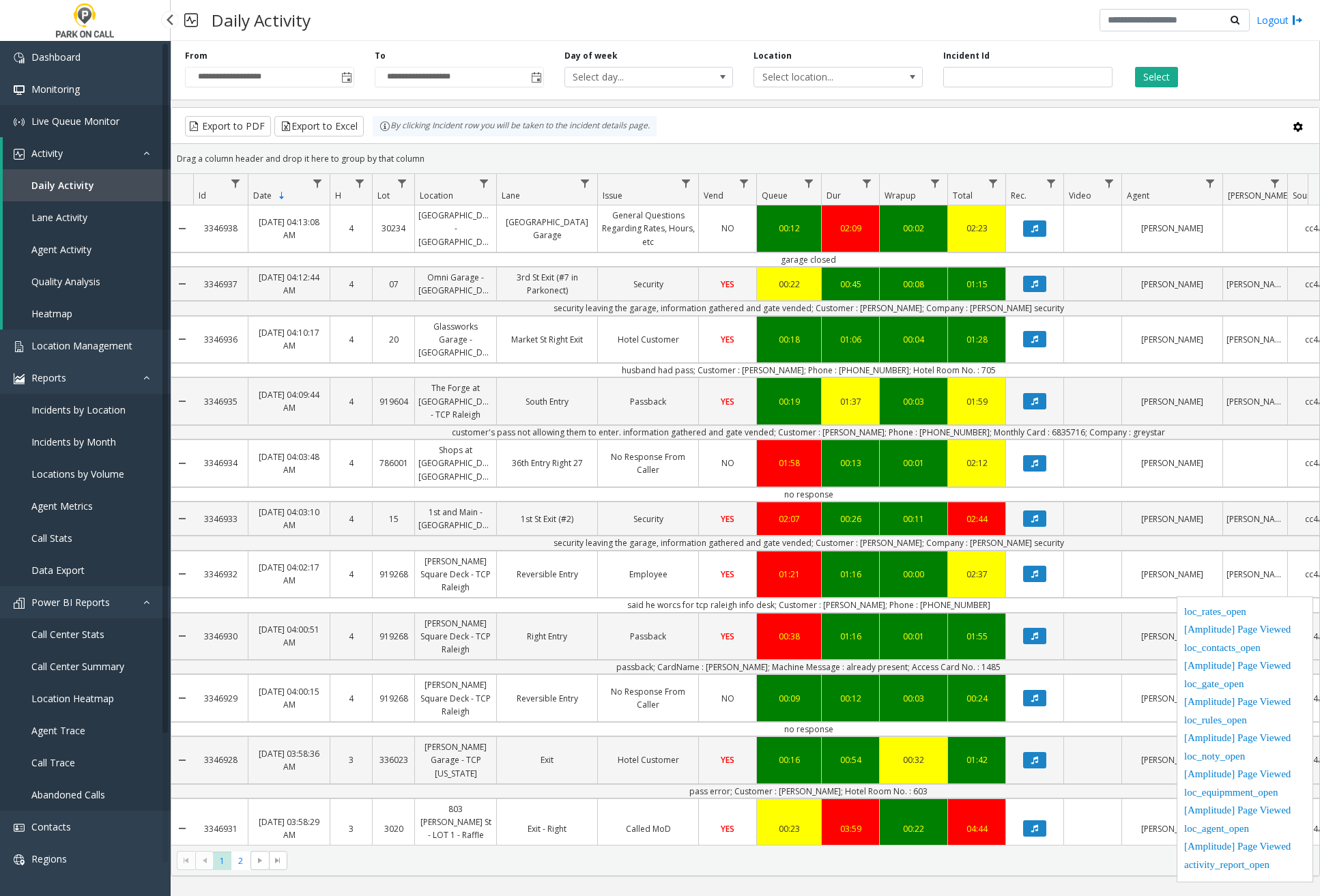
click at [114, 112] on link "Live Queue Monitor" at bounding box center [85, 120] width 170 height 32
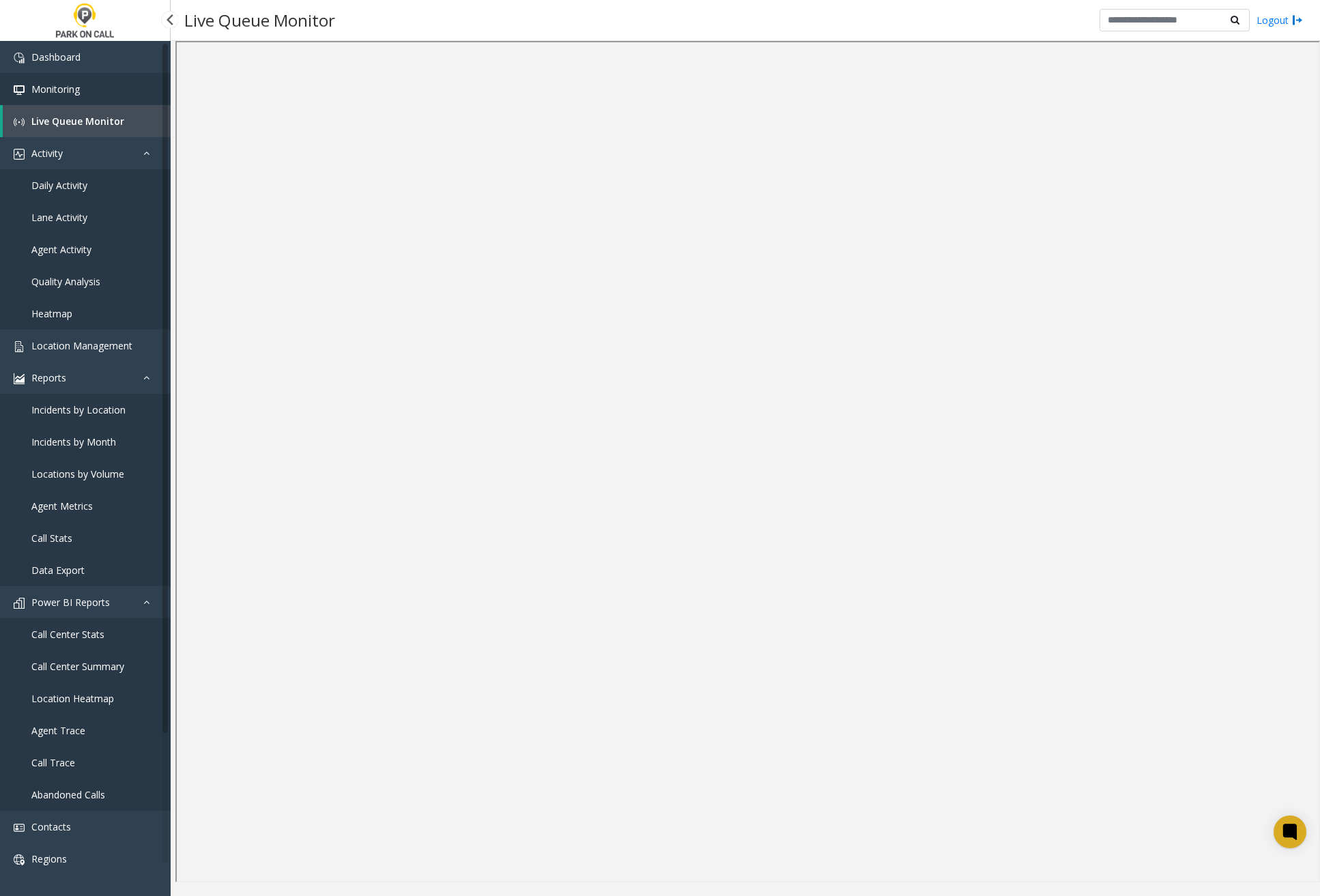
click at [88, 89] on link "Monitoring" at bounding box center [85, 88] width 170 height 32
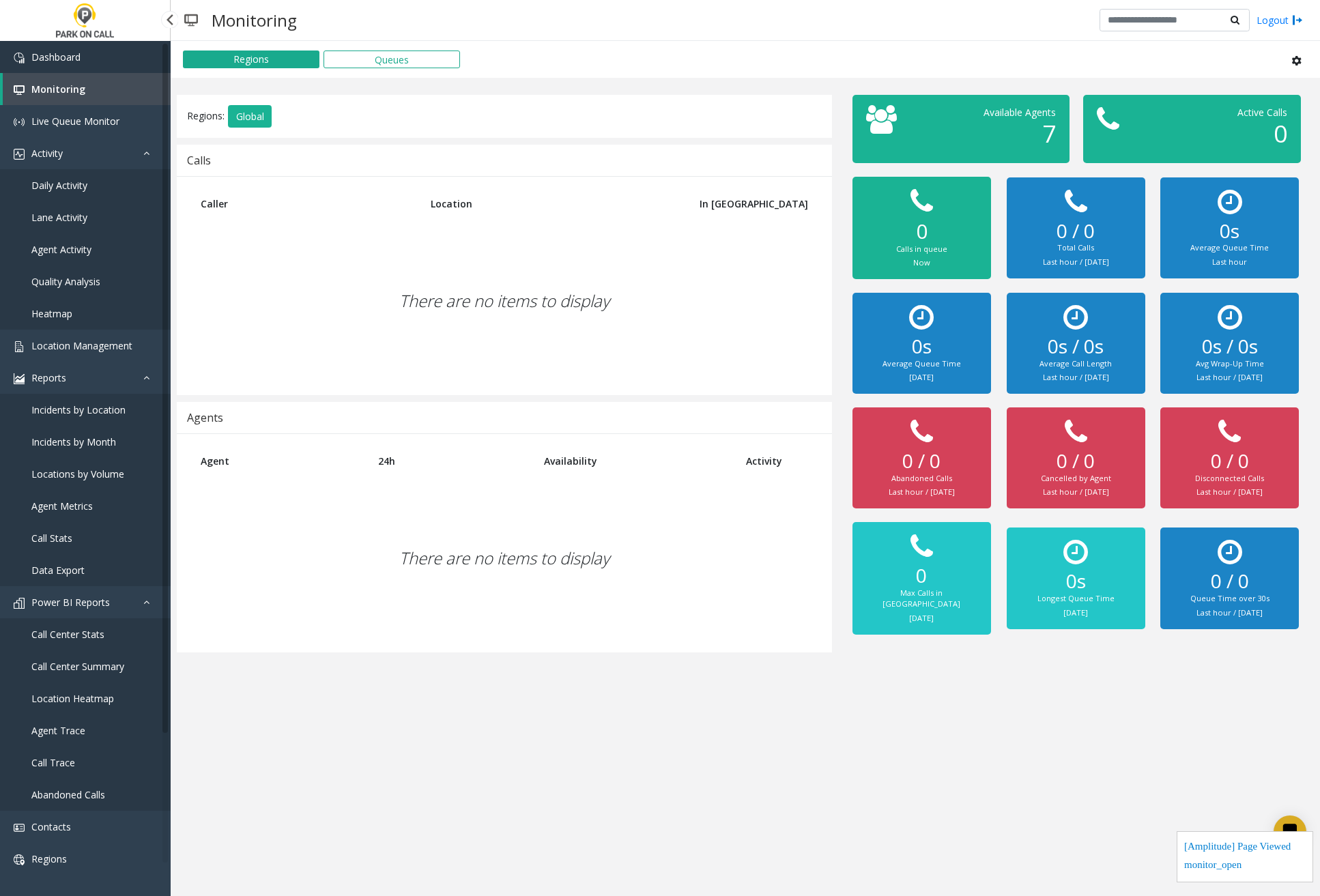
click at [108, 69] on link "Dashboard" at bounding box center [85, 57] width 170 height 32
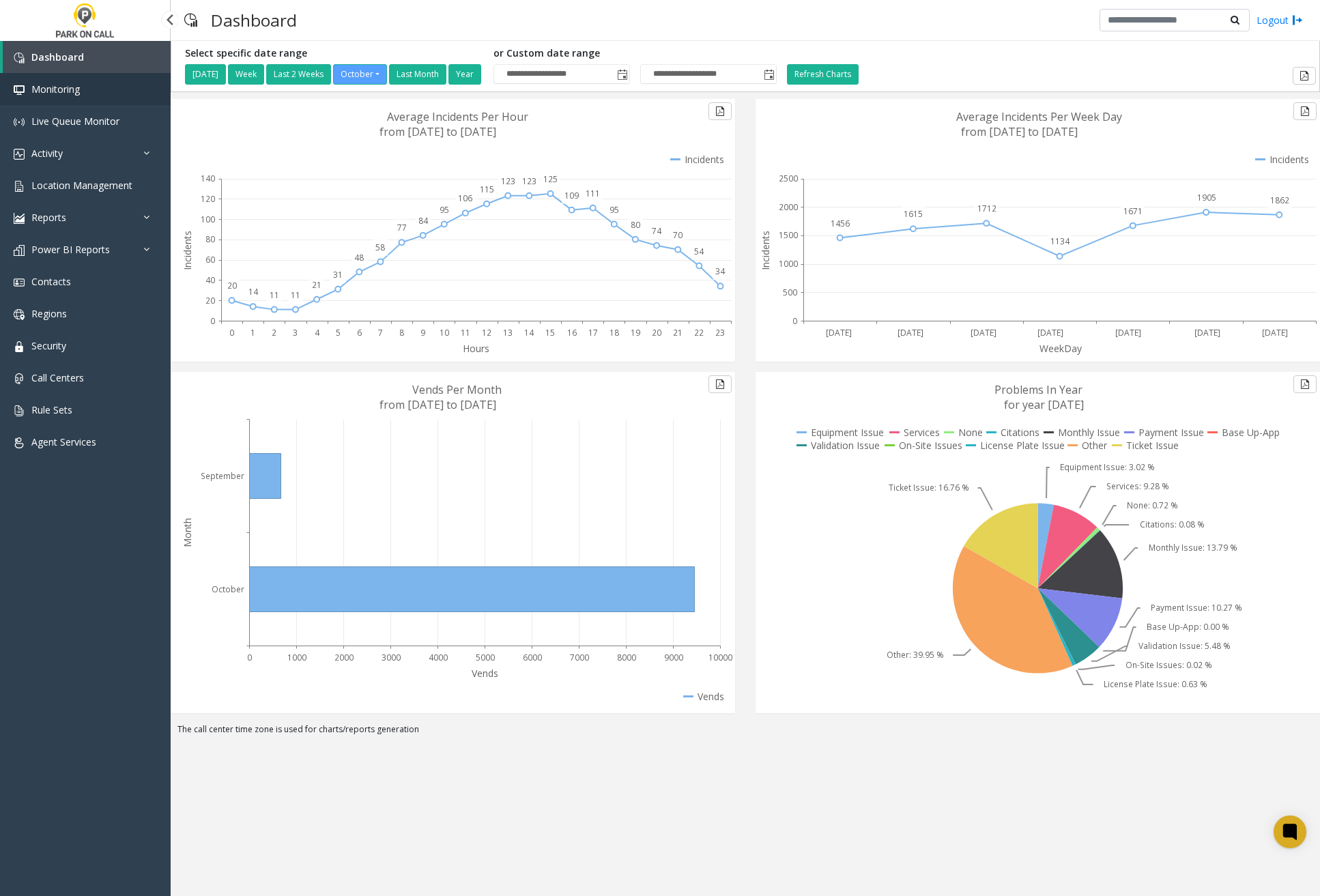
click at [102, 98] on link "Monitoring" at bounding box center [85, 88] width 170 height 32
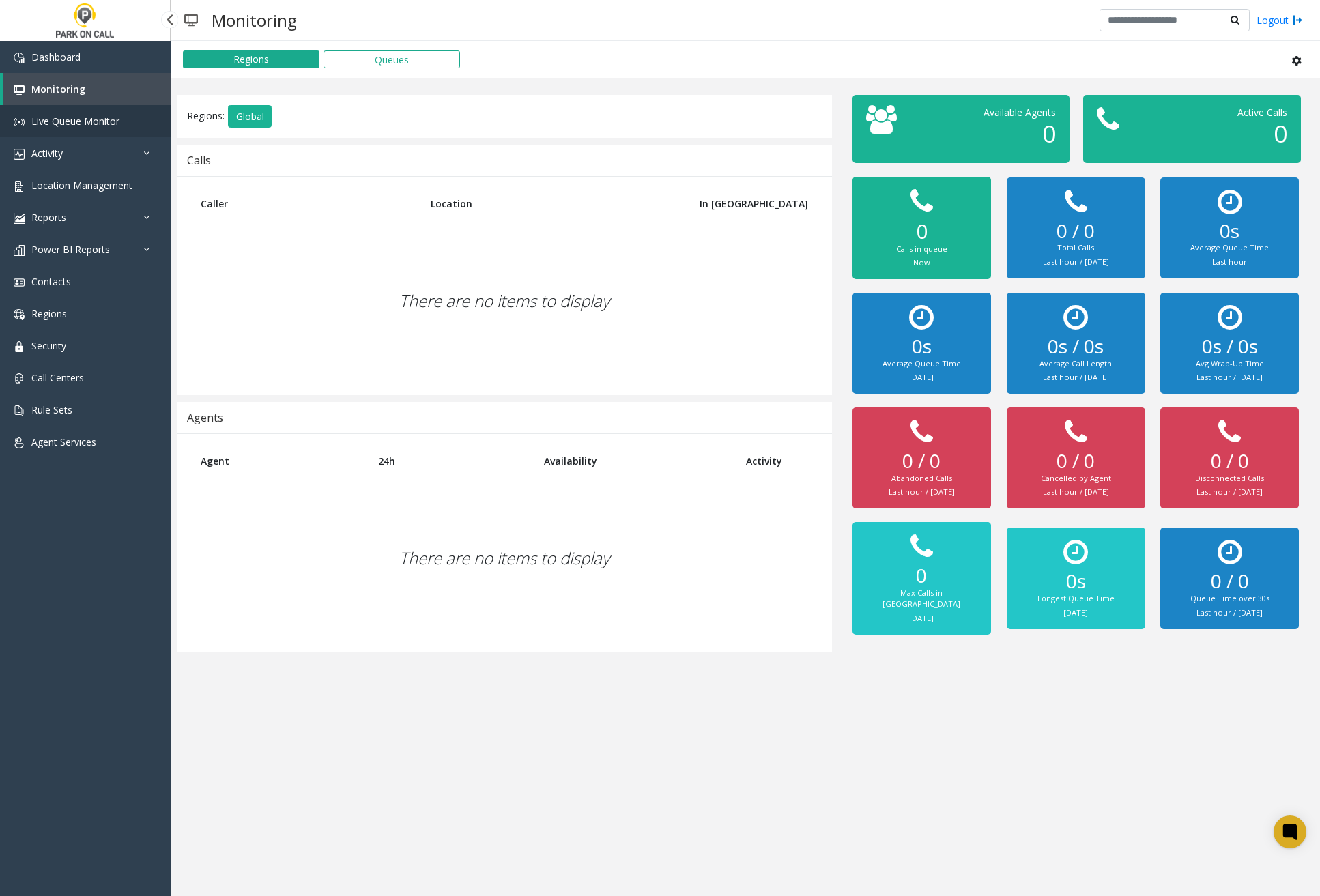
click at [102, 129] on link "Live Queue Monitor" at bounding box center [85, 120] width 170 height 32
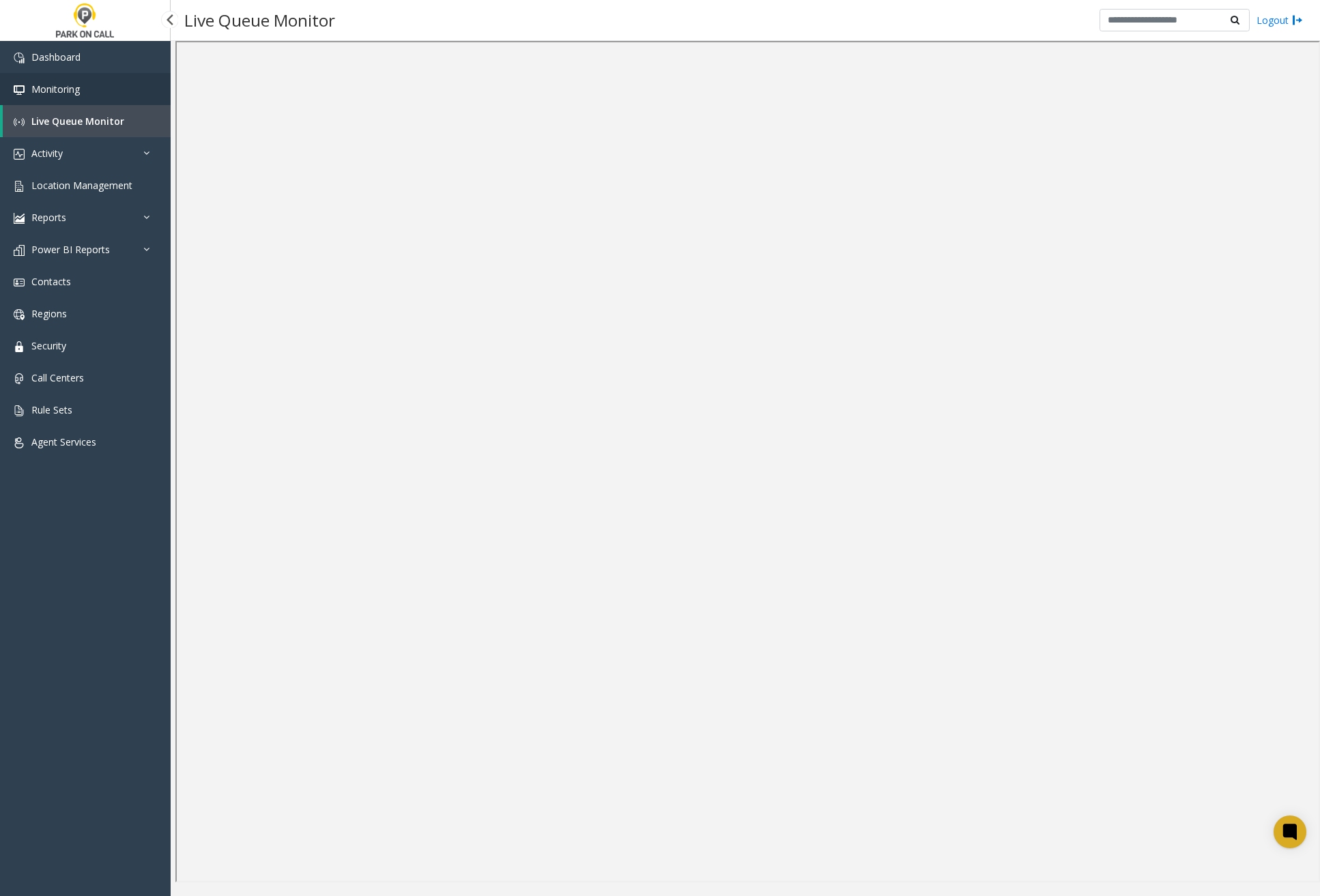
click at [78, 100] on link "Monitoring" at bounding box center [85, 88] width 170 height 32
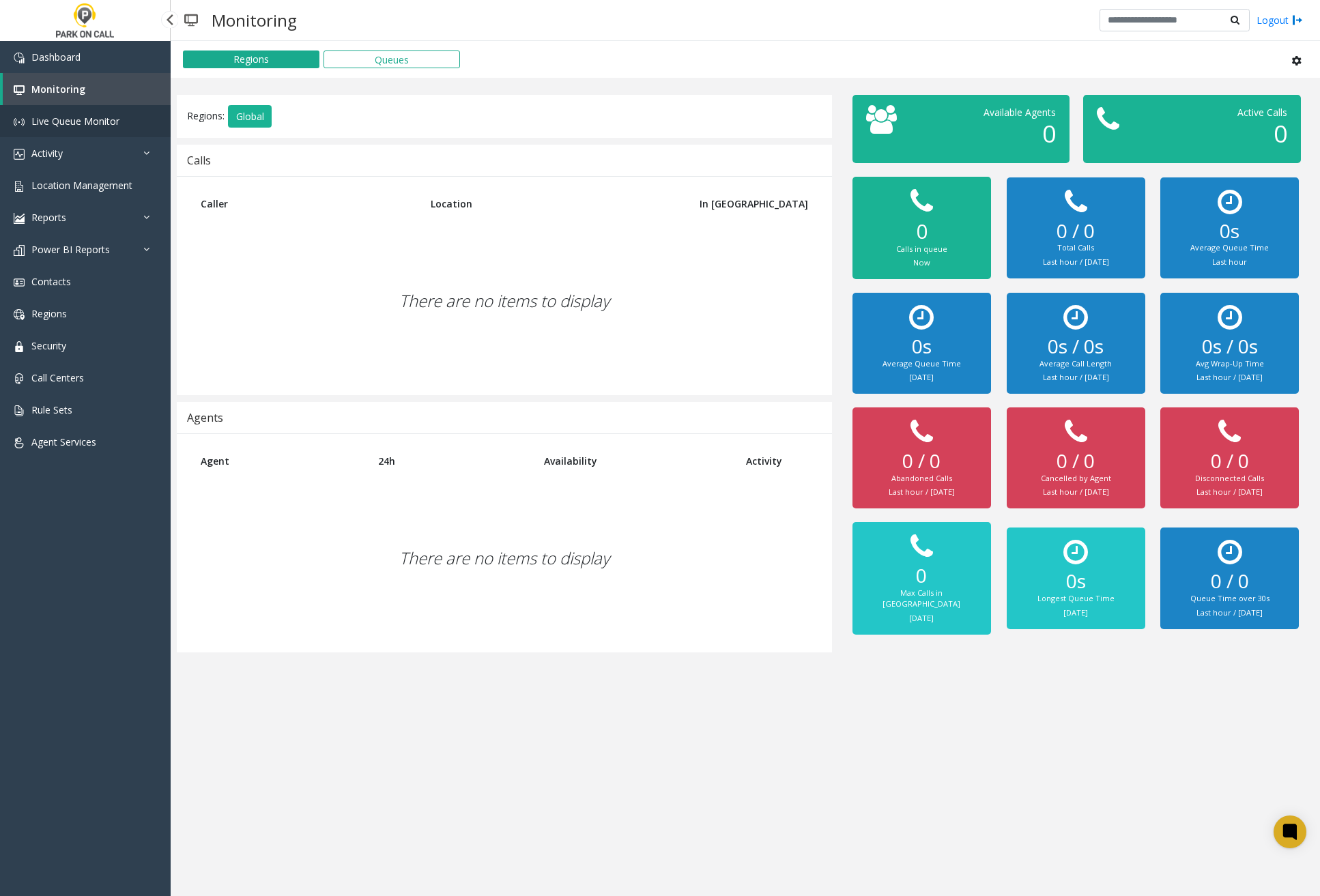
click at [78, 122] on span "Live Queue Monitor" at bounding box center [75, 121] width 88 height 13
